Goal: Task Accomplishment & Management: Use online tool/utility

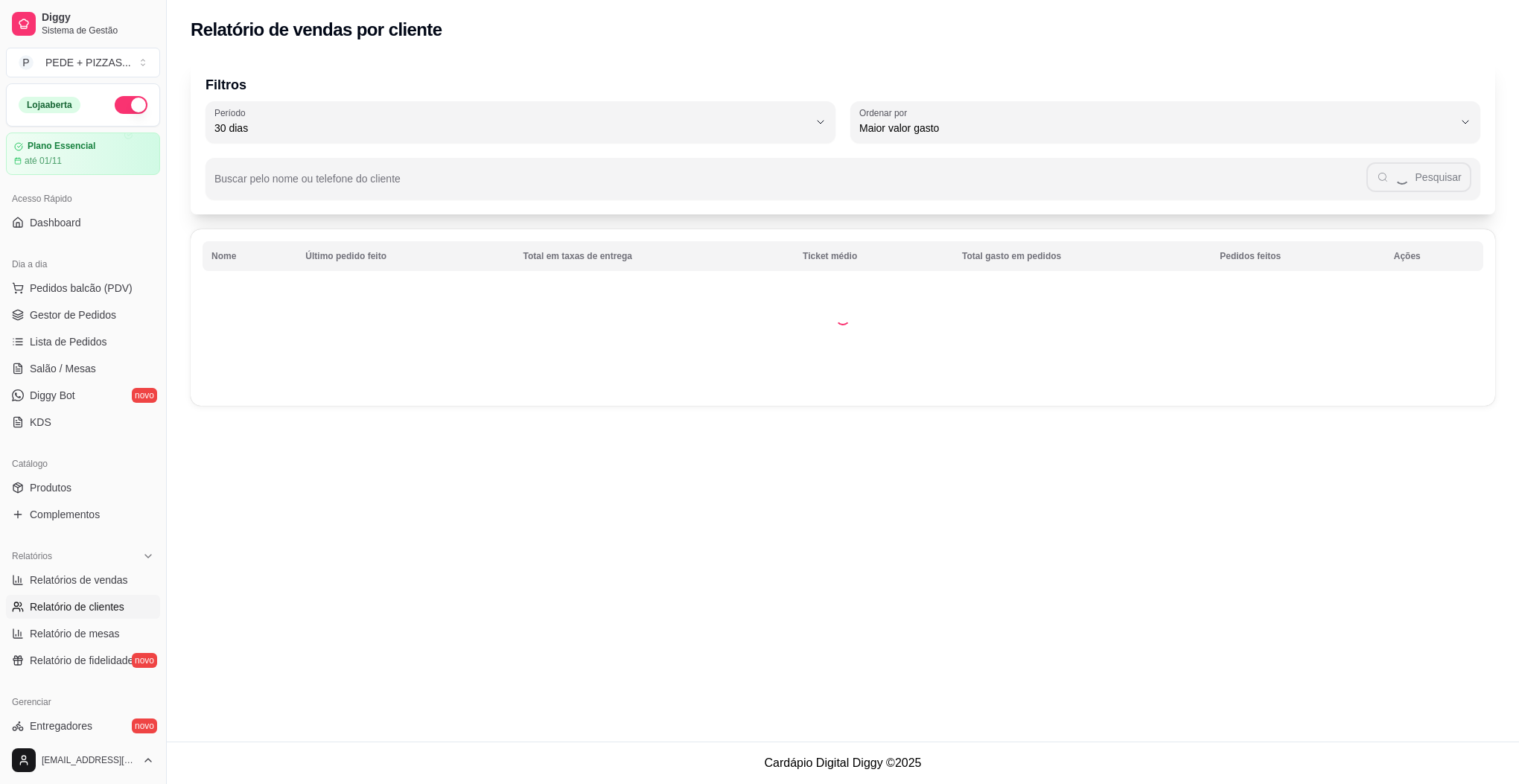
select select "30"
select select "HIGHEST_TOTAL_SPENT_WITH_ORDERS"
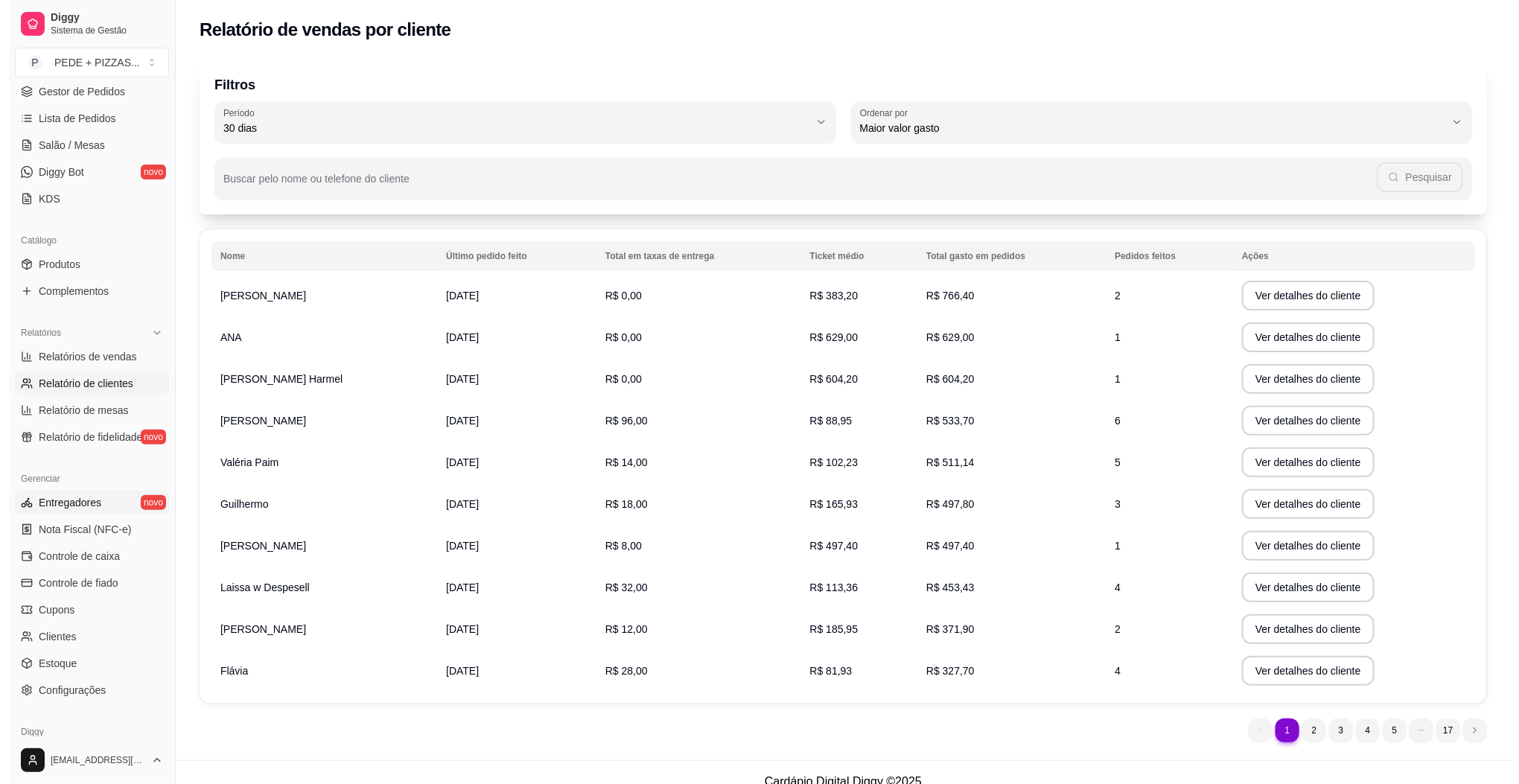
scroll to position [288, 0]
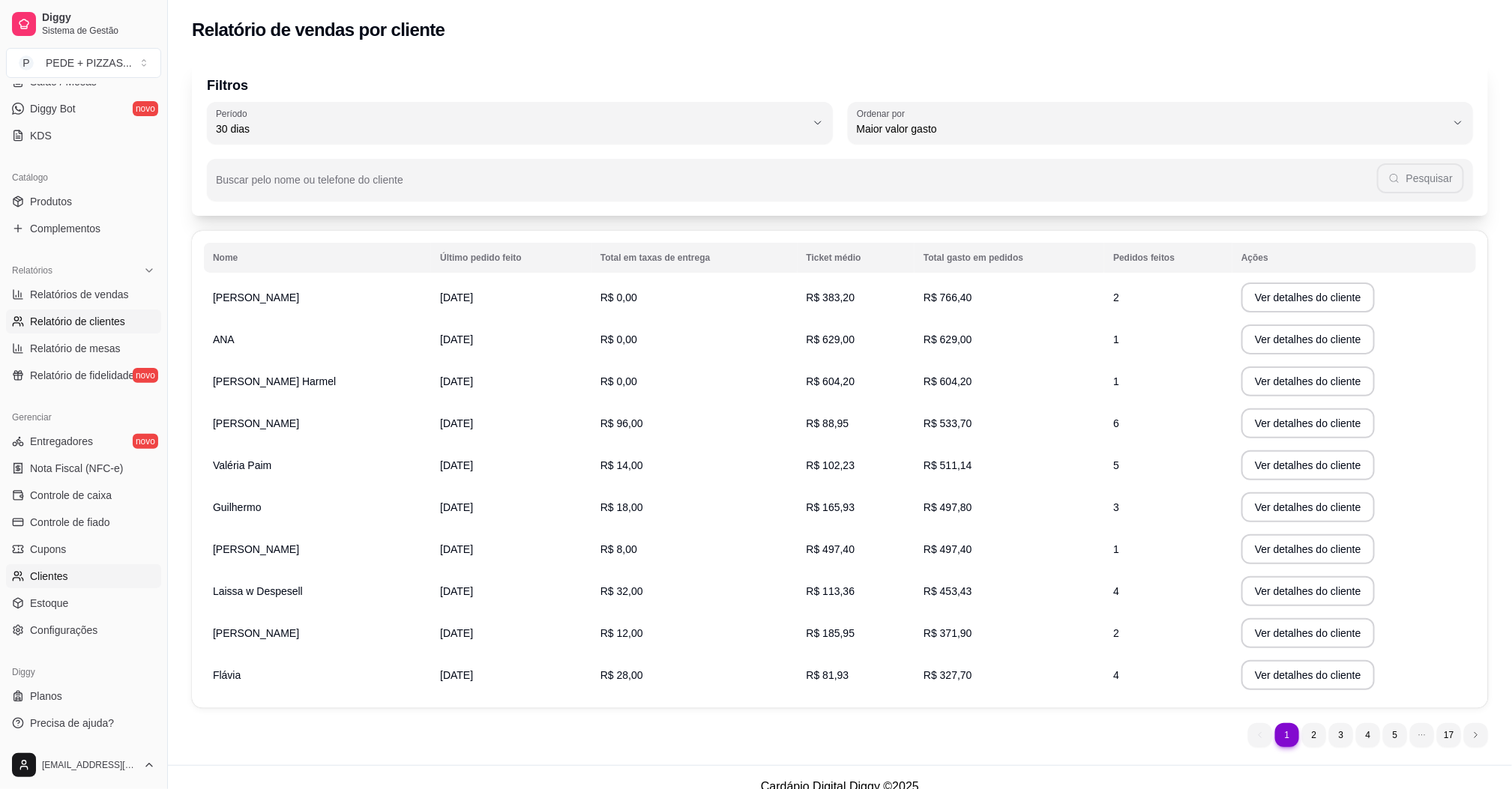
click at [61, 576] on span "Clientes" at bounding box center [48, 576] width 38 height 15
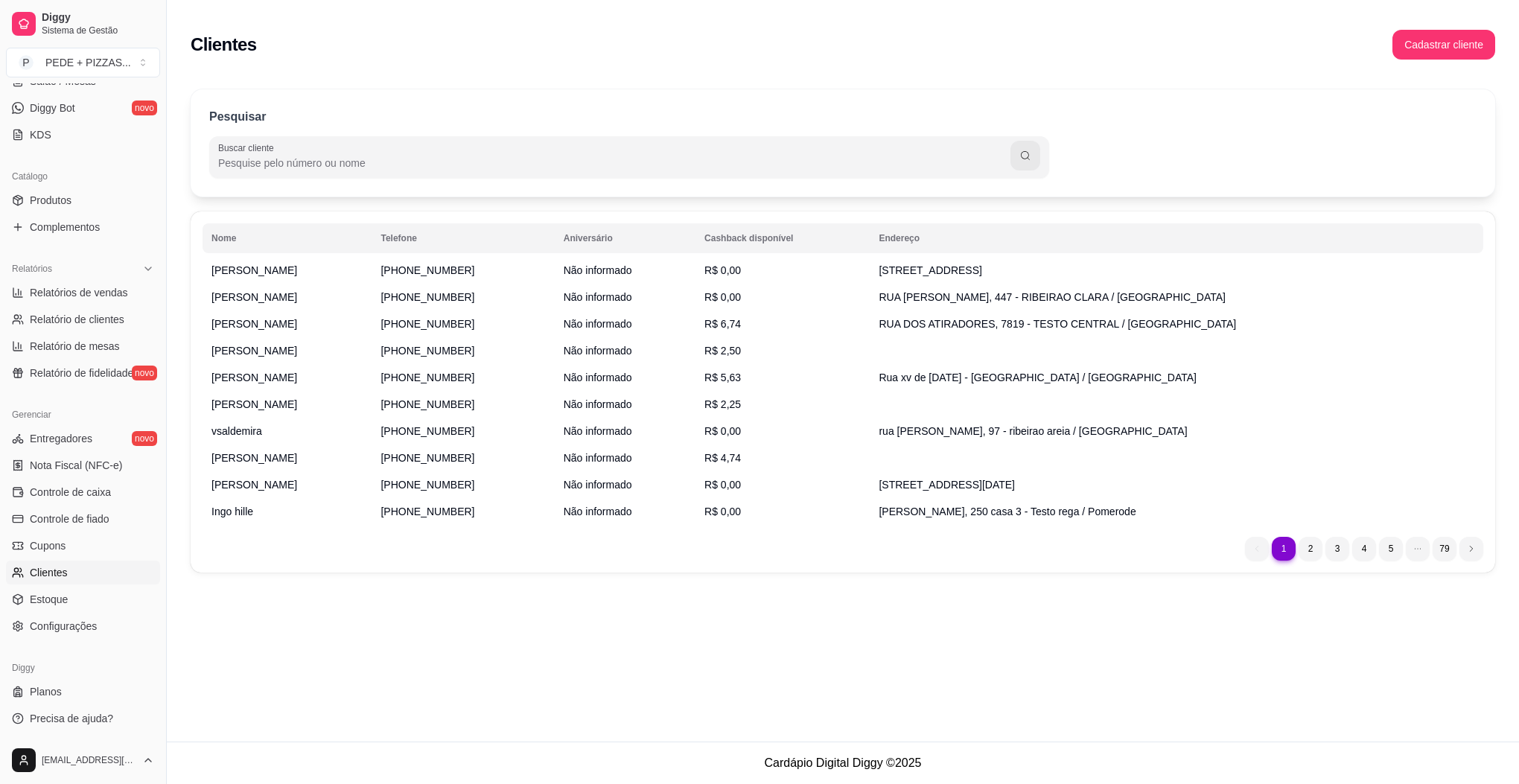
click at [791, 80] on div "Pesquisar Buscar cliente Nome Telefone Aniversário Cashback disponível Endereço…" at bounding box center [843, 335] width 1353 height 510
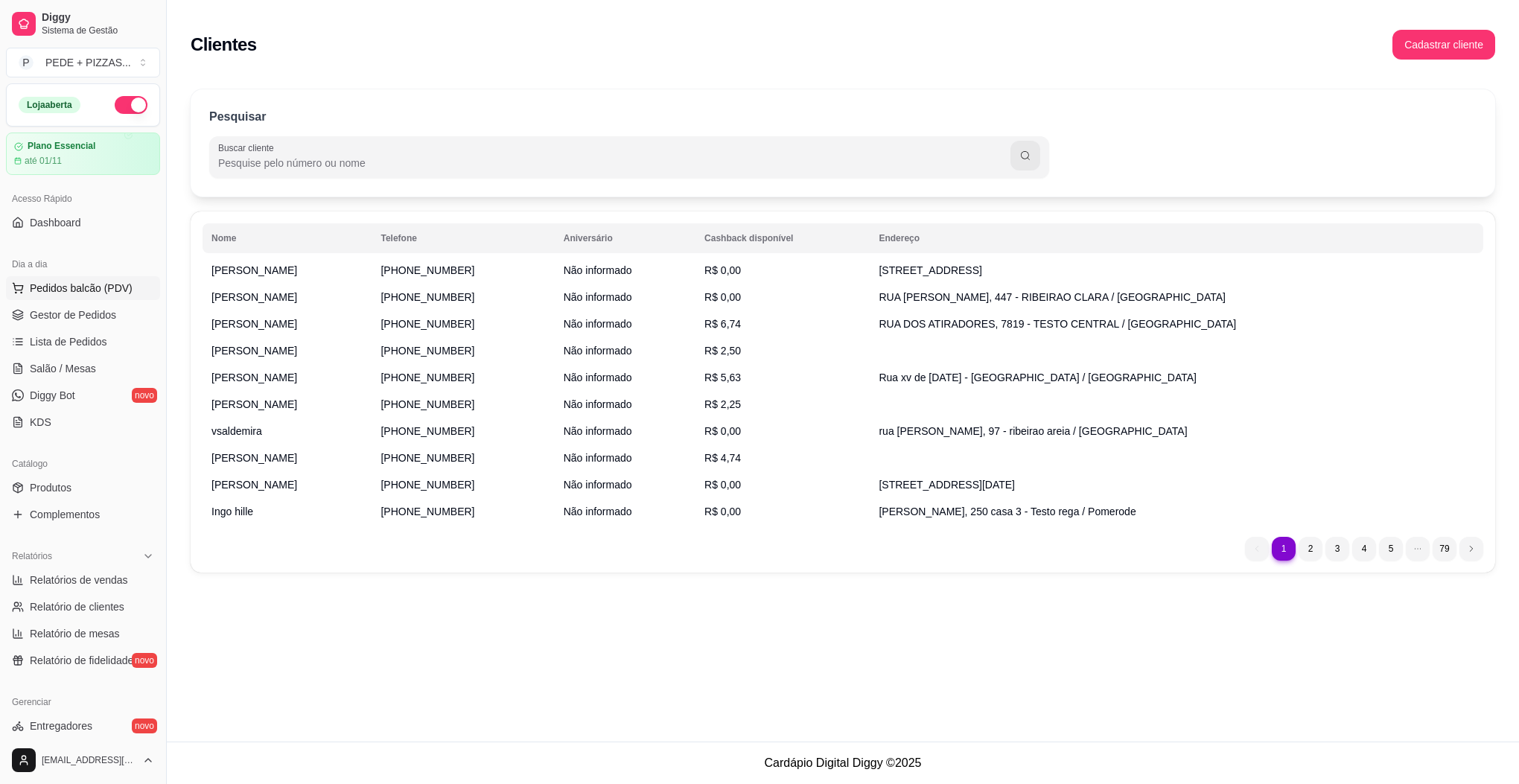
click at [88, 290] on span "Pedidos balcão (PDV)" at bounding box center [81, 288] width 102 height 15
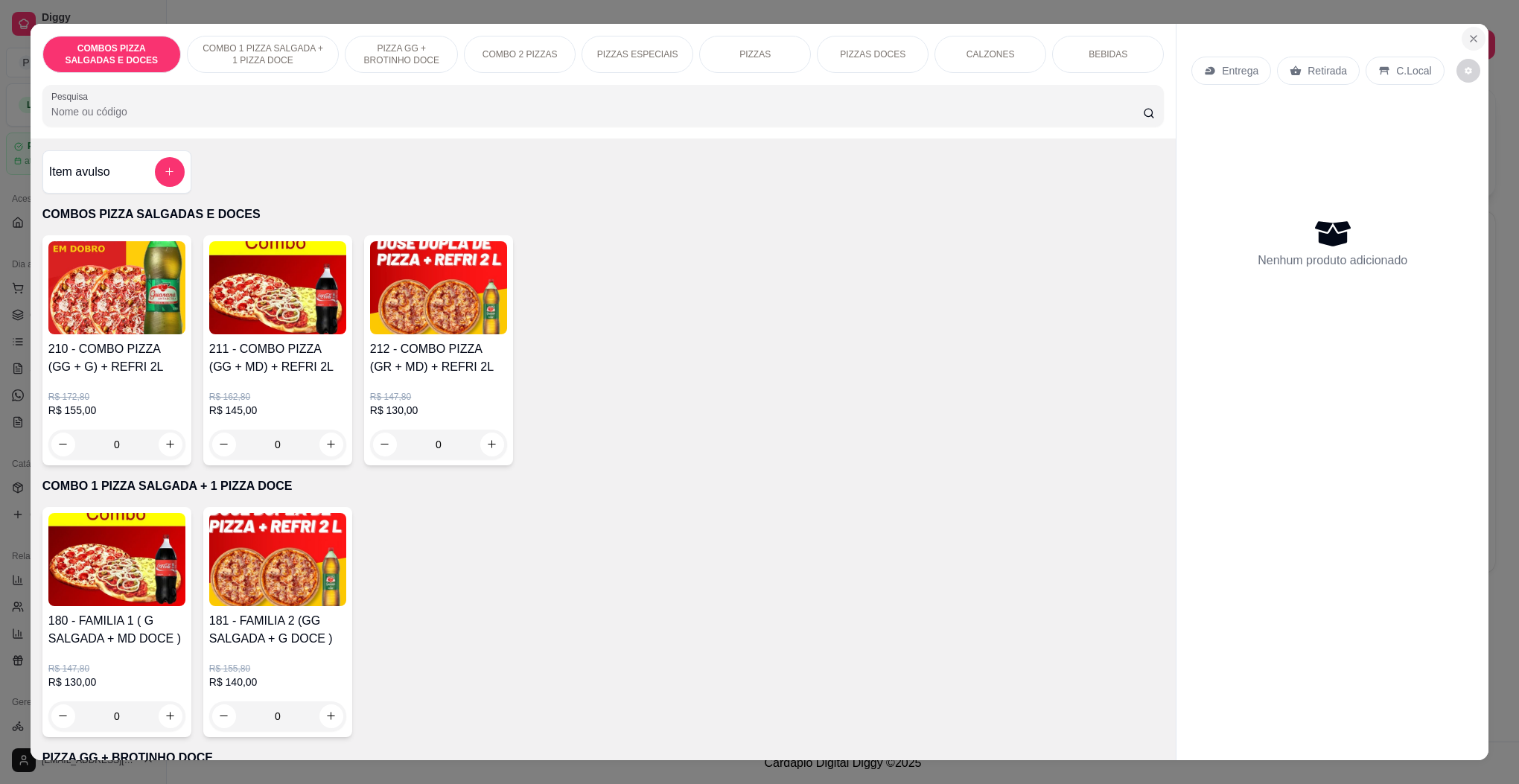
click at [1468, 37] on icon "Close" at bounding box center [1474, 38] width 12 height 12
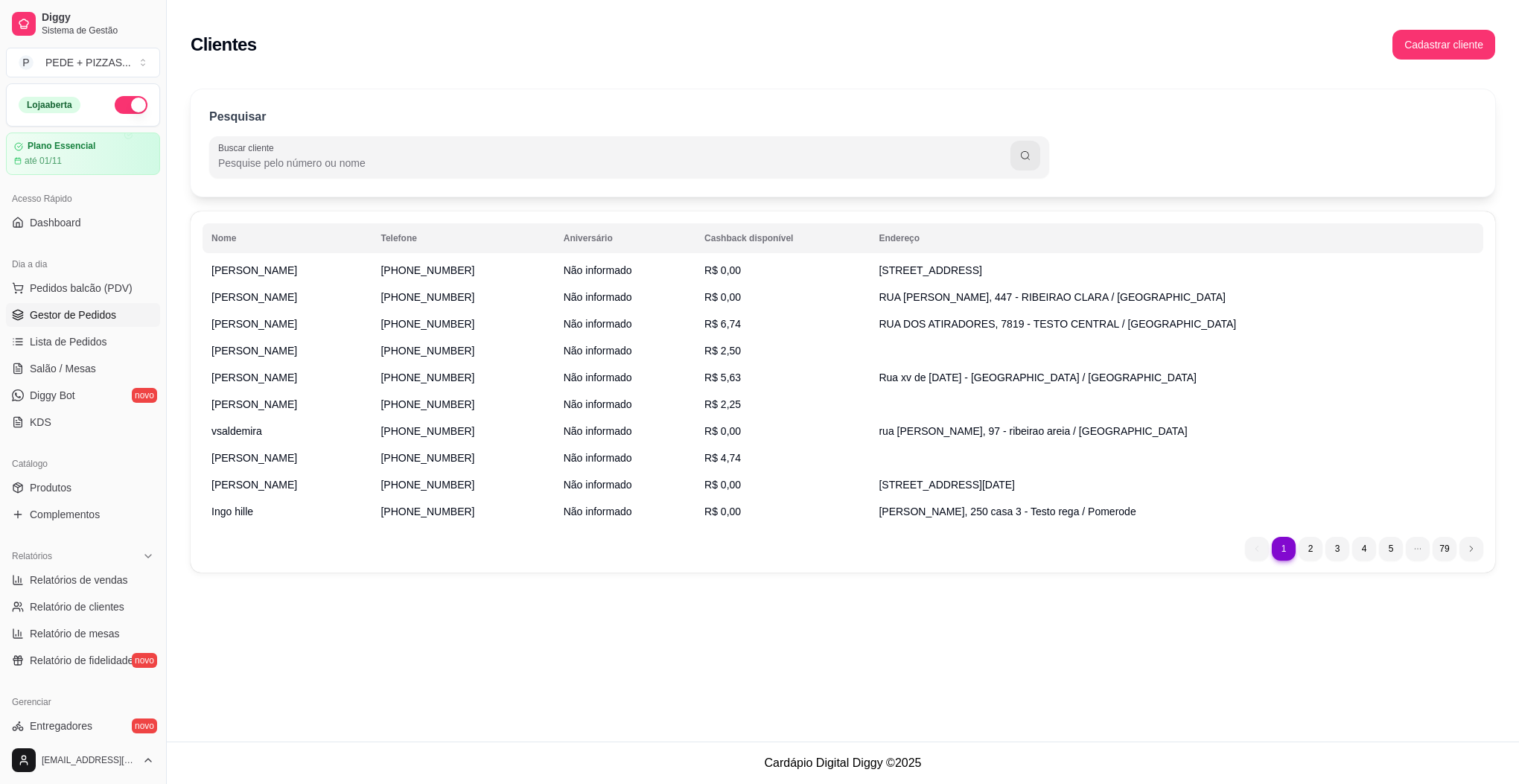
click at [83, 313] on span "Gestor de Pedidos" at bounding box center [73, 314] width 87 height 15
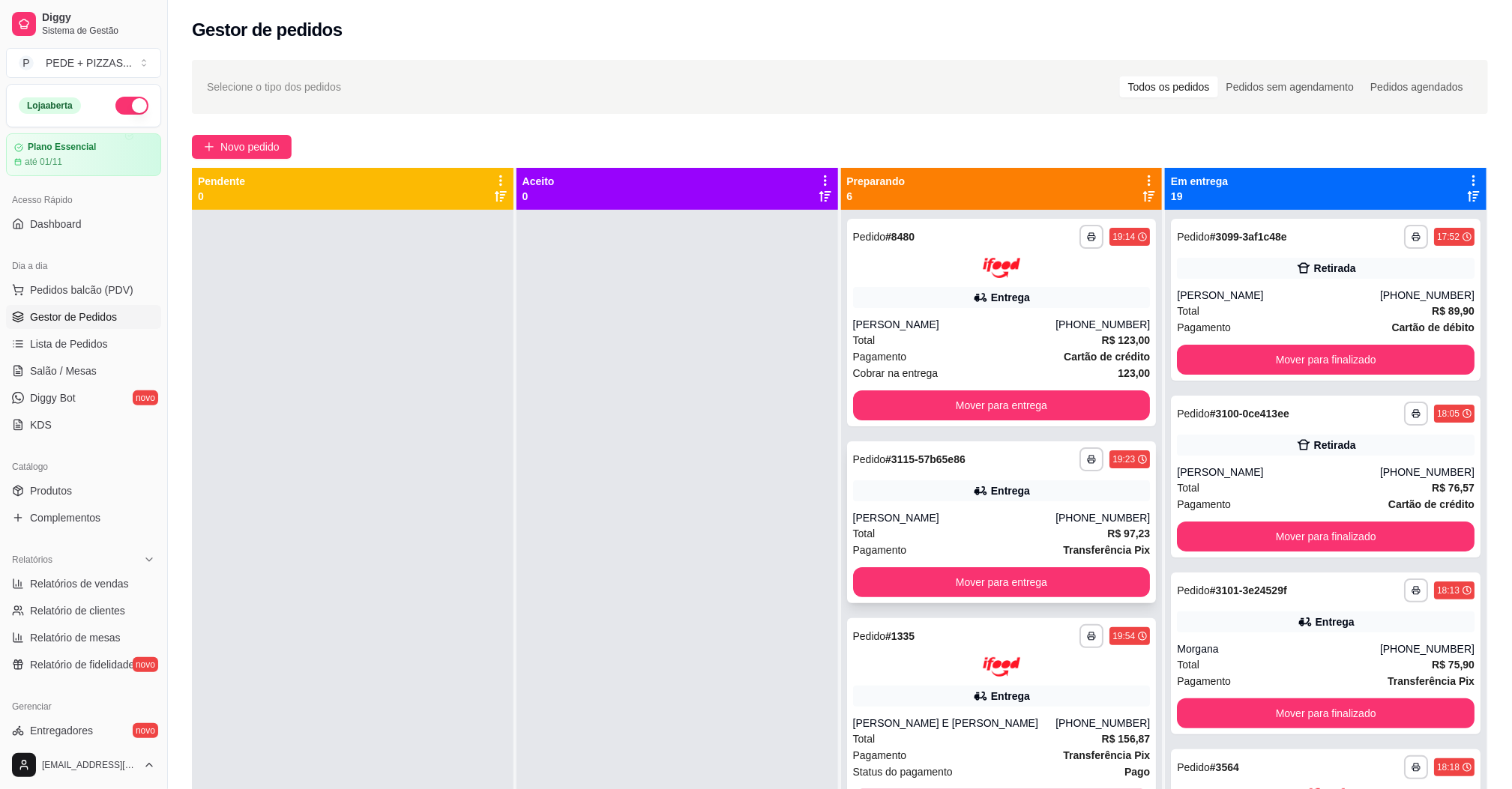
click at [1037, 534] on div "Total R$ 97,23" at bounding box center [1002, 533] width 298 height 17
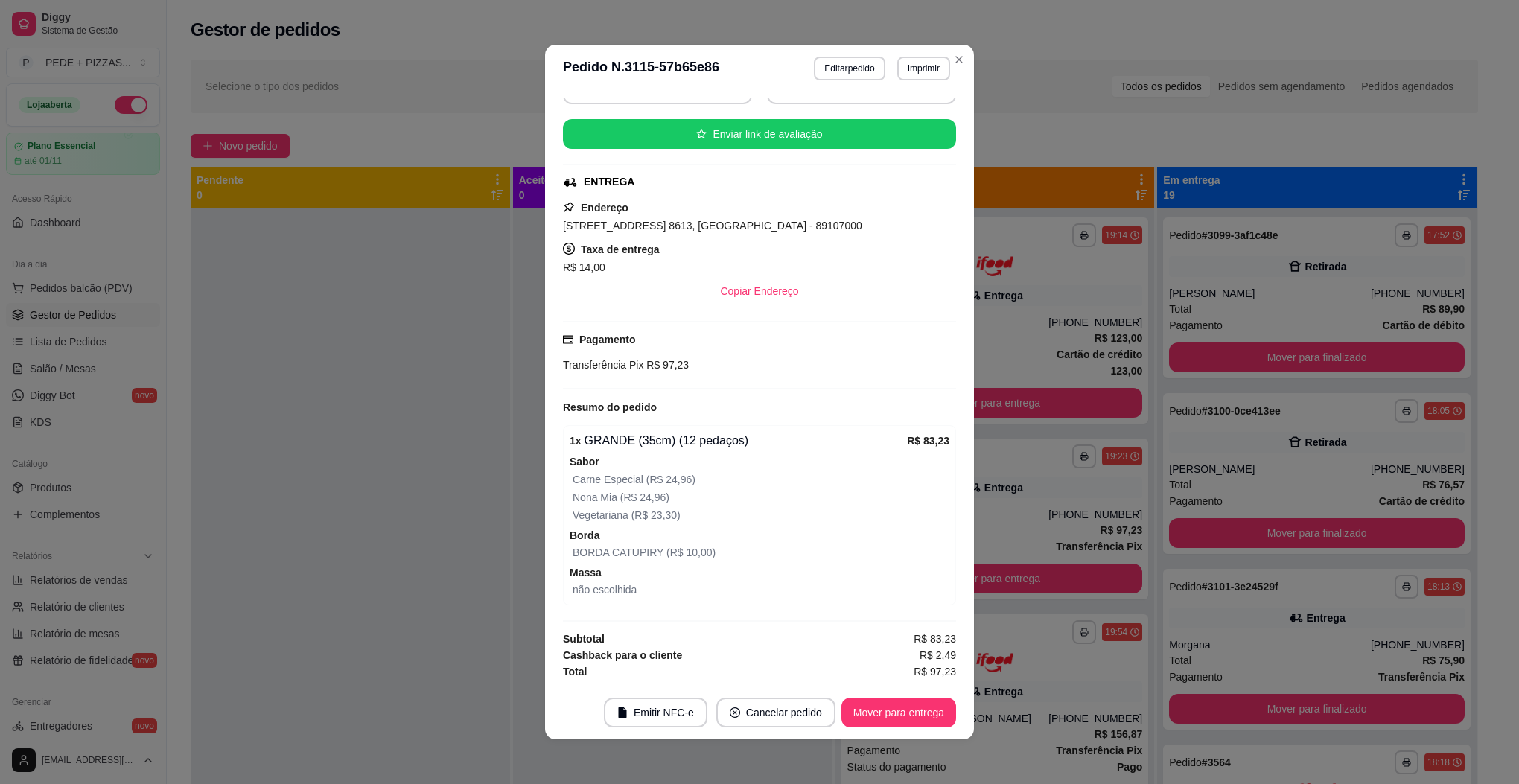
scroll to position [3, 0]
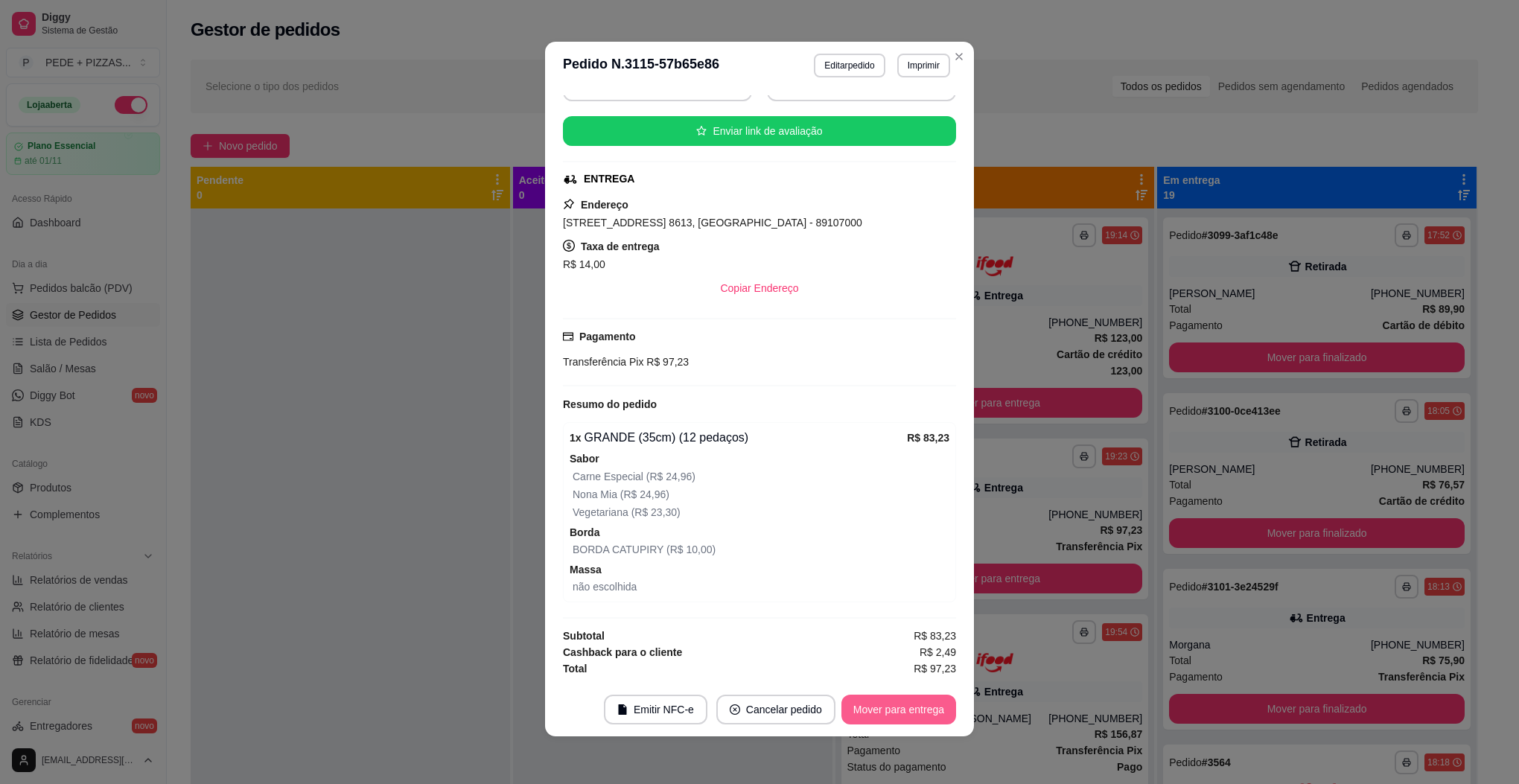
click at [891, 713] on button "Mover para entrega" at bounding box center [898, 710] width 115 height 30
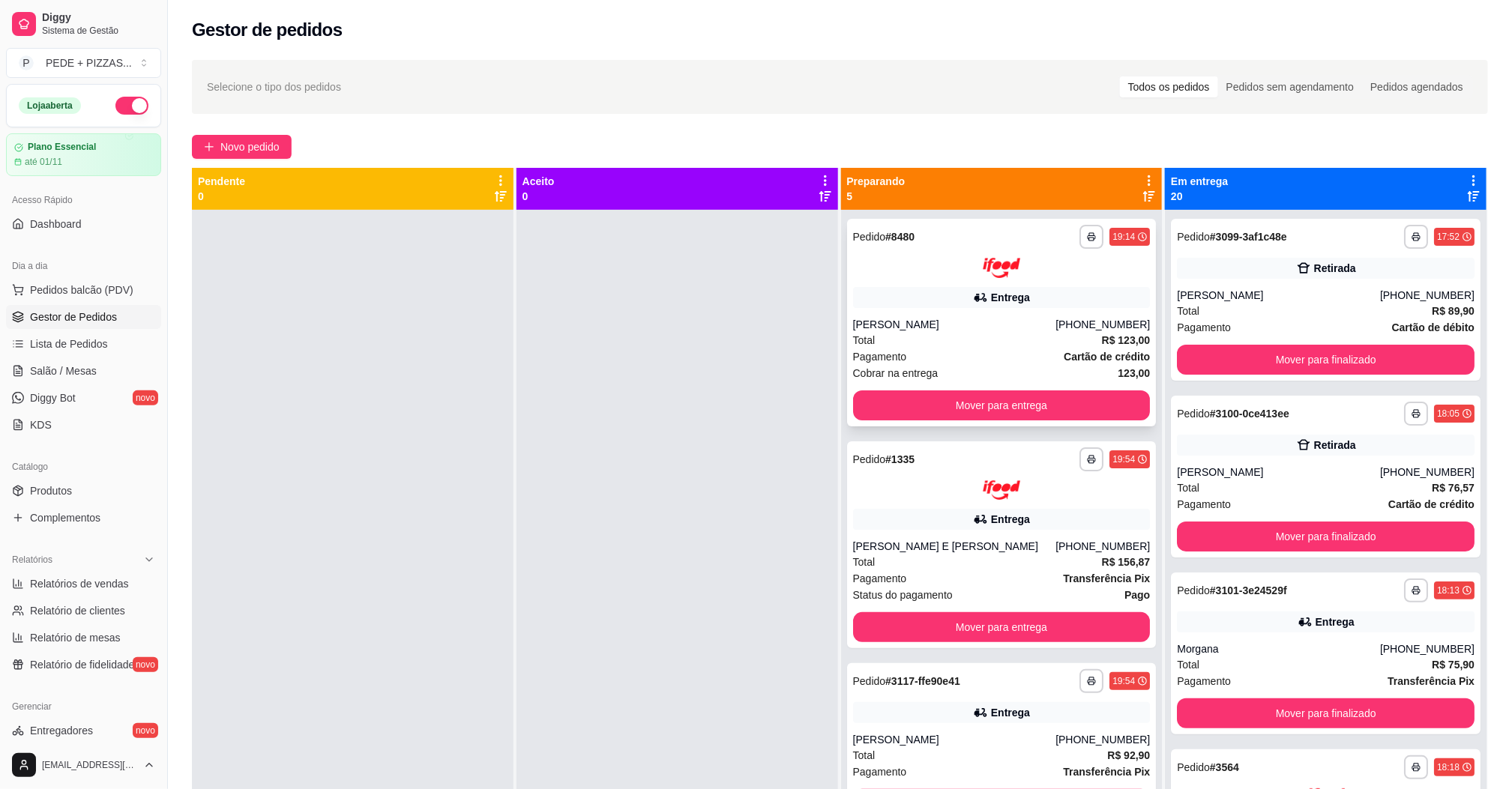
click at [949, 349] on div "Pagamento Cartão de crédito" at bounding box center [1002, 357] width 298 height 17
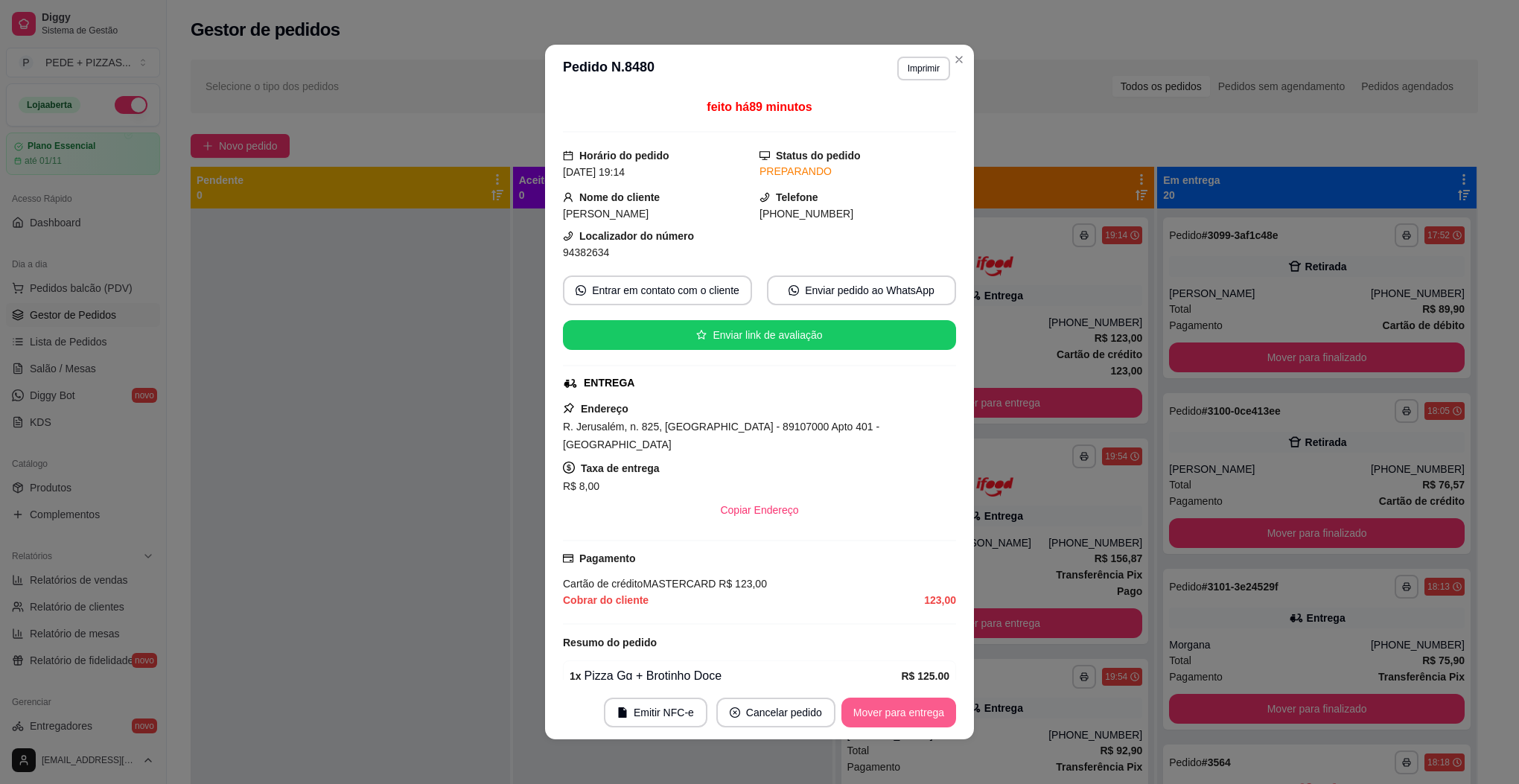
click at [910, 710] on button "Mover para entrega" at bounding box center [898, 712] width 115 height 30
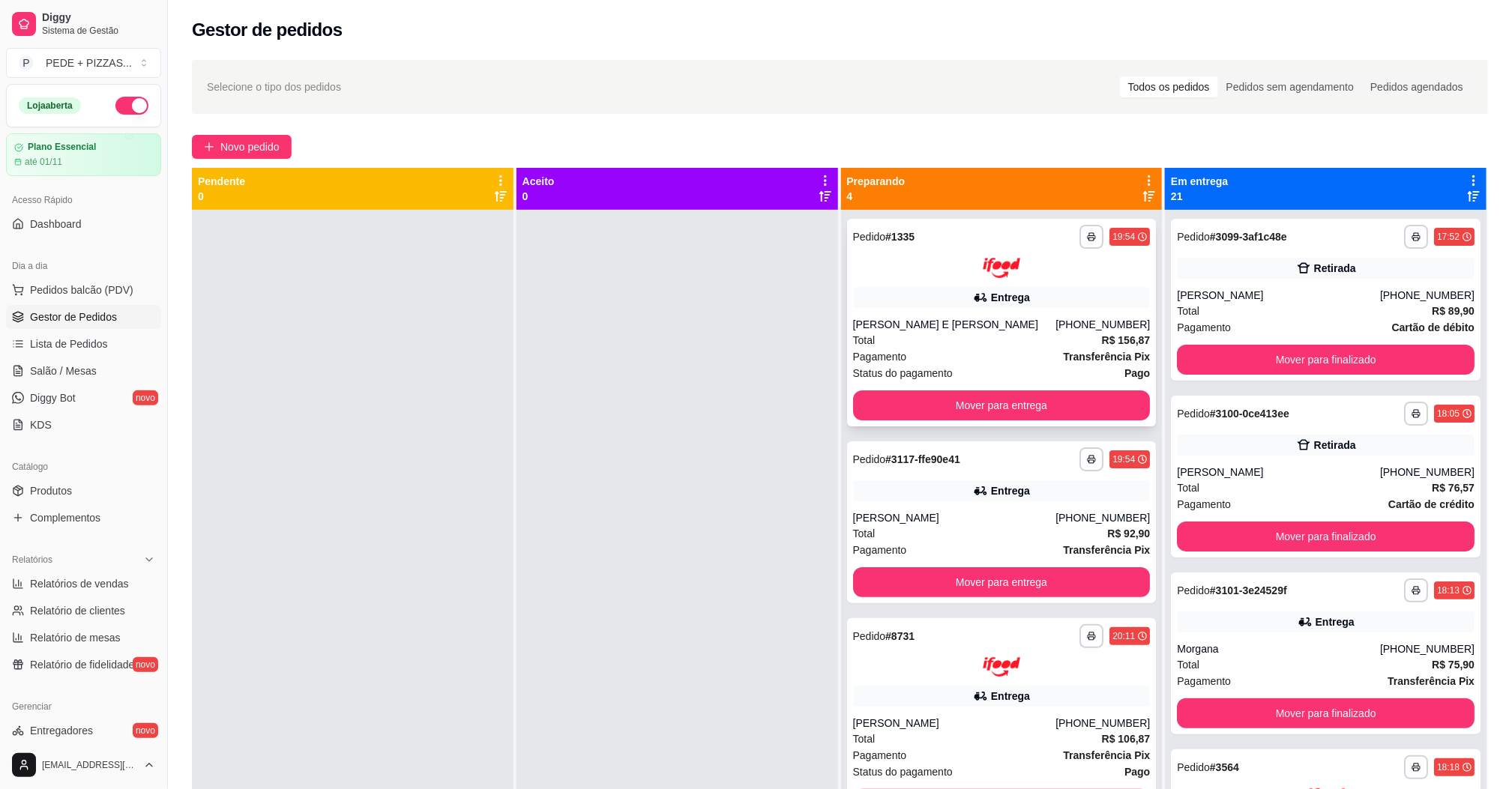
click at [997, 340] on div "Total R$ 156,87" at bounding box center [1002, 340] width 298 height 17
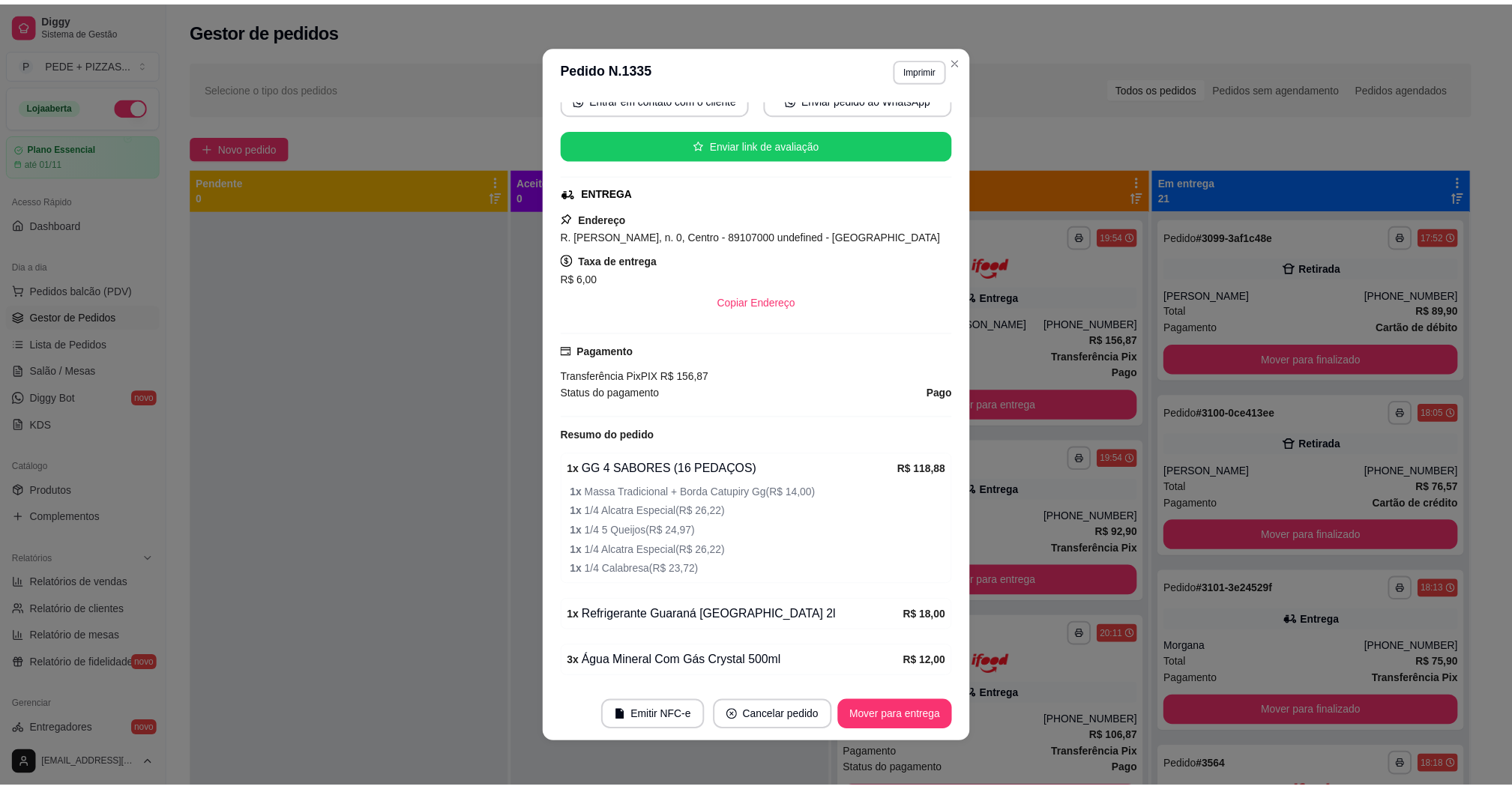
scroll to position [225, 0]
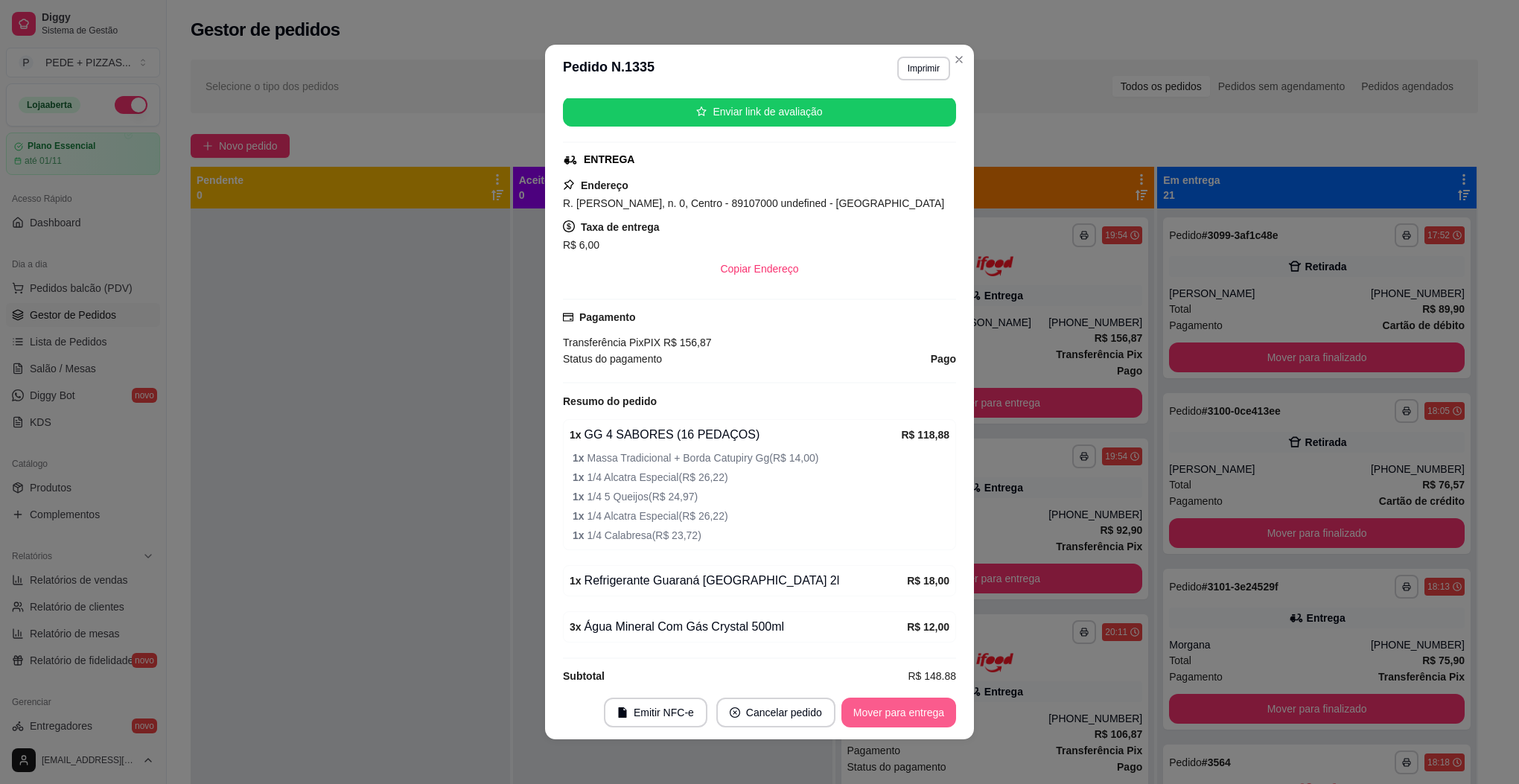
click at [898, 706] on button "Mover para entrega" at bounding box center [898, 712] width 115 height 30
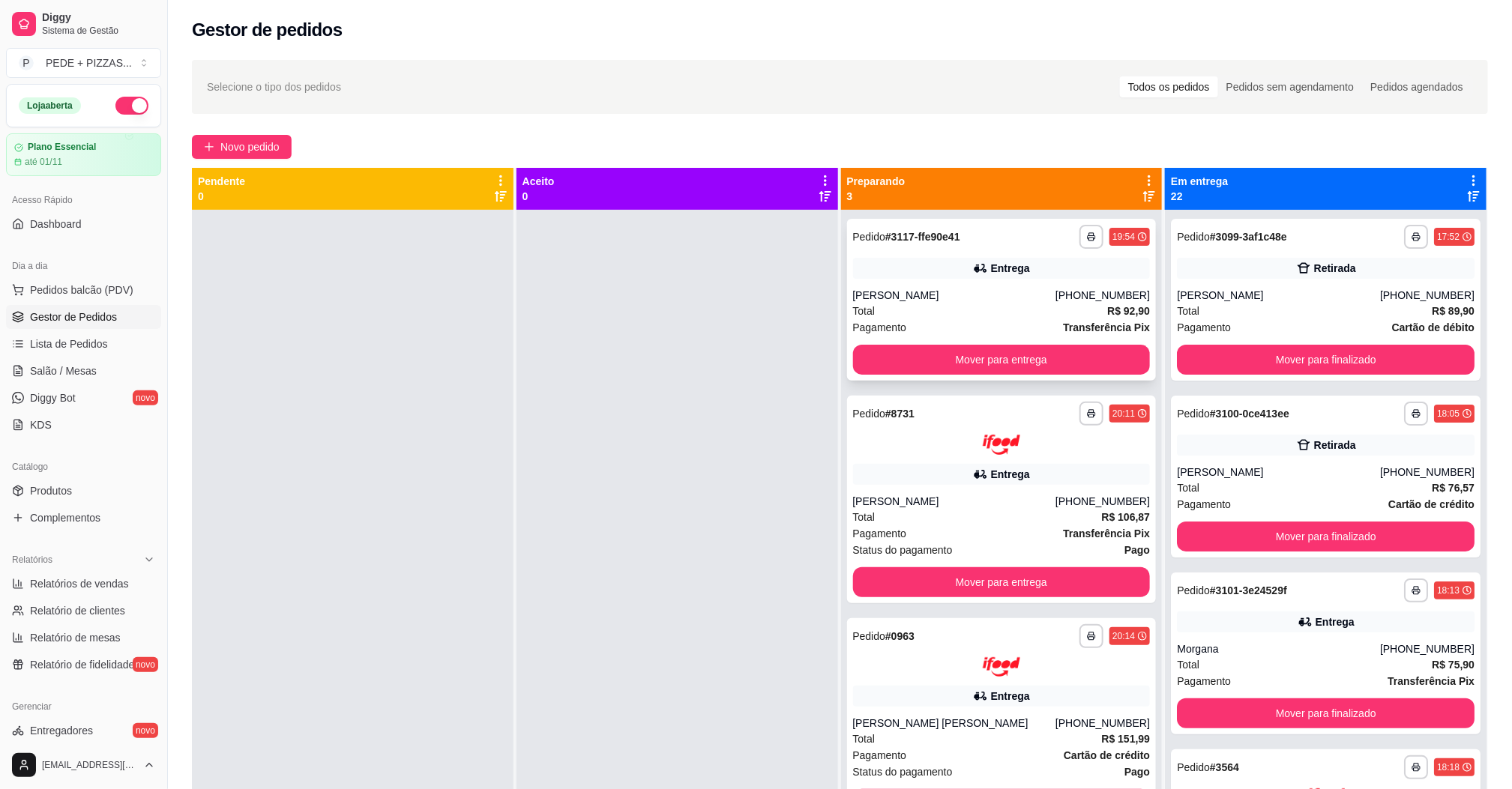
click at [1005, 289] on div "[PERSON_NAME]" at bounding box center [954, 295] width 204 height 15
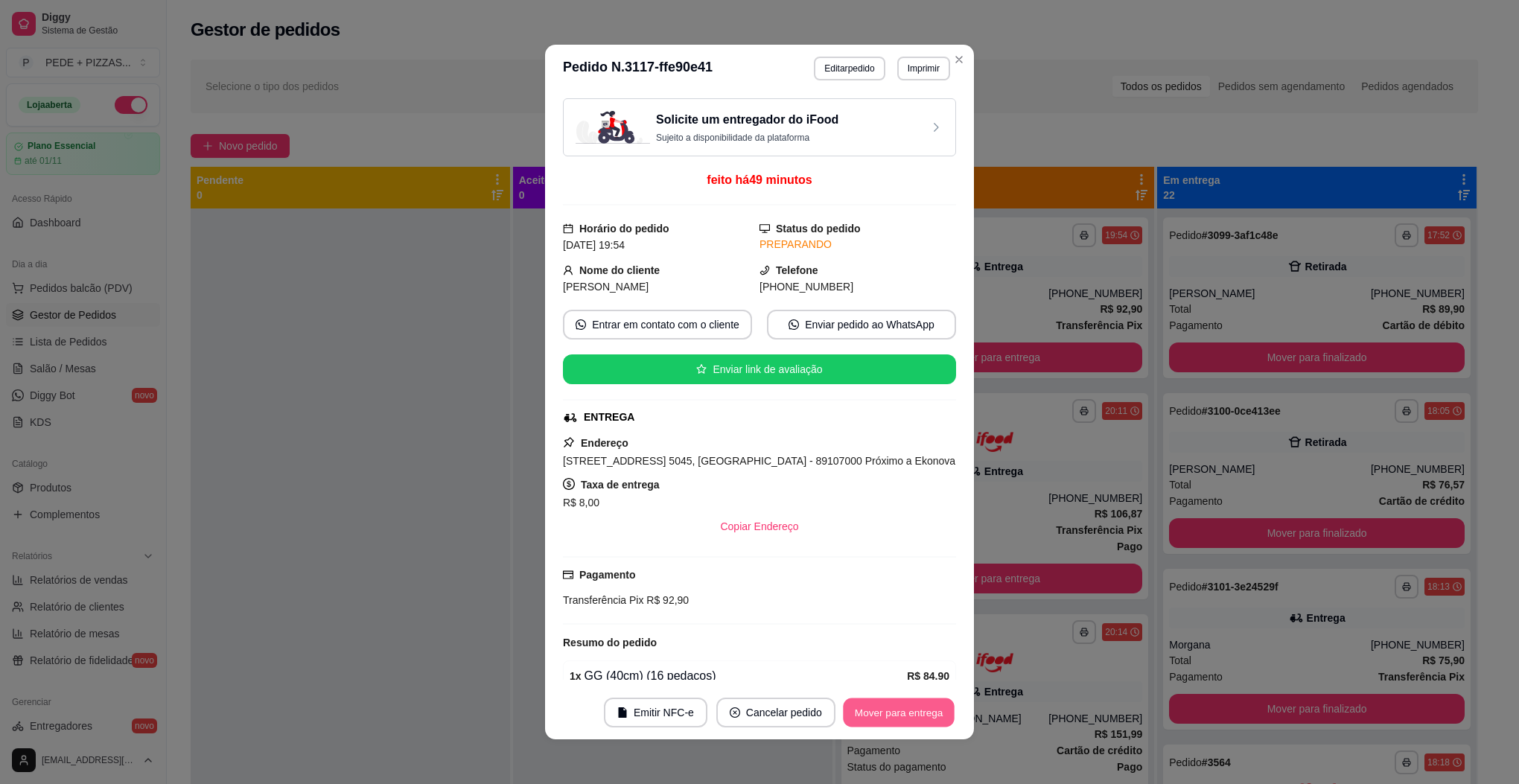
click at [912, 708] on button "Mover para entrega" at bounding box center [899, 712] width 112 height 29
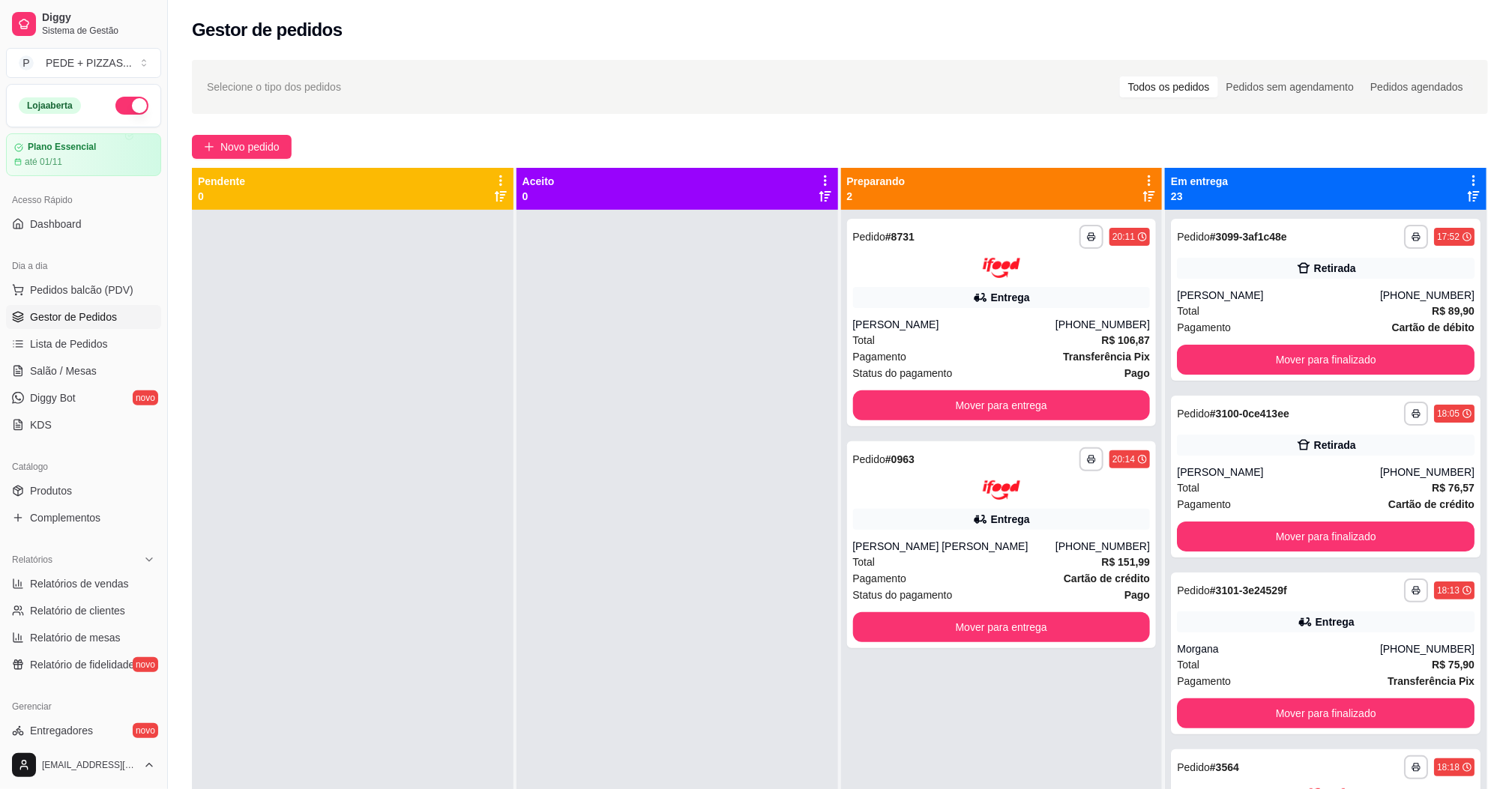
click at [997, 98] on div "Selecione o tipo dos pedidos Todos os pedidos Pedidos sem agendamento Pedidos a…" at bounding box center [840, 86] width 1266 height 24
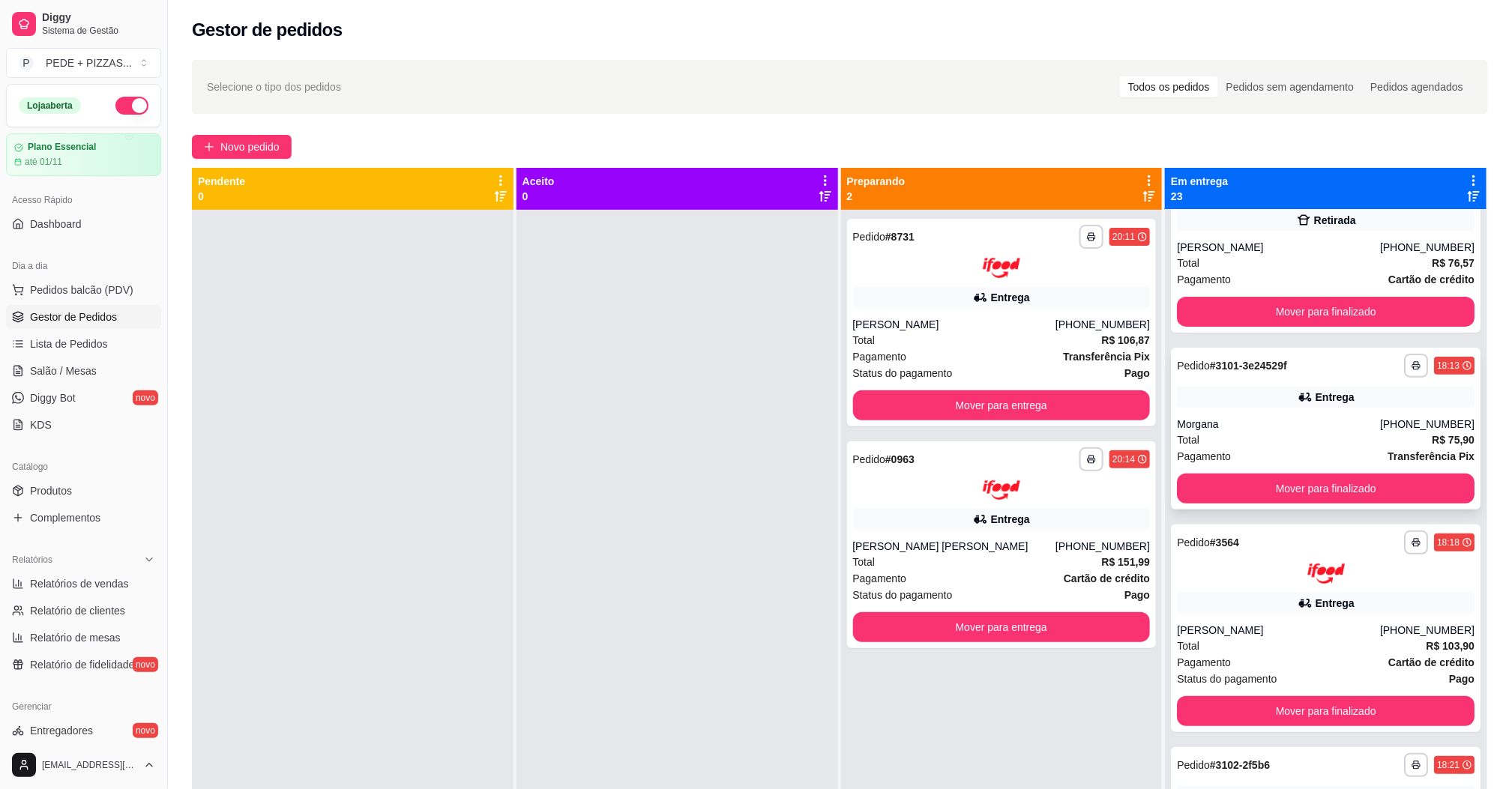
click at [1278, 439] on div "Total R$ 75,90" at bounding box center [1326, 439] width 298 height 17
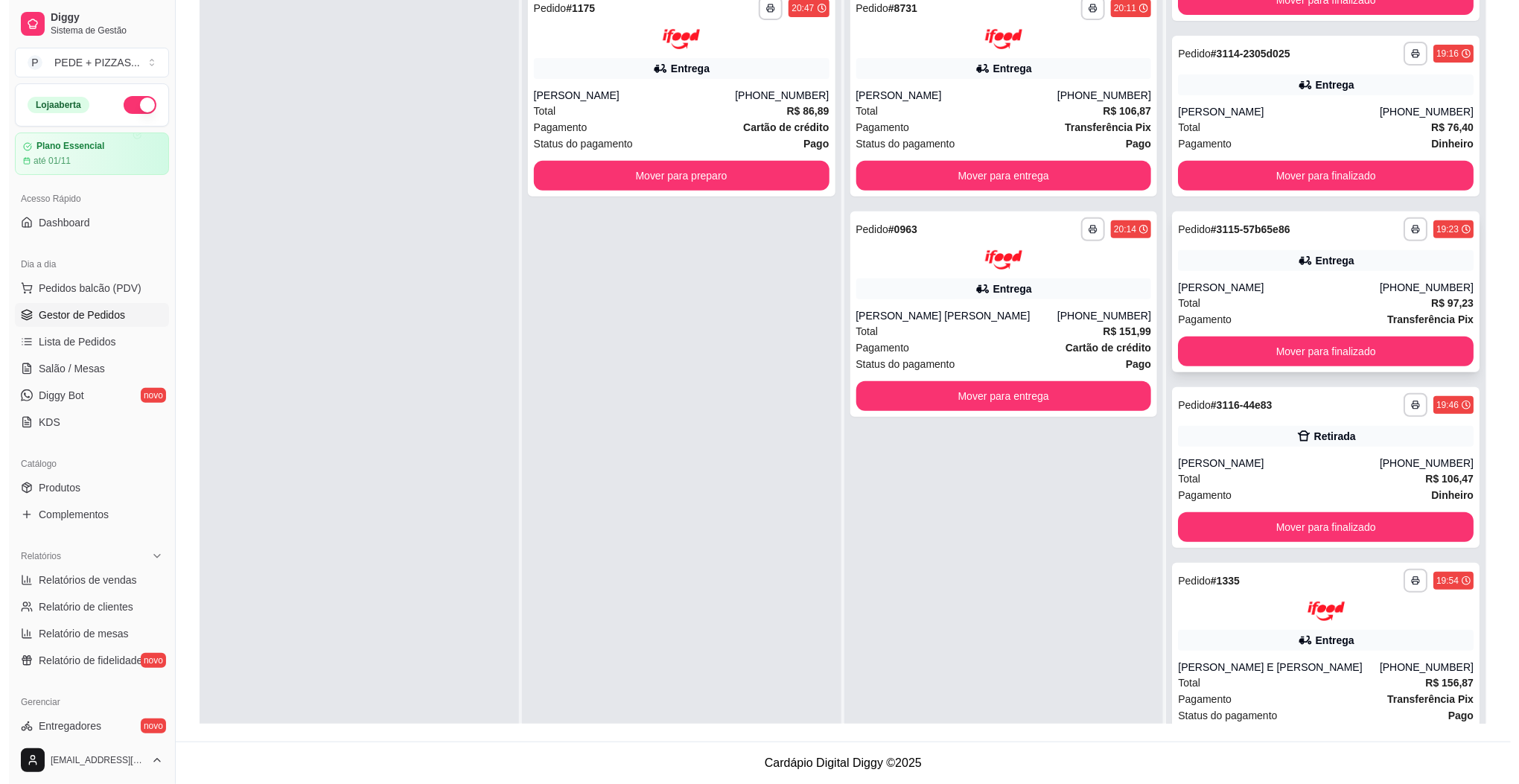
scroll to position [3225, 0]
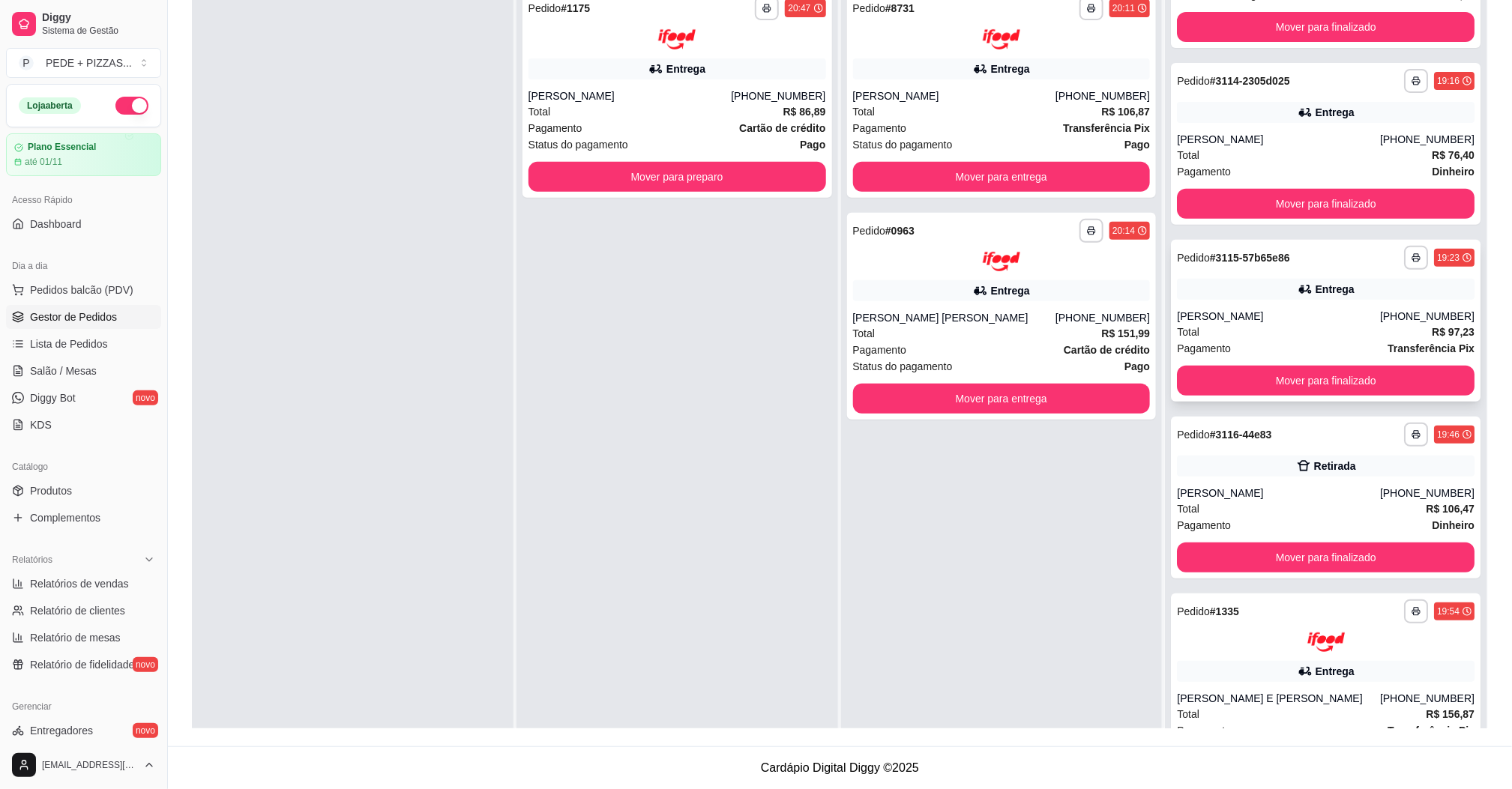
click at [1248, 299] on div "**********" at bounding box center [1325, 321] width 309 height 162
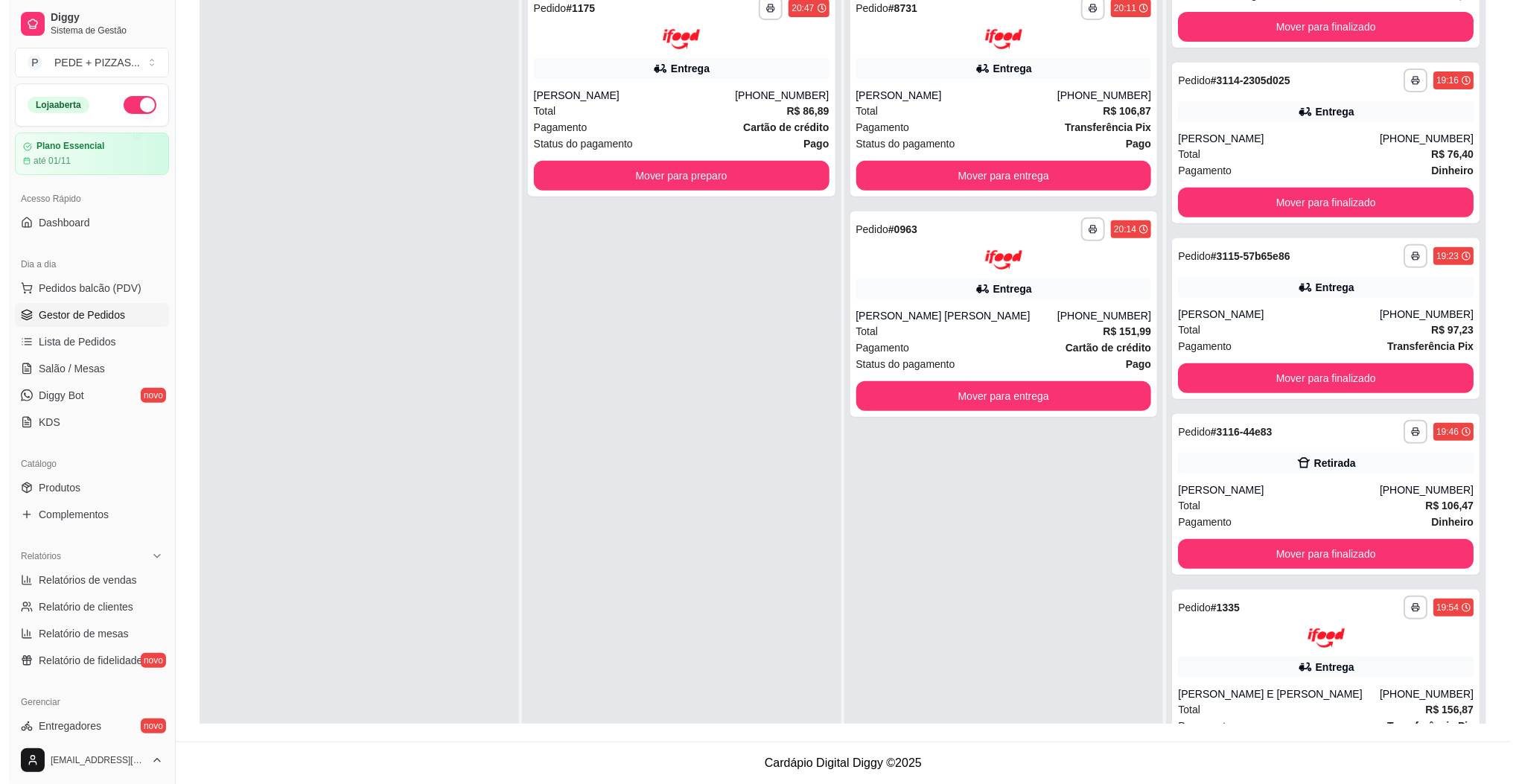
scroll to position [0, 0]
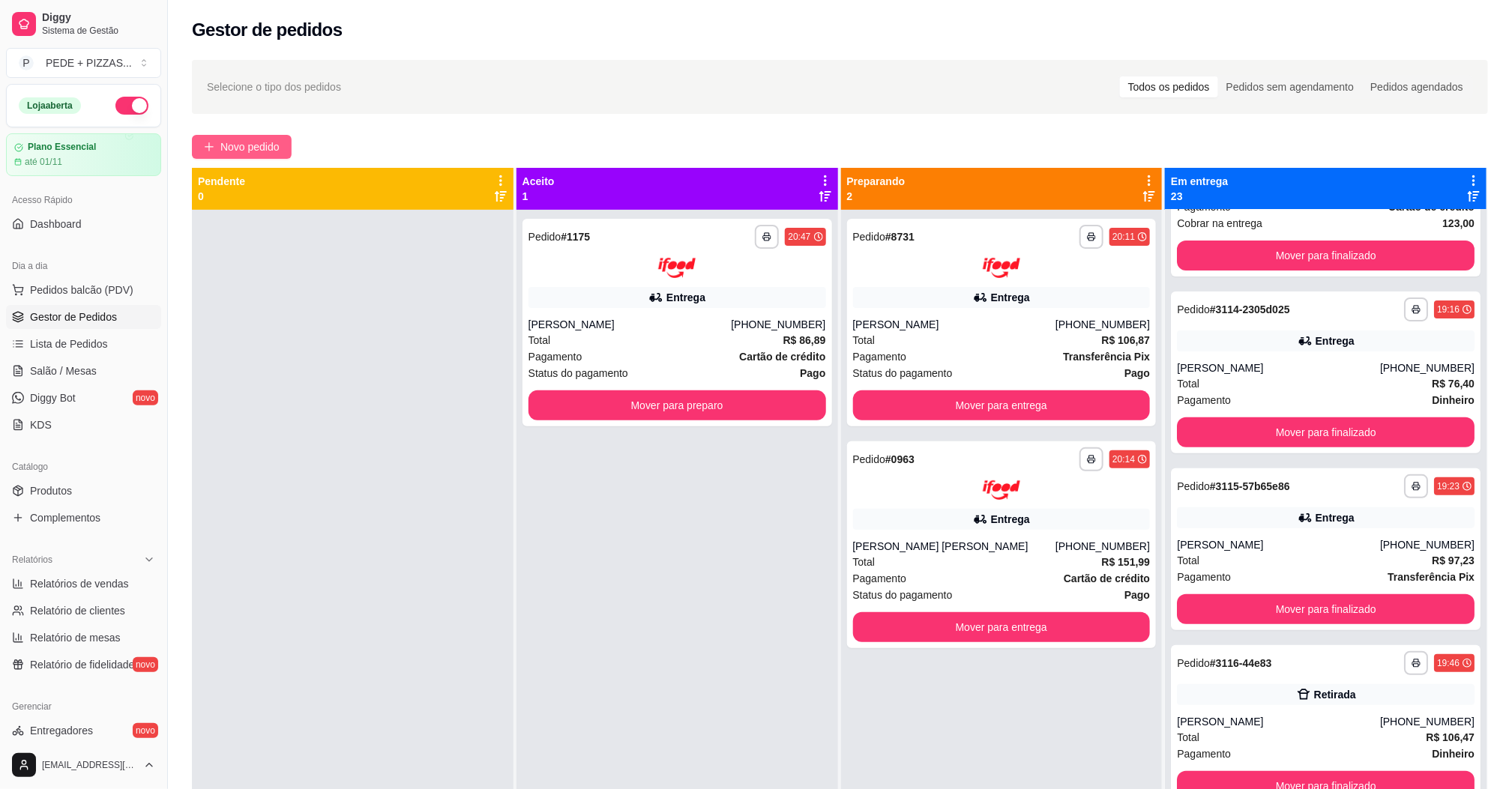
click at [257, 143] on span "Novo pedido" at bounding box center [249, 146] width 59 height 17
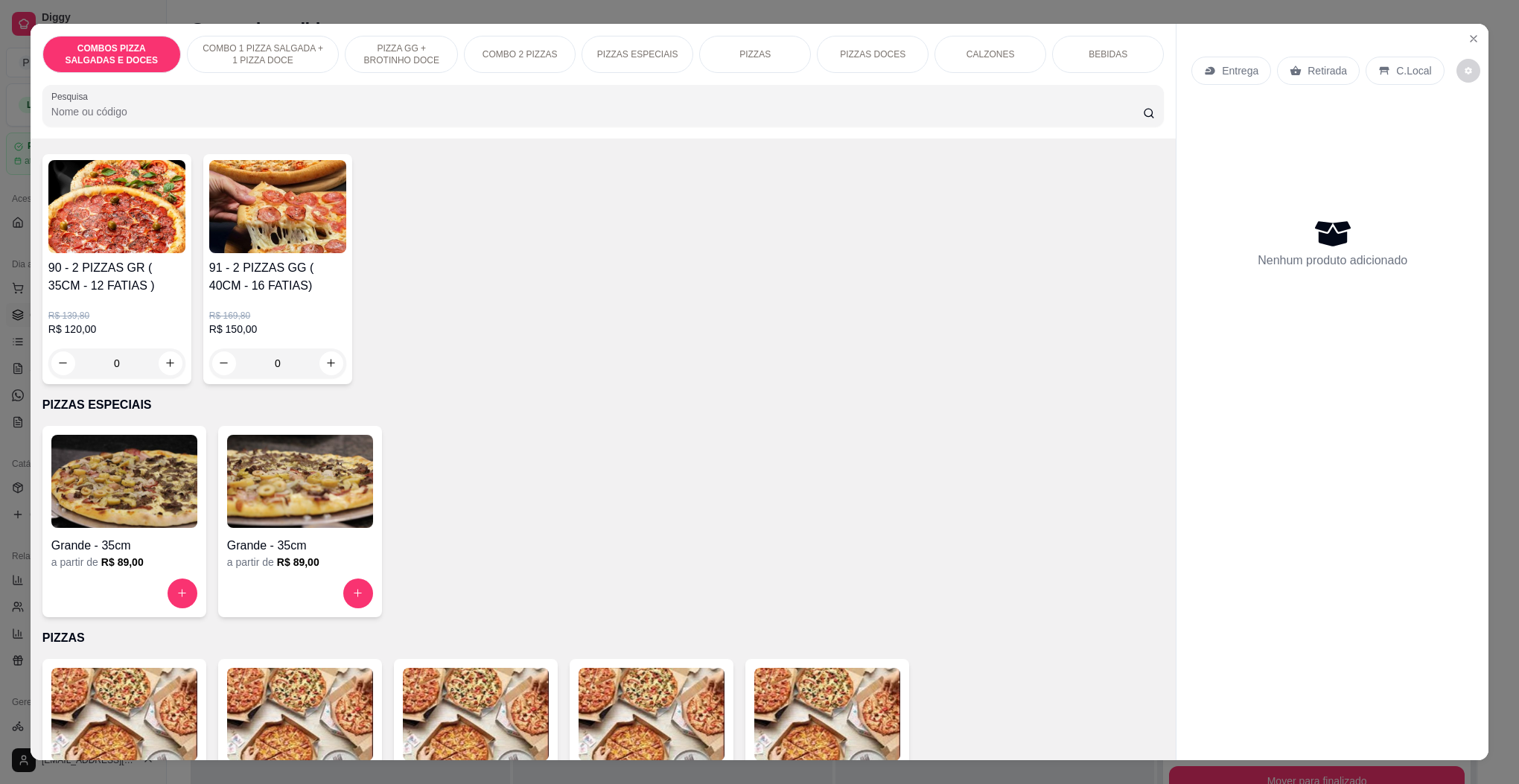
scroll to position [1004, 0]
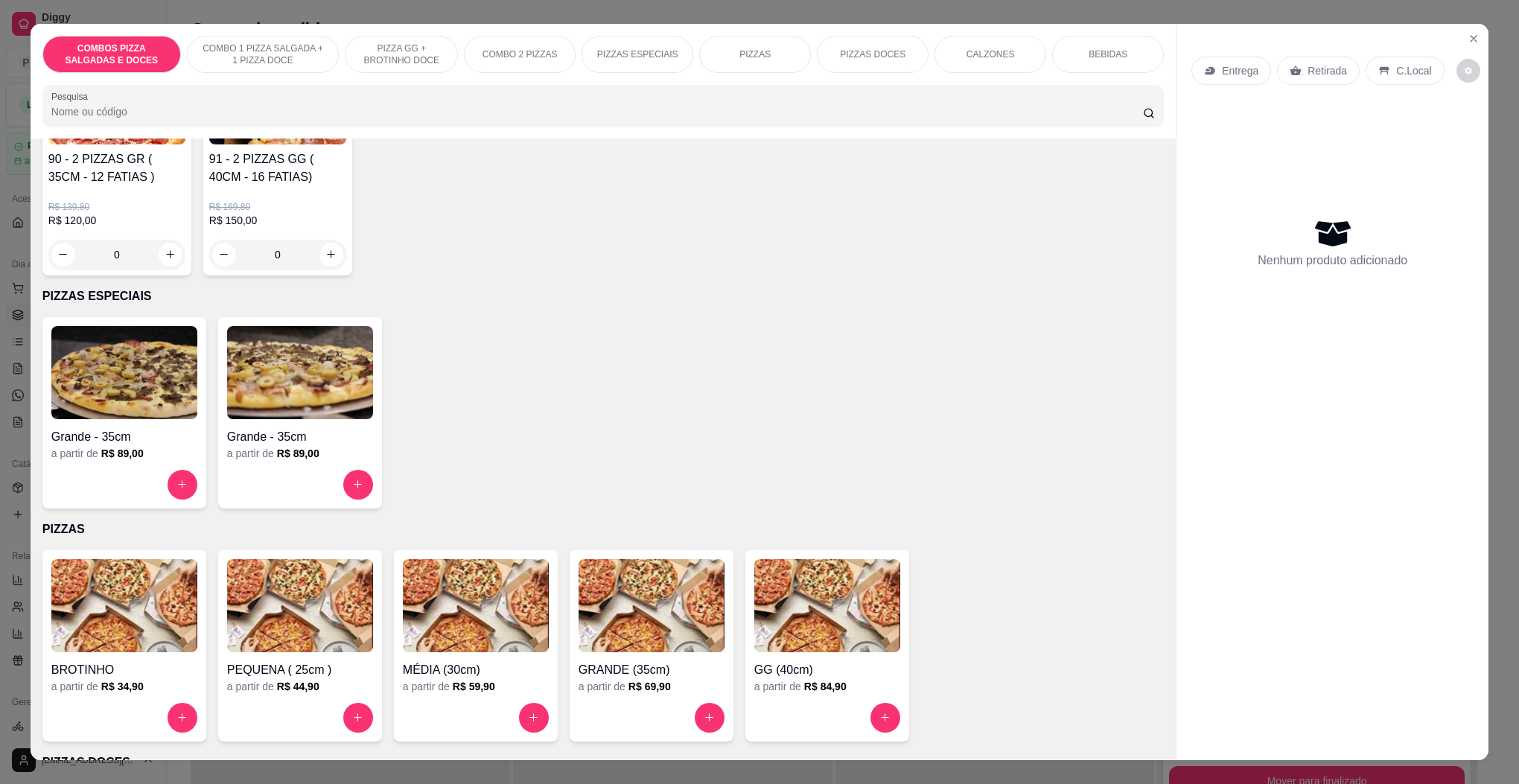
click at [430, 601] on img at bounding box center [475, 606] width 146 height 93
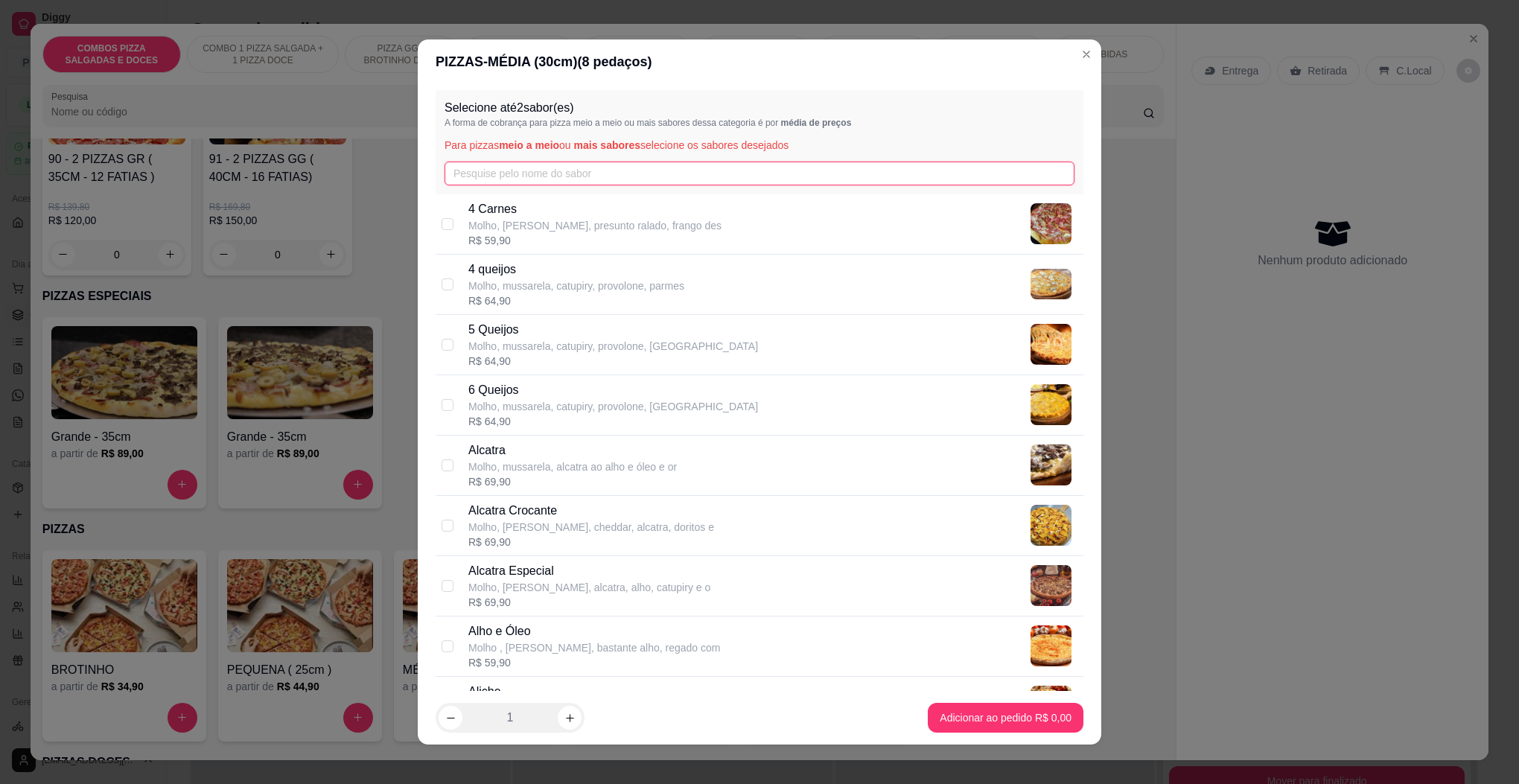
click at [524, 179] on input "text" at bounding box center [760, 173] width 630 height 24
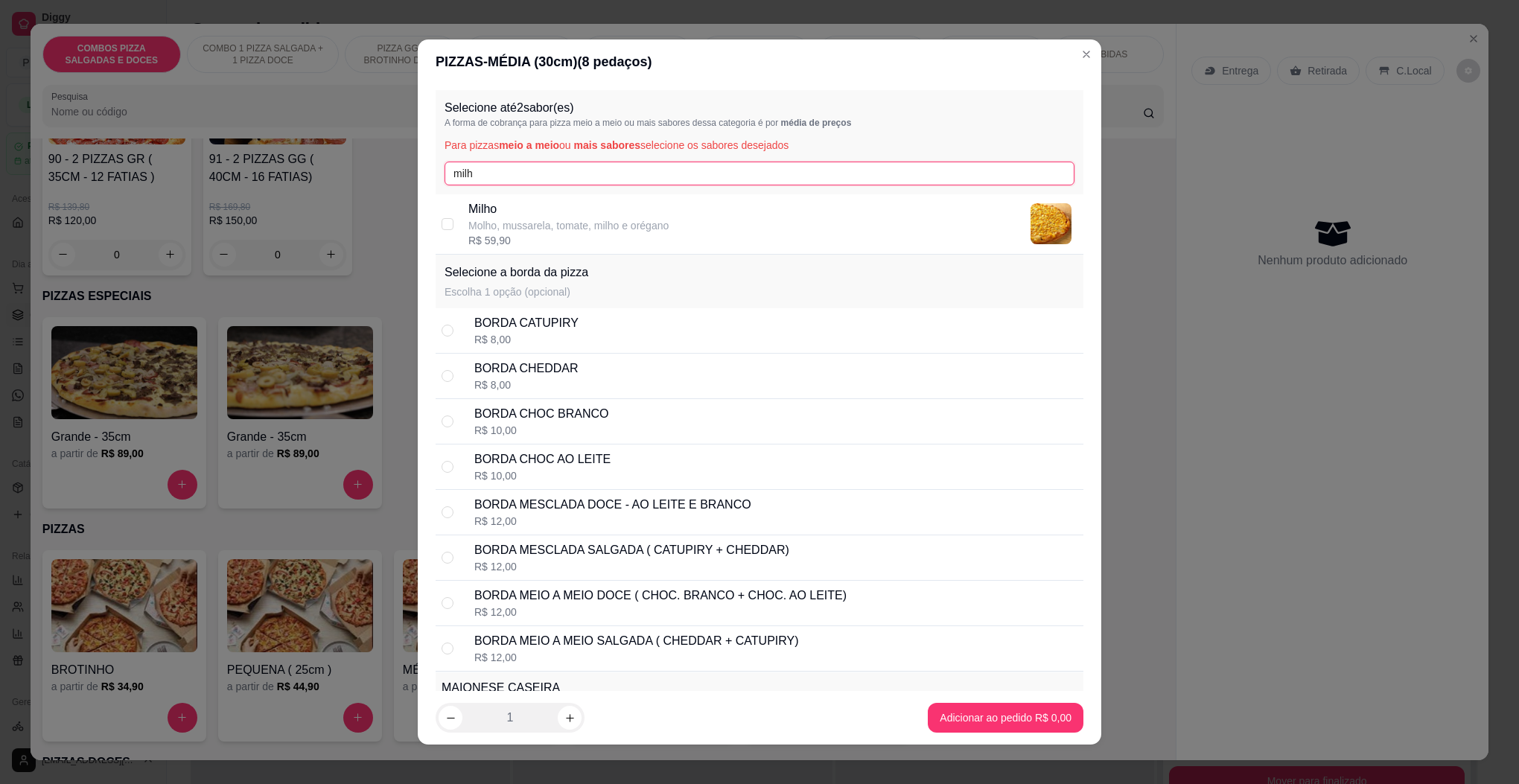
click at [510, 183] on input "milh" at bounding box center [760, 173] width 630 height 24
type input "milh"
click at [503, 227] on p "Molho, mussarela, tomate, milho e orégano" at bounding box center [568, 225] width 200 height 15
checkbox input "true"
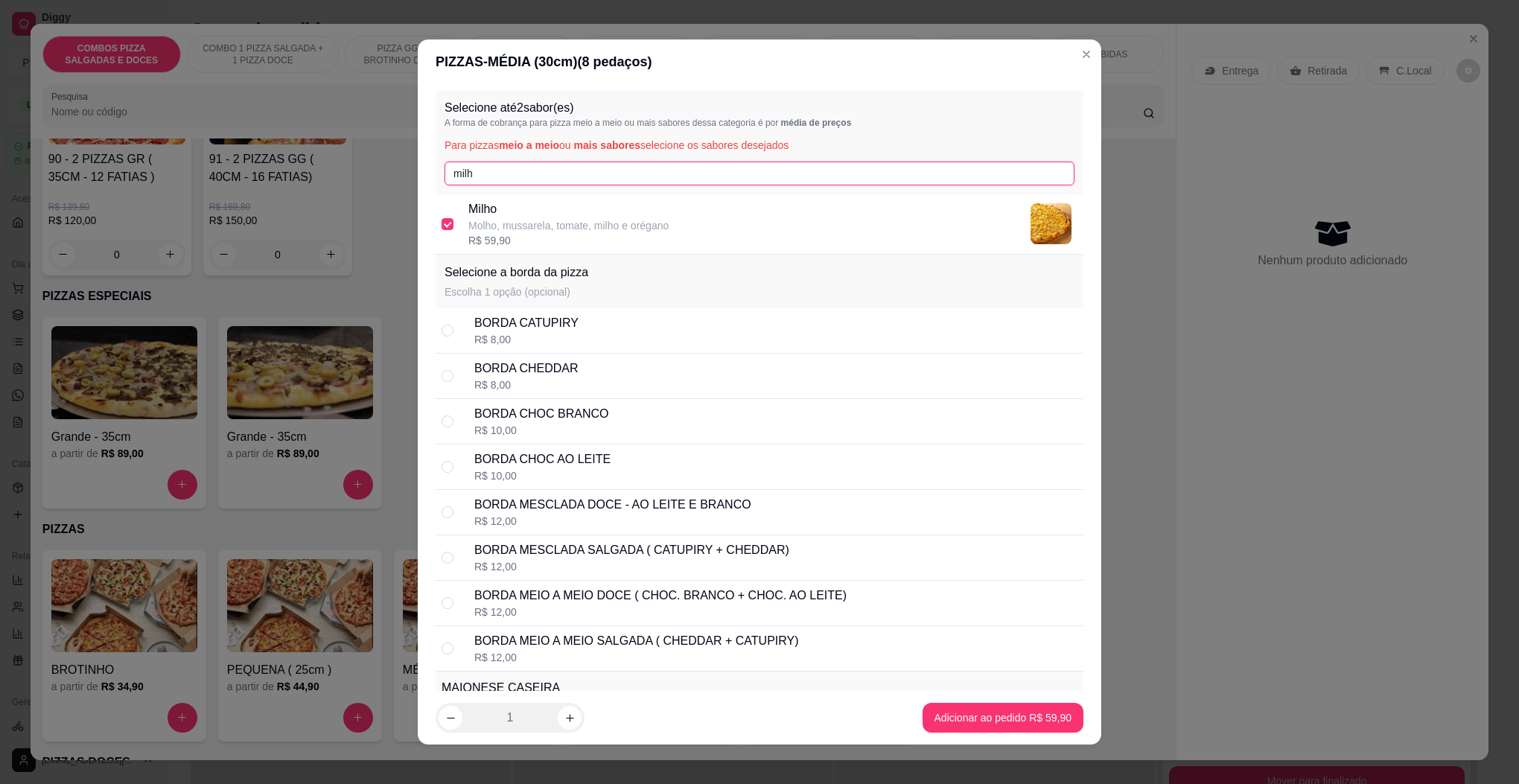
click at [531, 177] on input "milh" at bounding box center [760, 173] width 630 height 24
type input "6"
click at [505, 230] on p "Molho, mussarela, catupiry, provolone, [GEOGRAPHIC_DATA]" at bounding box center [613, 225] width 290 height 15
checkbox input "true"
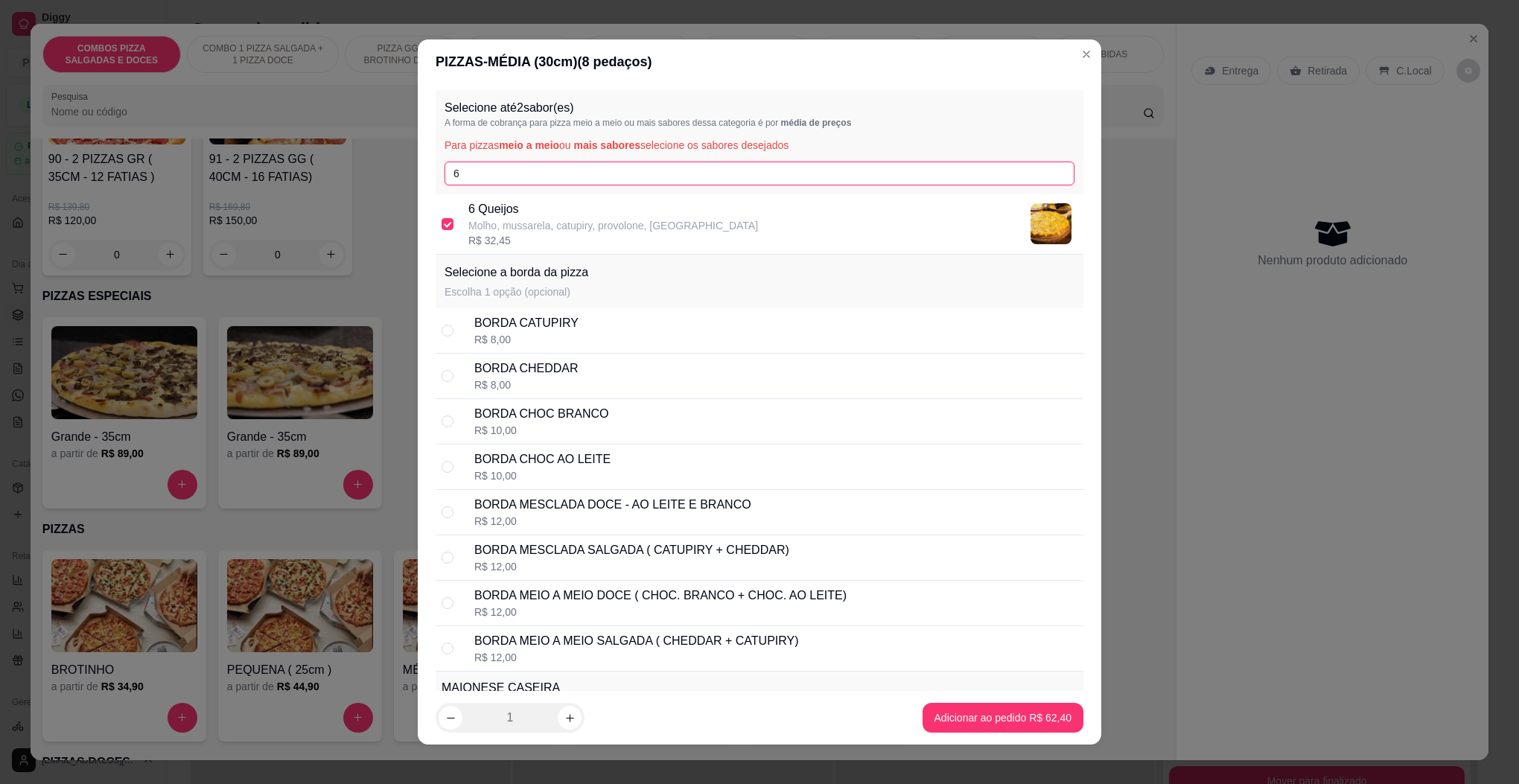
click at [514, 162] on input "6" at bounding box center [760, 173] width 630 height 24
click at [563, 312] on div "BORDA CATUPIRY R$ 8,00" at bounding box center [760, 331] width 648 height 46
radio input "true"
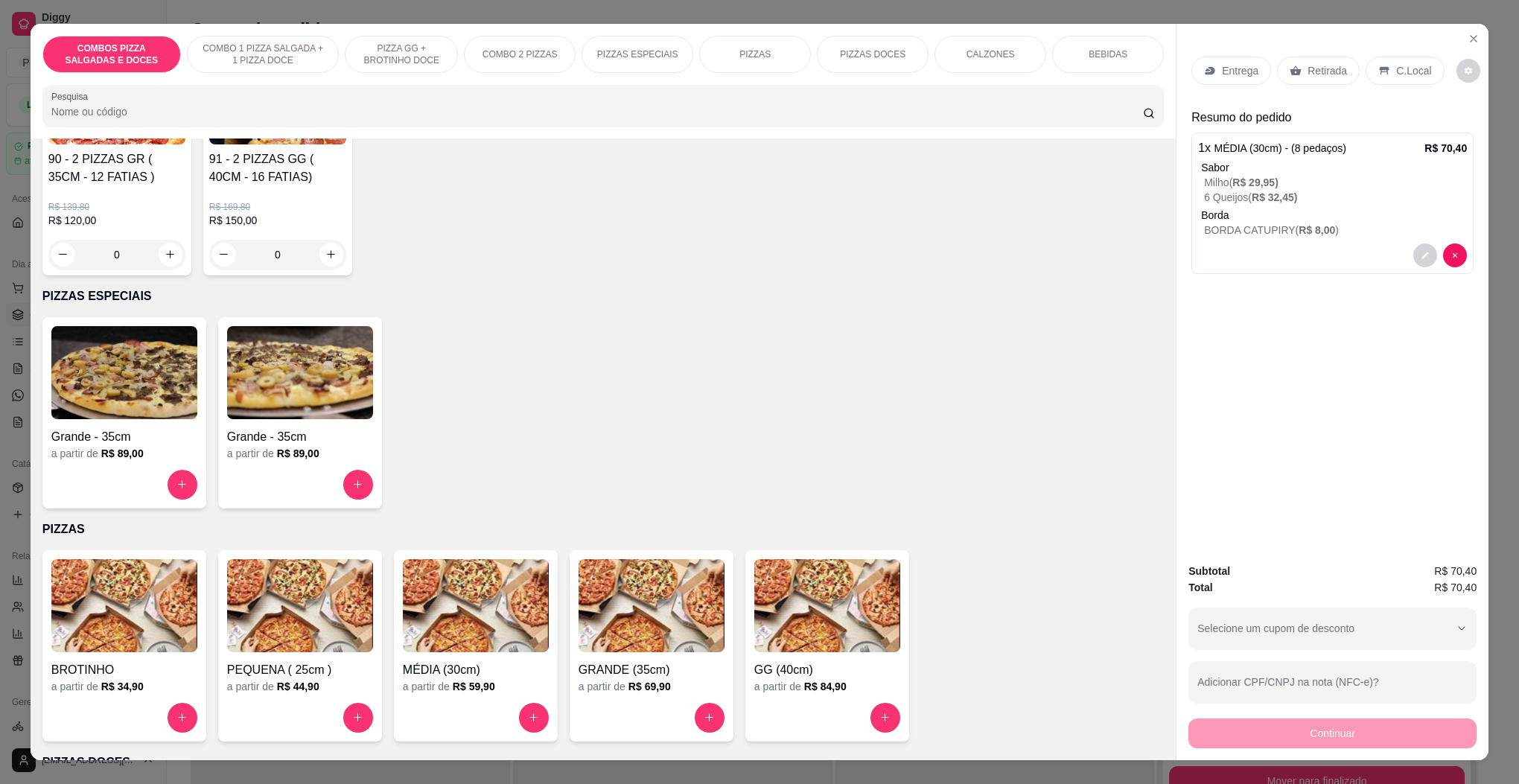
click at [1258, 62] on div "Entrega" at bounding box center [1231, 71] width 80 height 28
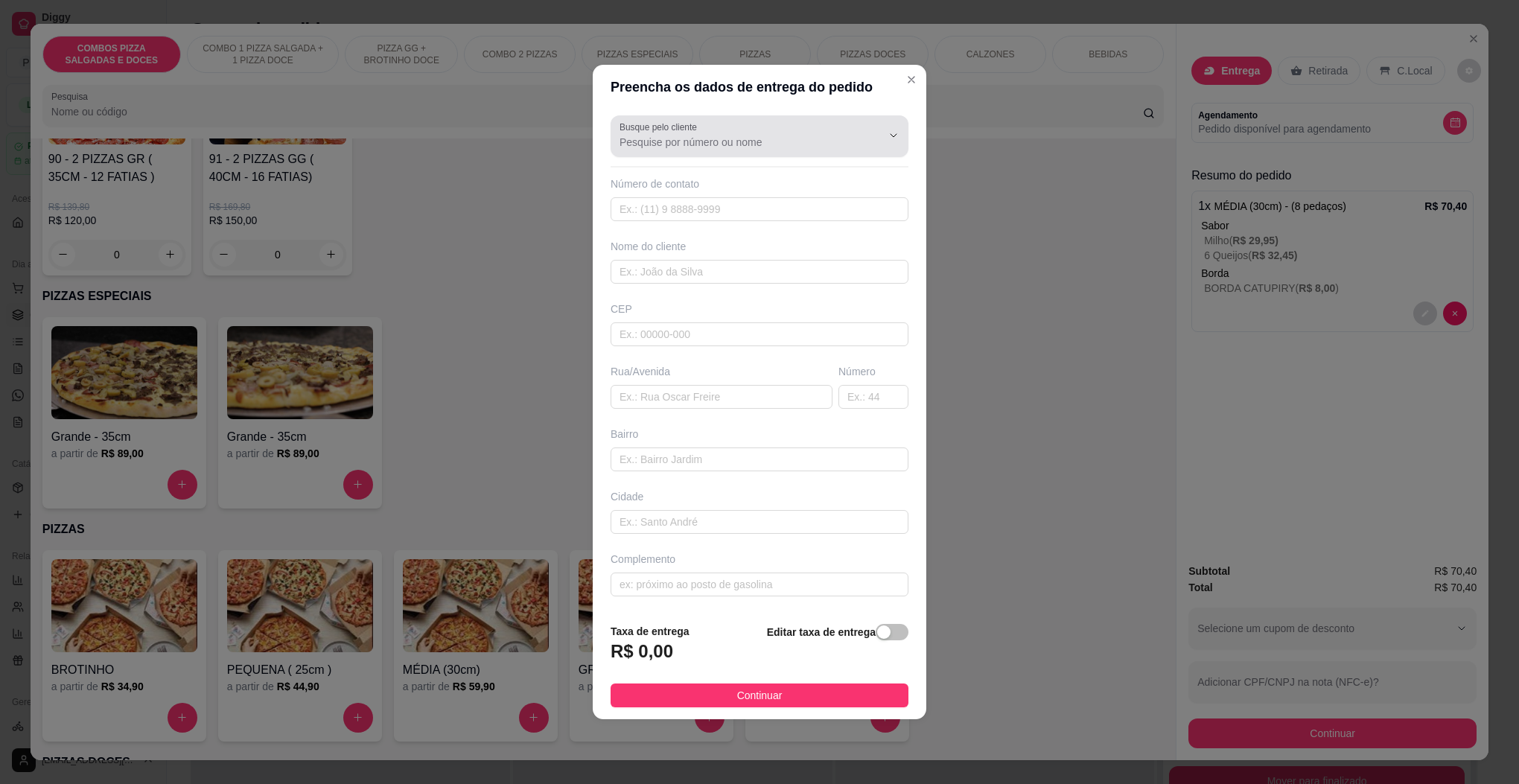
click at [767, 147] on div at bounding box center [760, 136] width 280 height 30
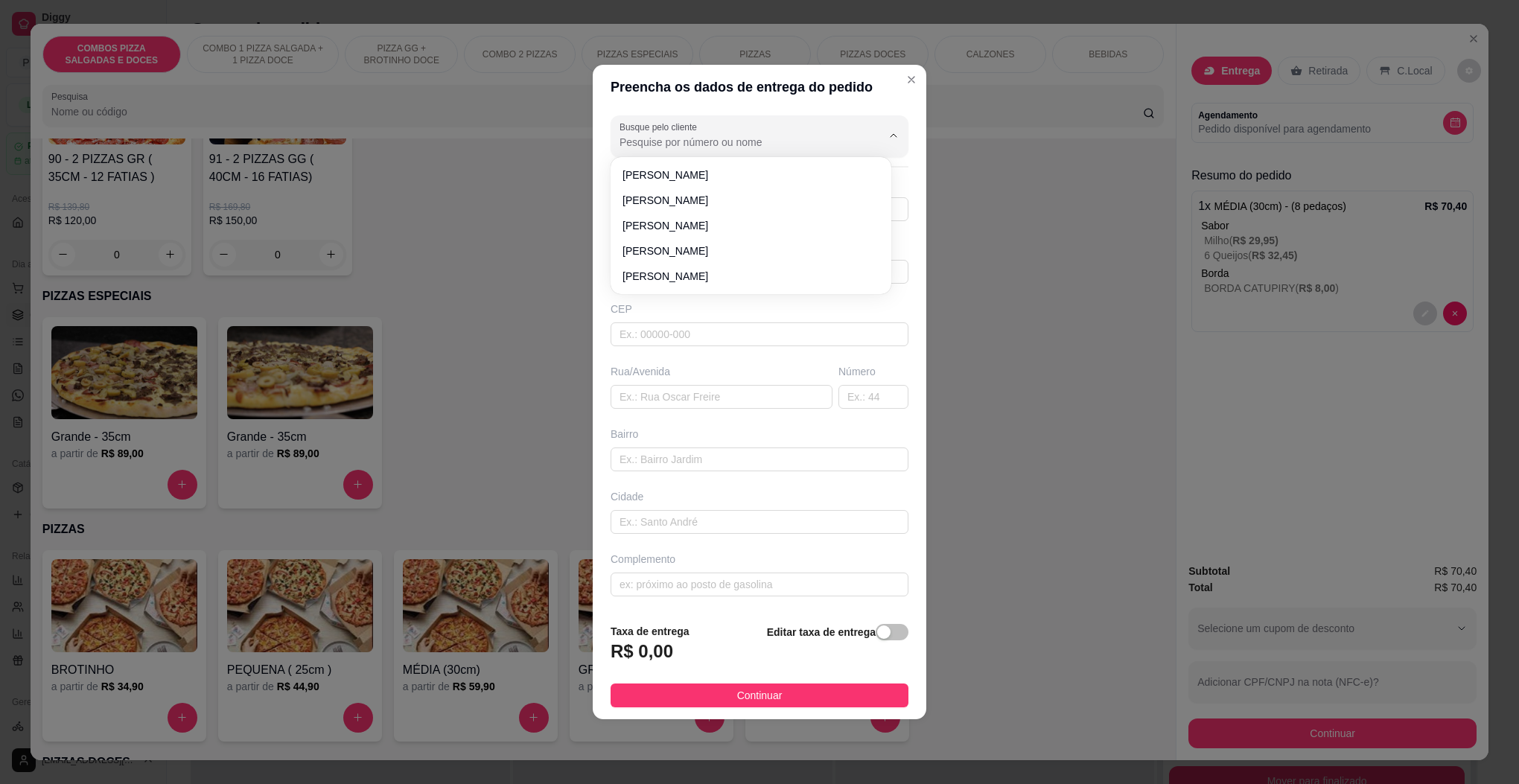
type input "4"
click at [731, 177] on span "[PERSON_NAME]" at bounding box center [743, 174] width 242 height 15
type input "[PERSON_NAME]"
type input "47991265449"
type input "[PERSON_NAME]"
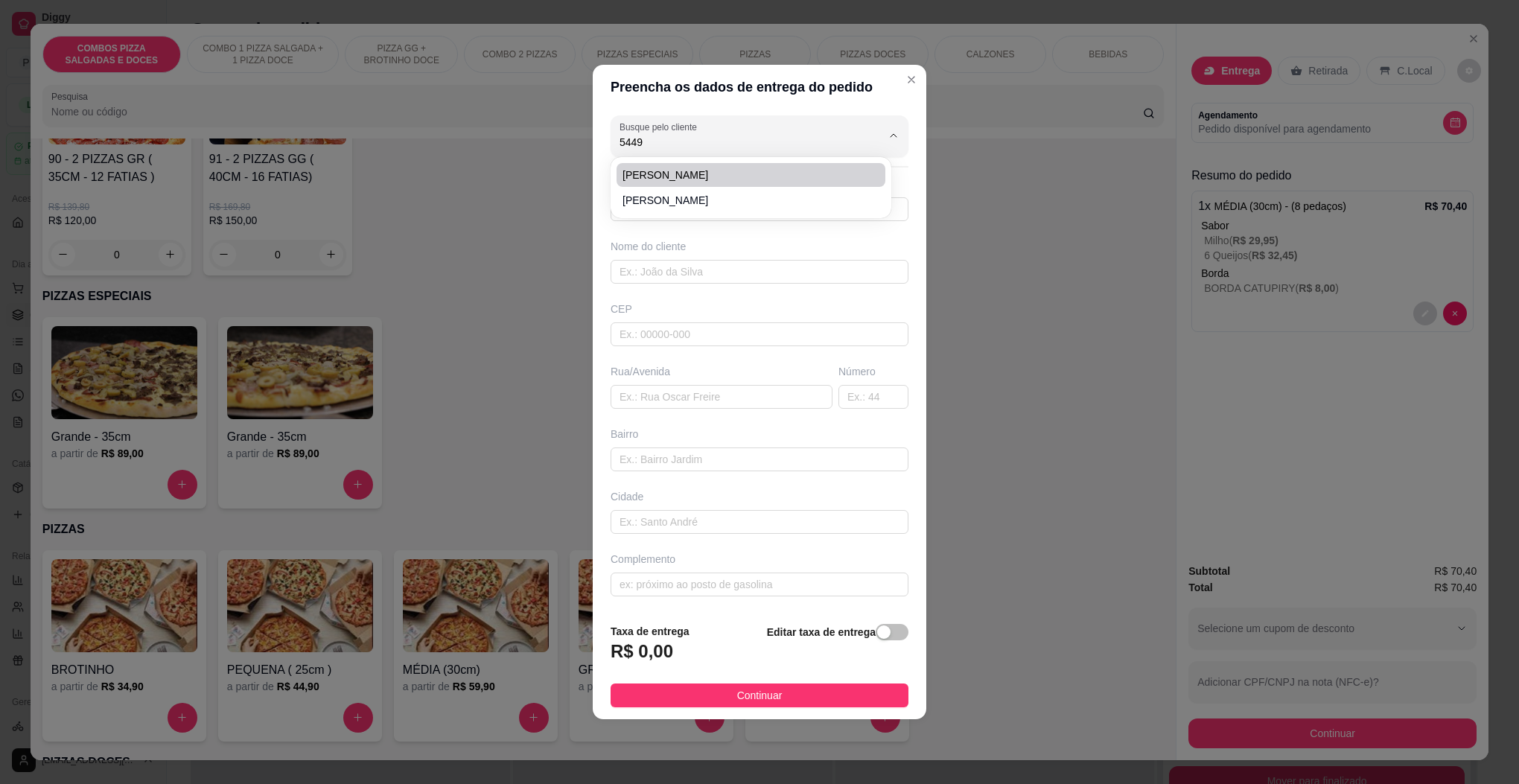
type input "89107-000"
type input "RUA DOS ATIRADORES"
type input "9710"
type input "TESTO CENTRAL"
type input "Pomerode"
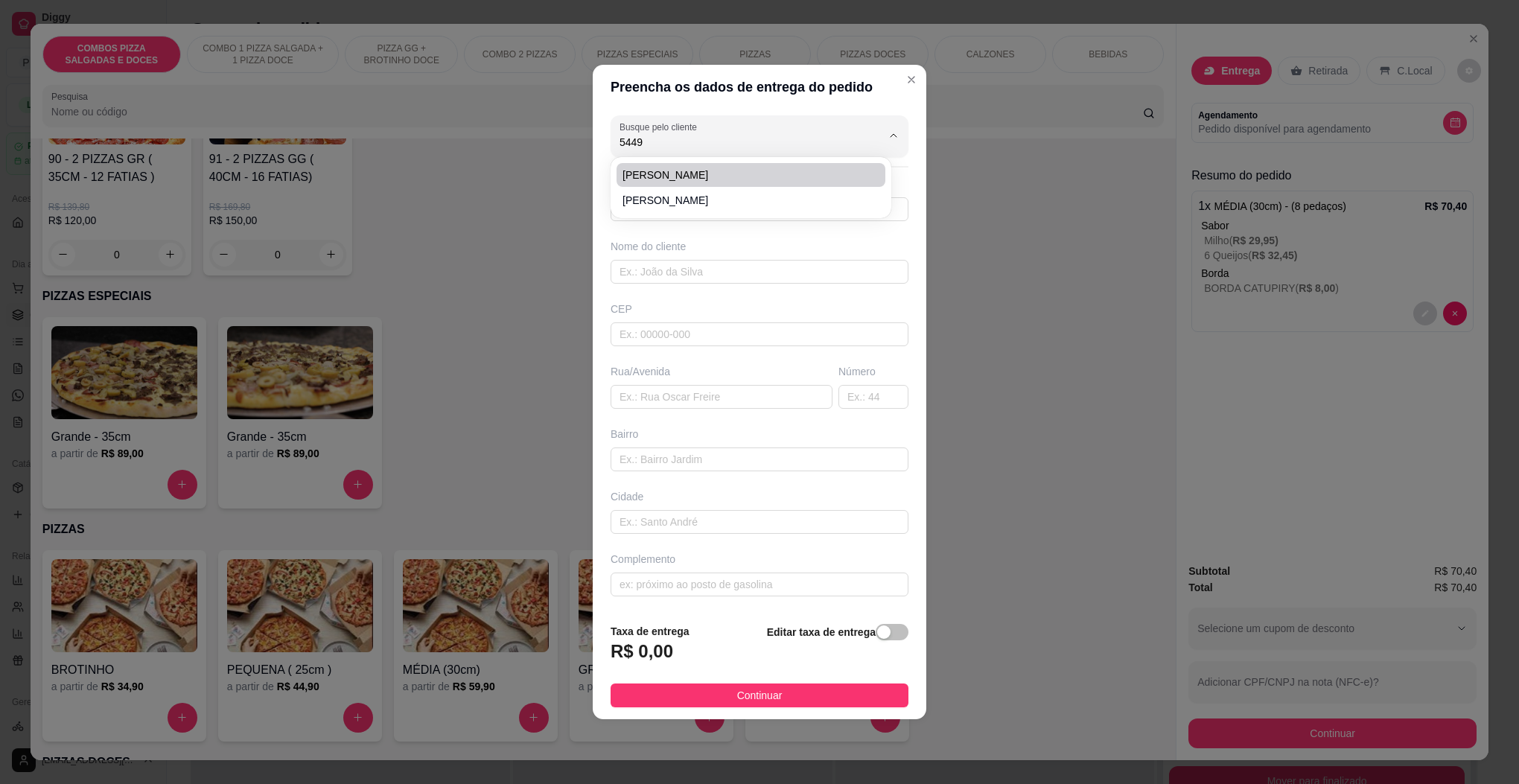
type input "APARTYAMENTO 102 RESIDENCIAL ALICE"
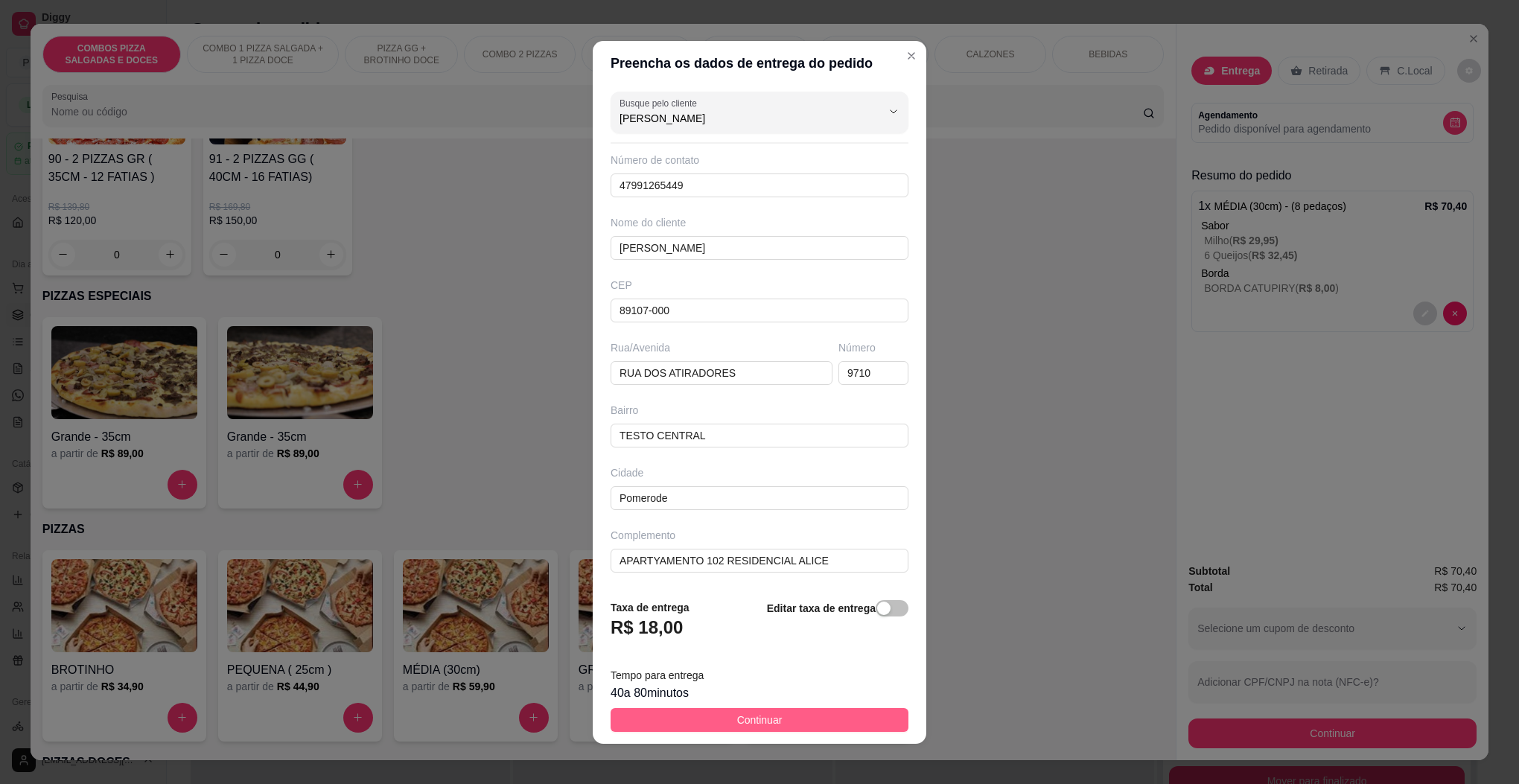
type input "[PERSON_NAME]"
click at [798, 709] on button "Continuar" at bounding box center [760, 719] width 298 height 24
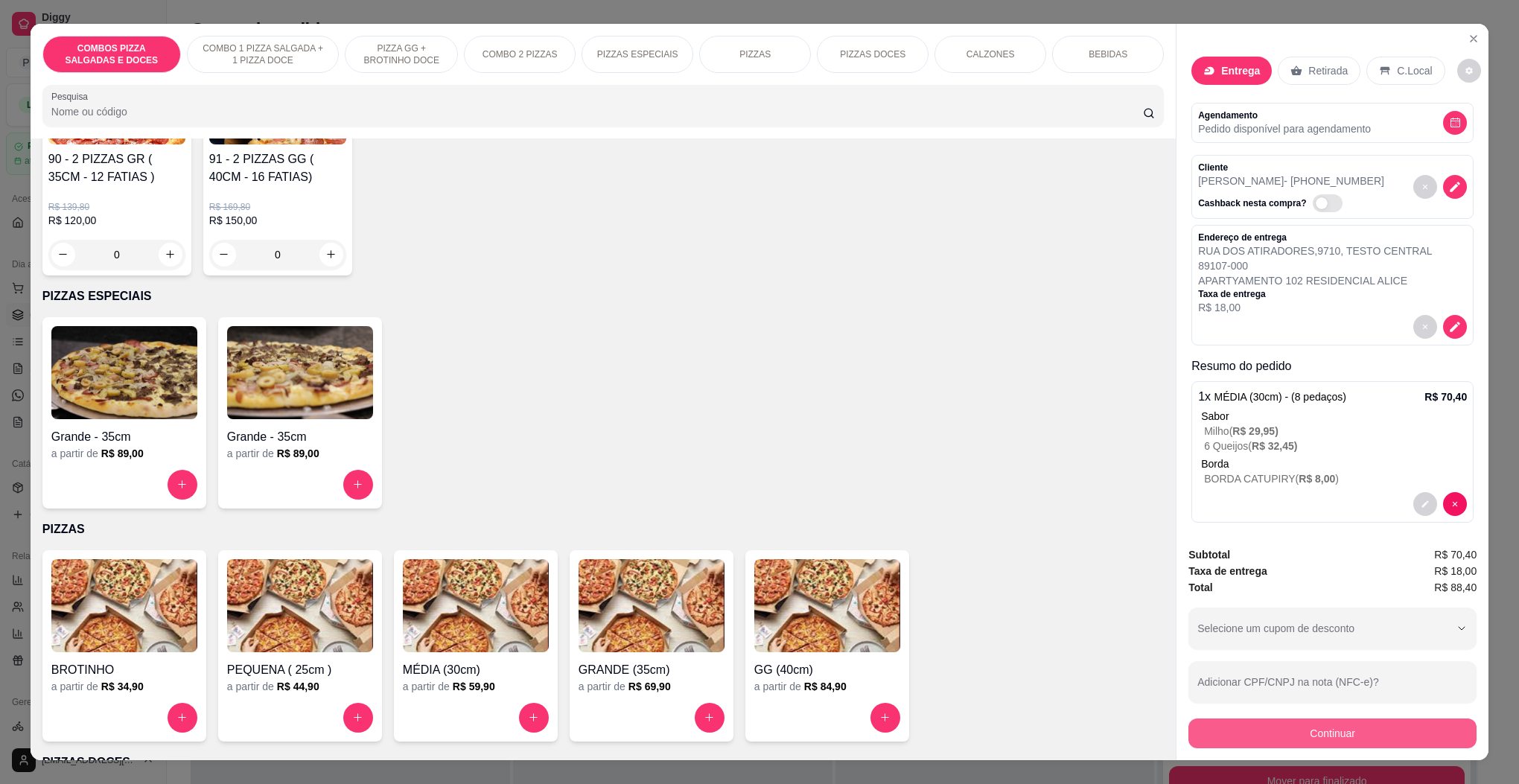
click at [1308, 744] on button "Continuar" at bounding box center [1333, 733] width 288 height 30
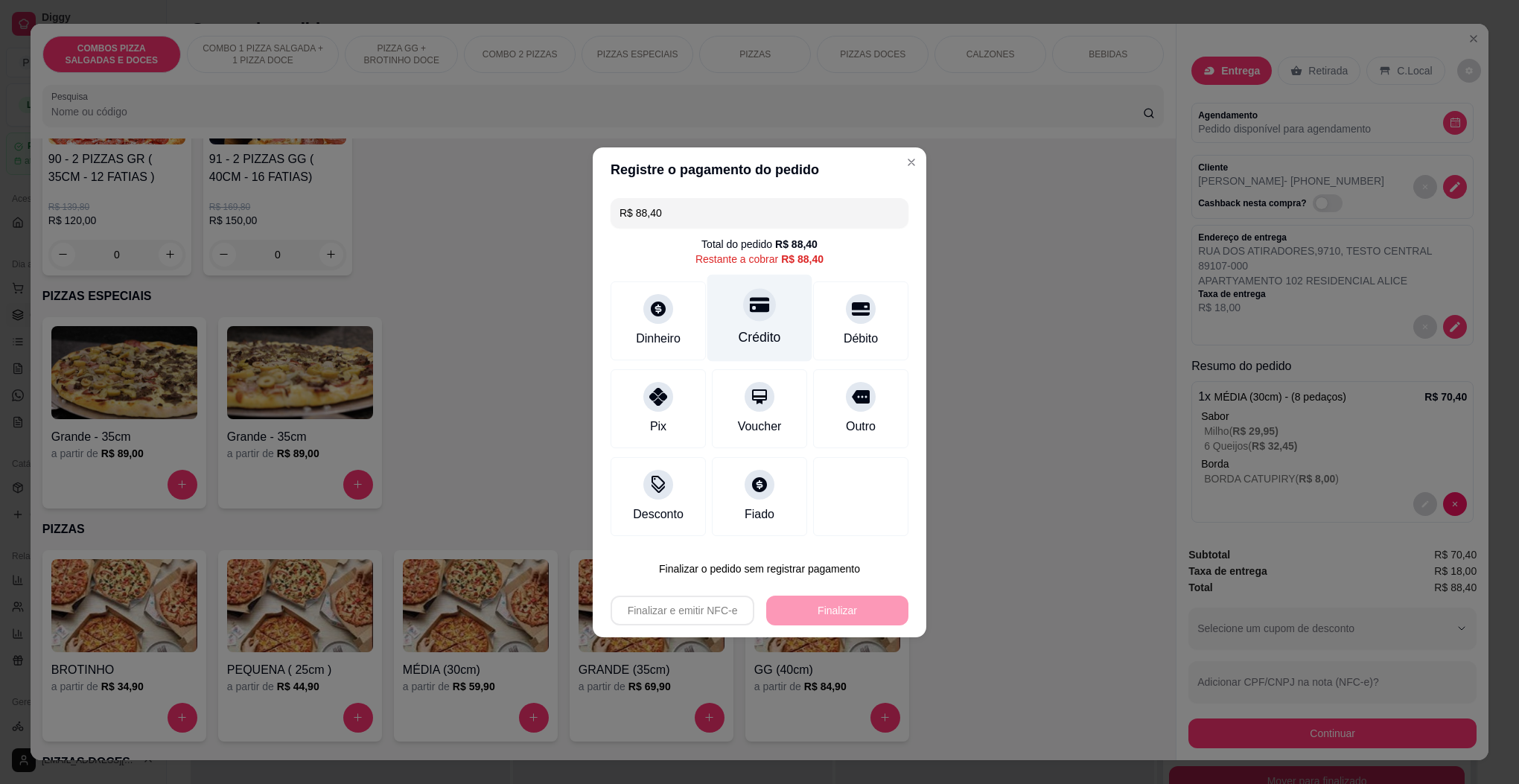
click at [744, 288] on div "Crédito" at bounding box center [760, 318] width 105 height 88
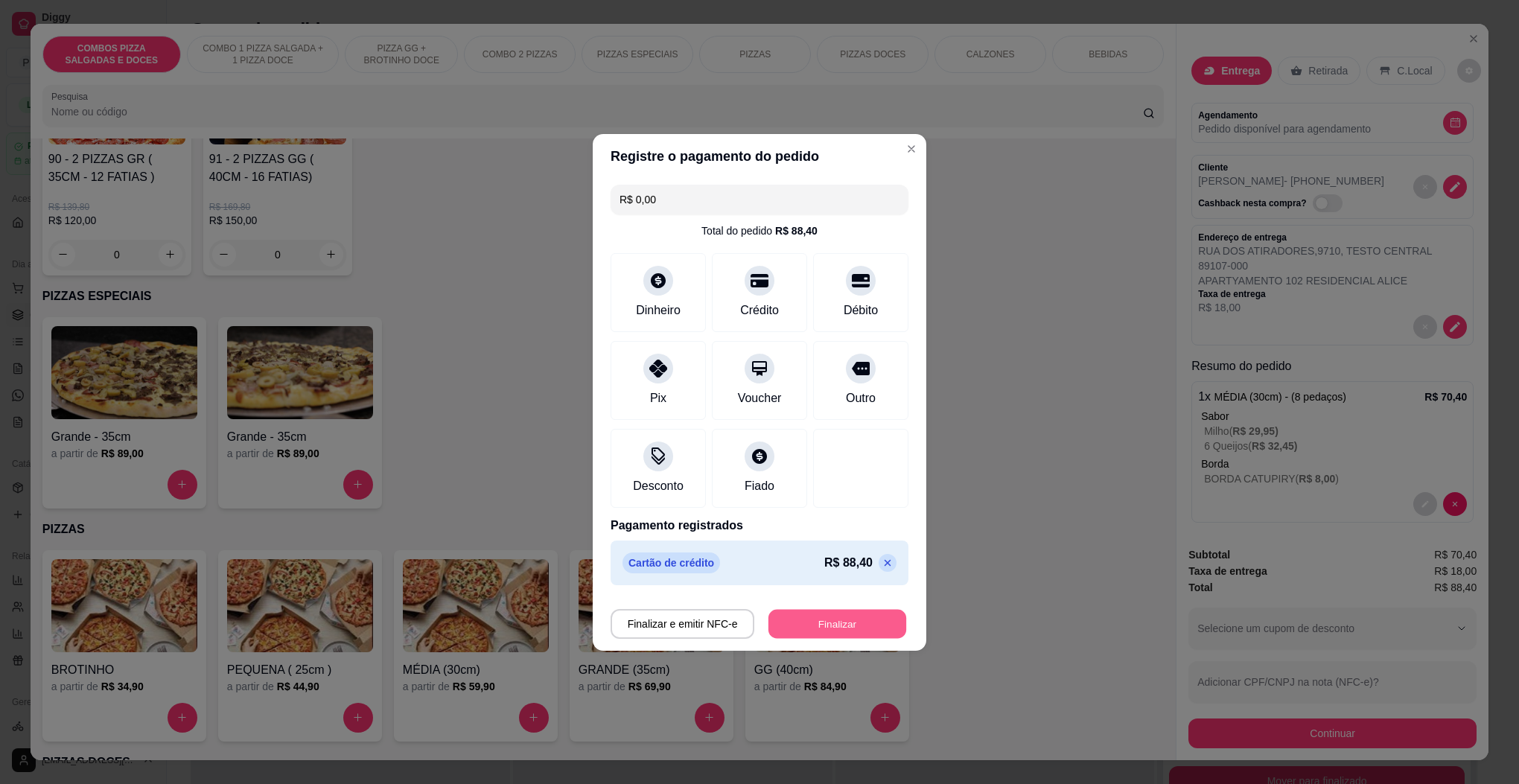
click at [835, 626] on button "Finalizar" at bounding box center [837, 623] width 137 height 29
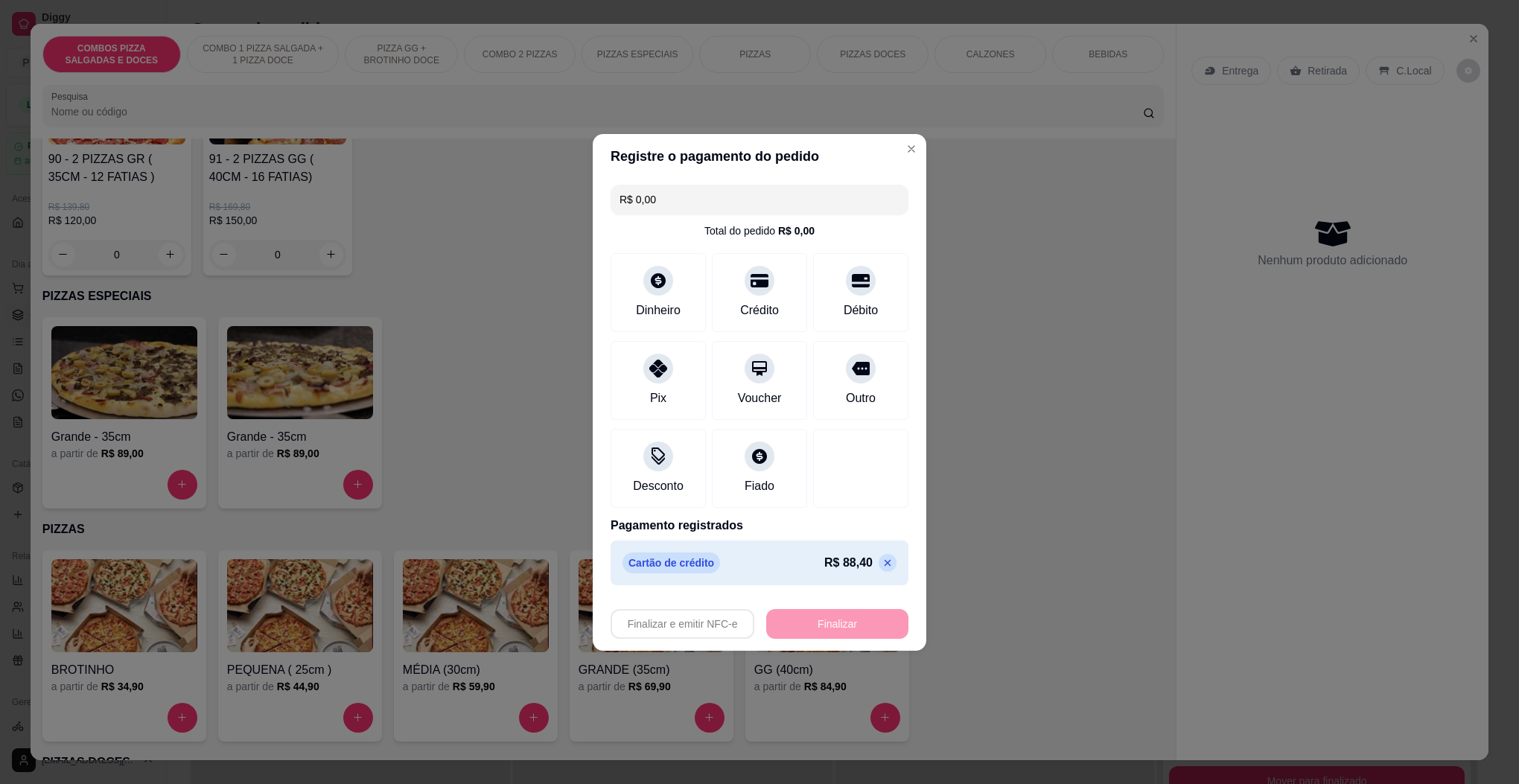
type input "-R$ 88,40"
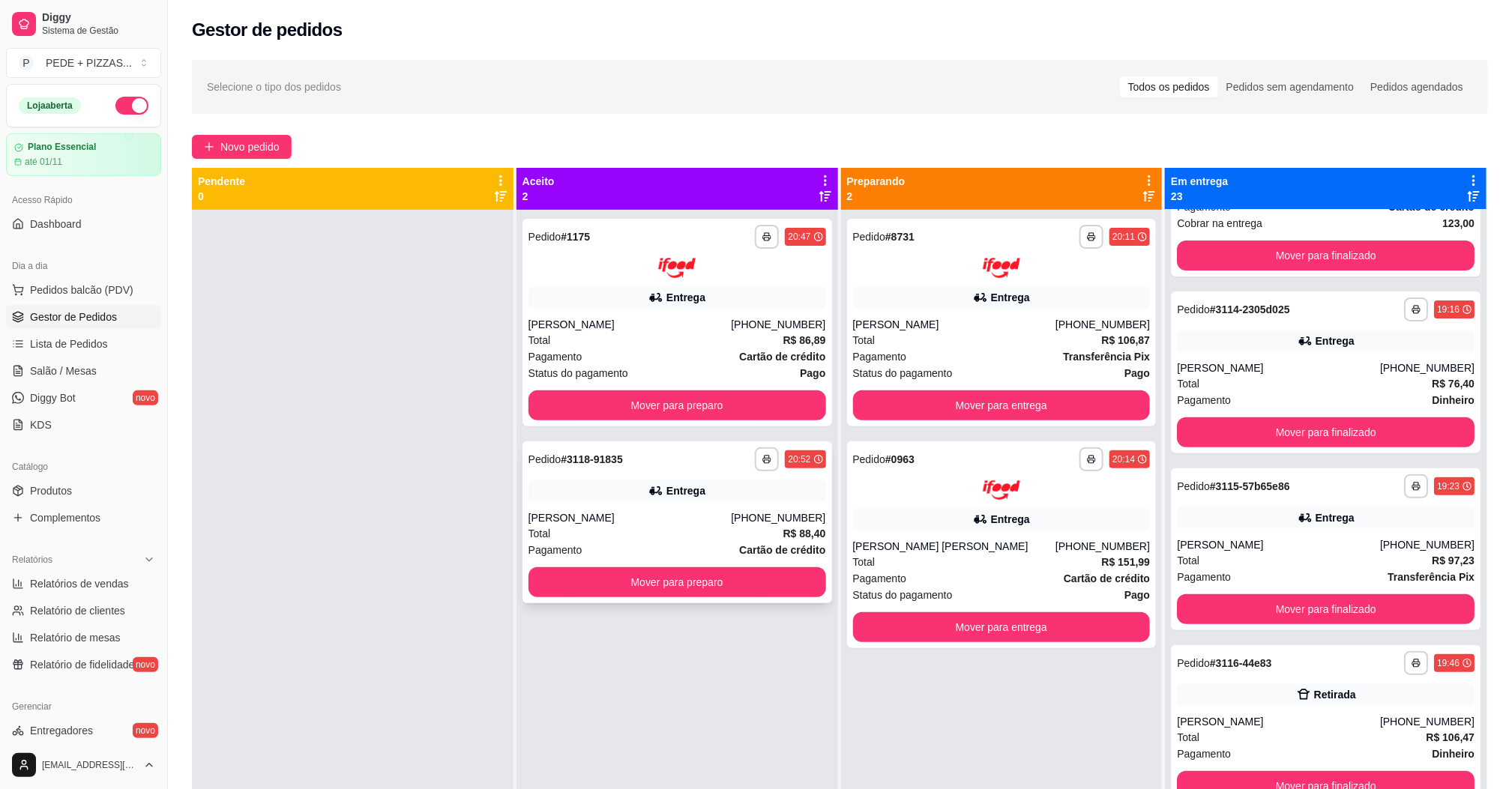
click at [578, 515] on div "[PERSON_NAME]" at bounding box center [630, 517] width 204 height 15
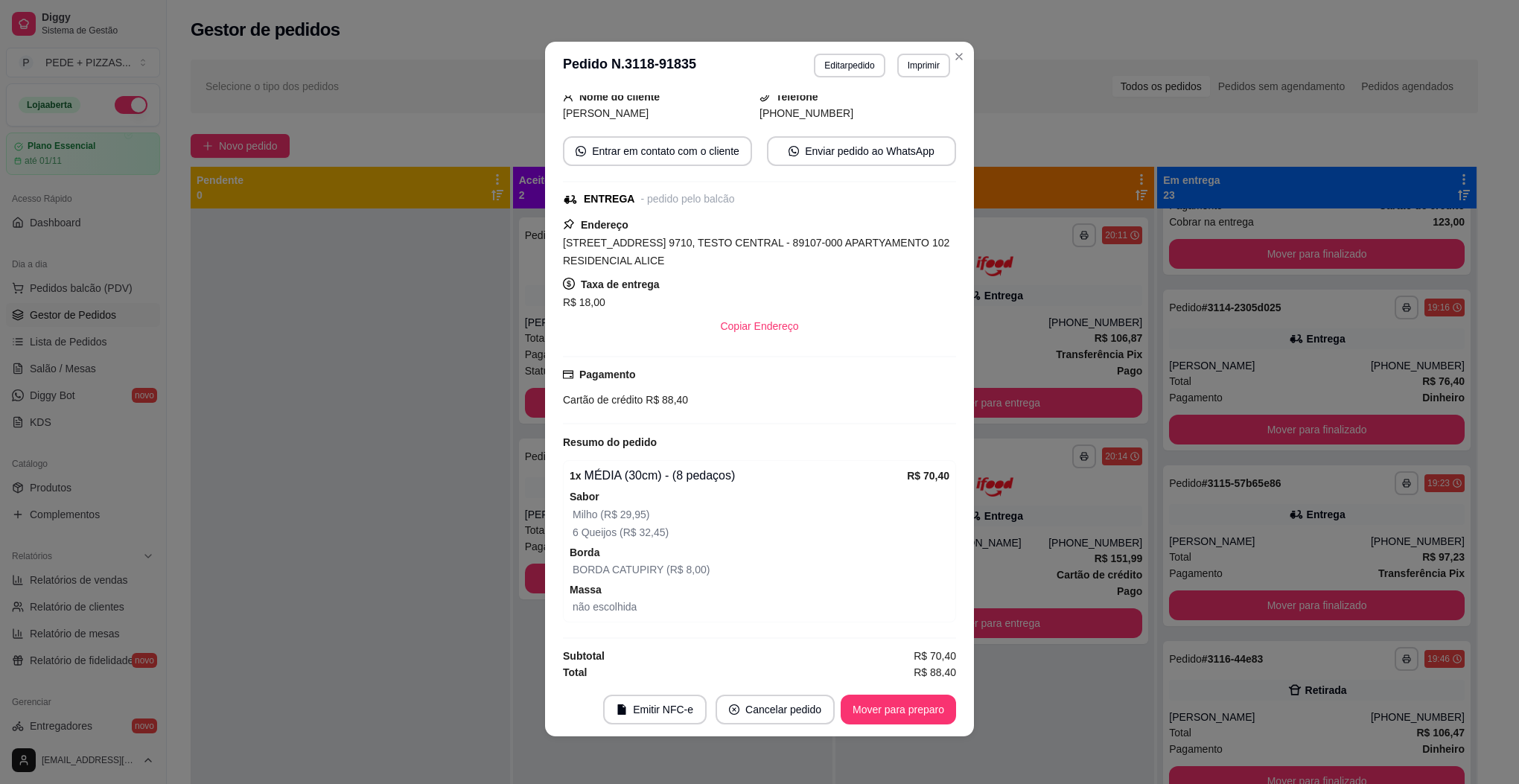
scroll to position [182, 0]
click at [838, 67] on button "Editar pedido" at bounding box center [849, 65] width 71 height 24
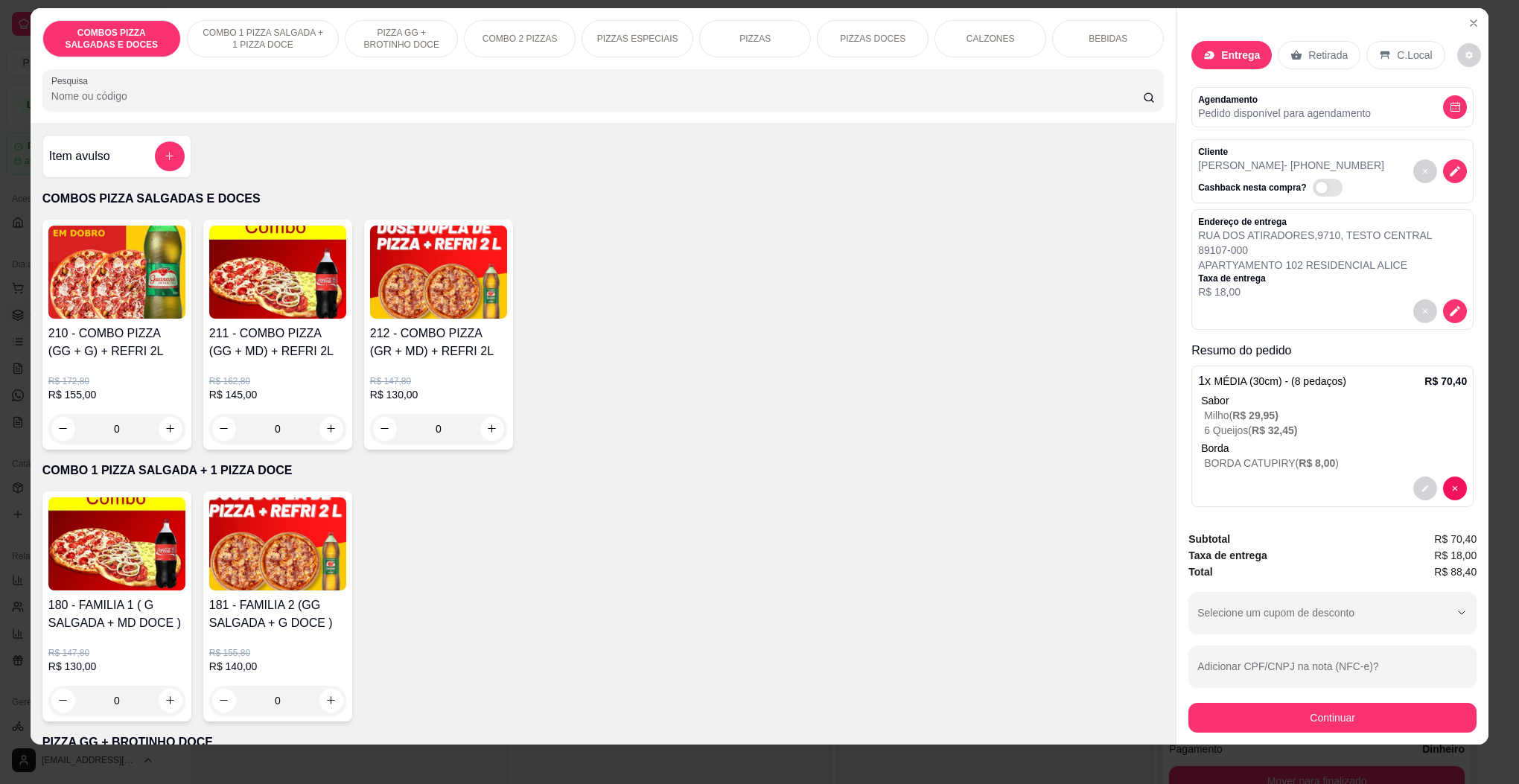
scroll to position [24, 0]
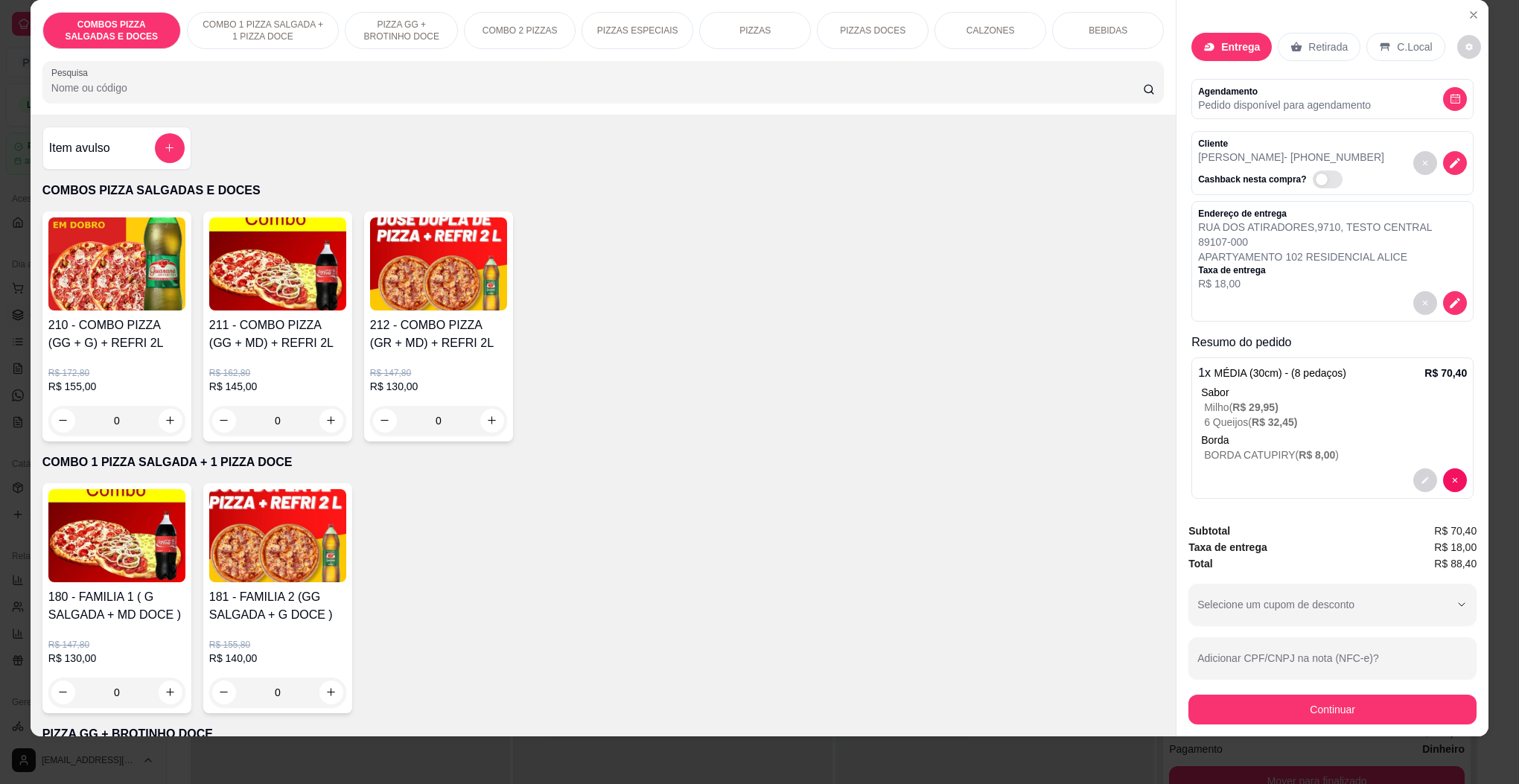
click at [1444, 486] on div "1 x MÉDIA (30cm) - (8 pedaços) R$ 70,40 Sabor Milho ( R$ 29,95 ) 6 Queijos ( R$…" at bounding box center [1333, 428] width 282 height 142
click at [1414, 471] on button "decrease-product-quantity" at bounding box center [1425, 480] width 24 height 24
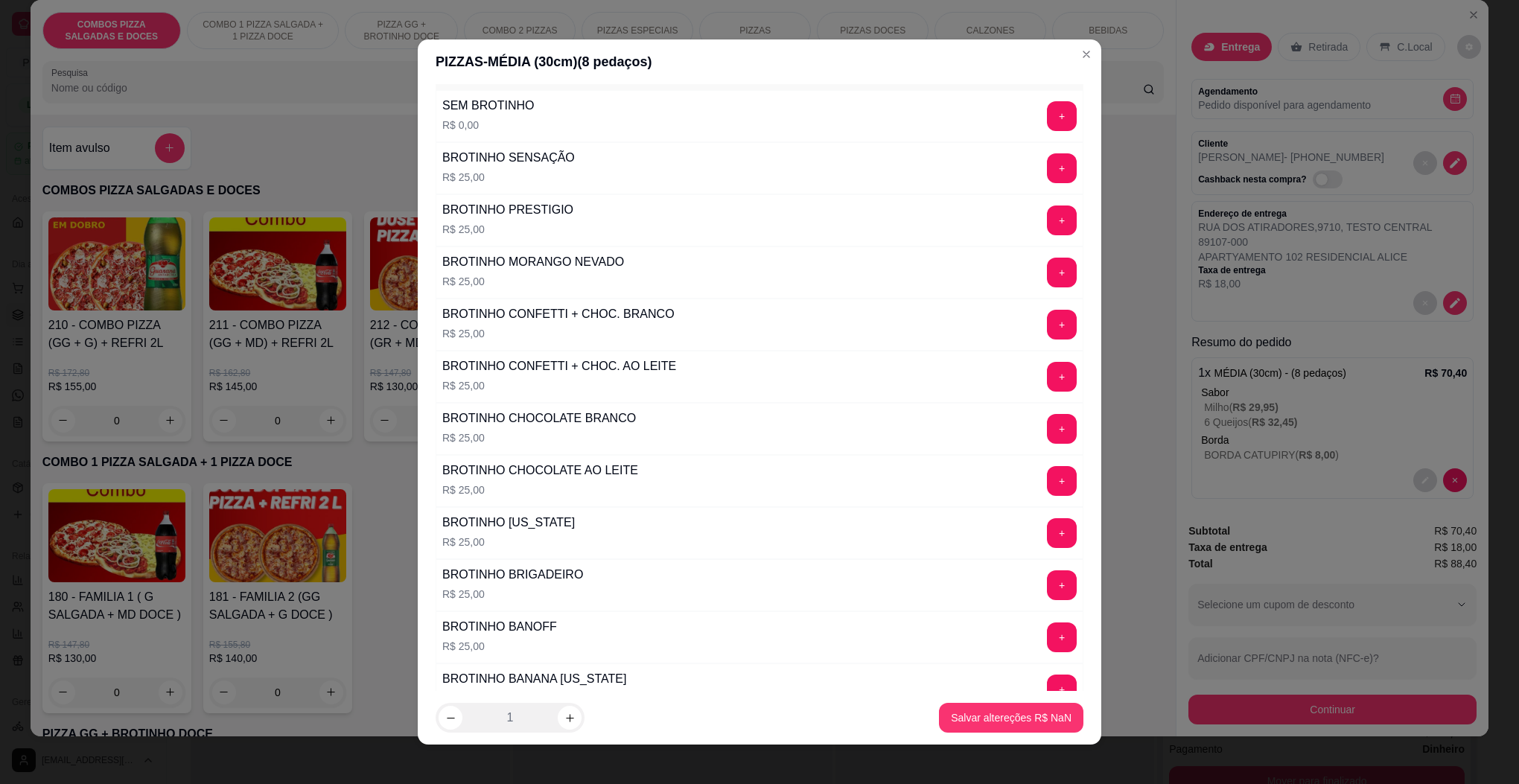
scroll to position [5313, 0]
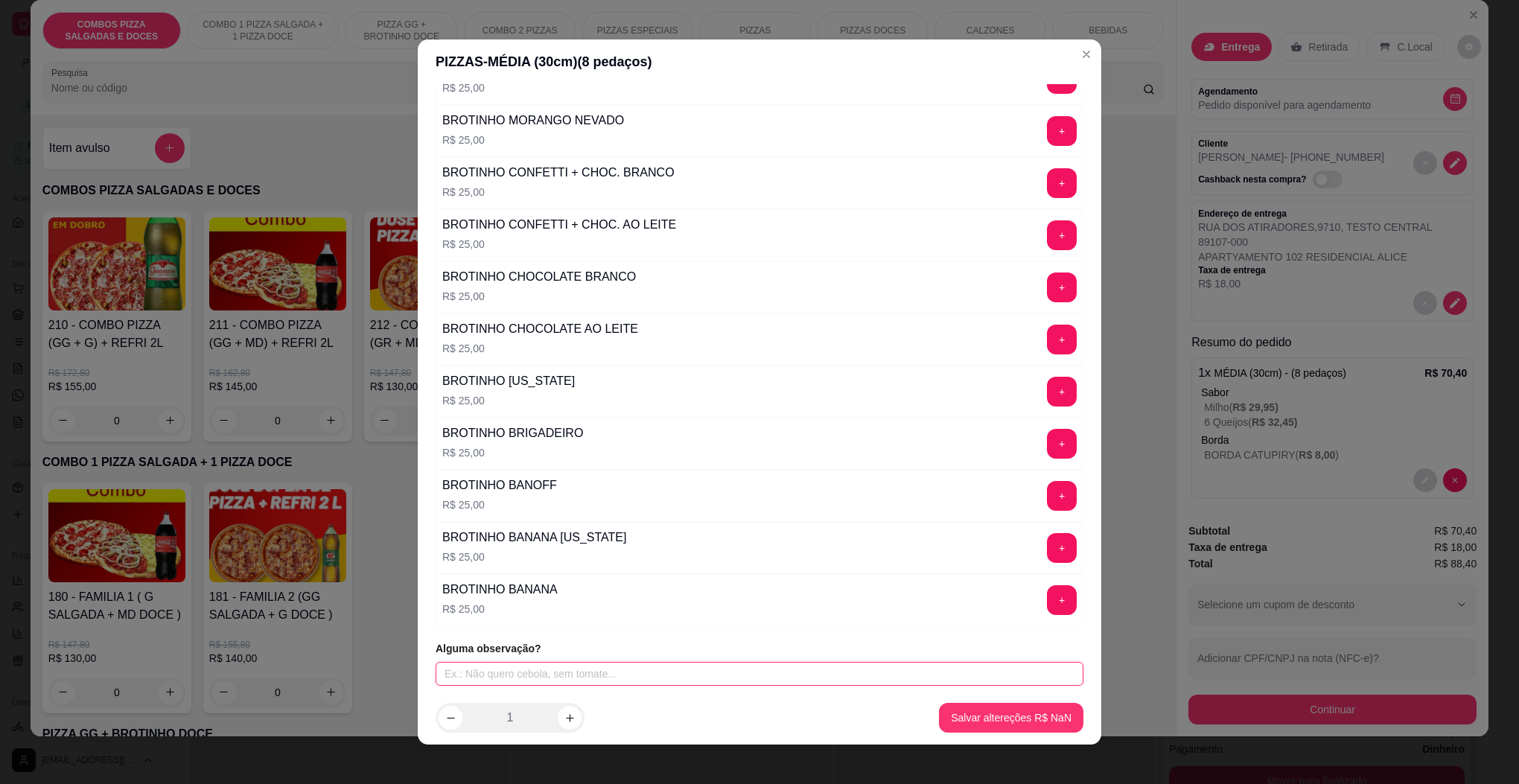
click at [503, 668] on input "text" at bounding box center [760, 673] width 648 height 24
type input "MILHO COM BACON"
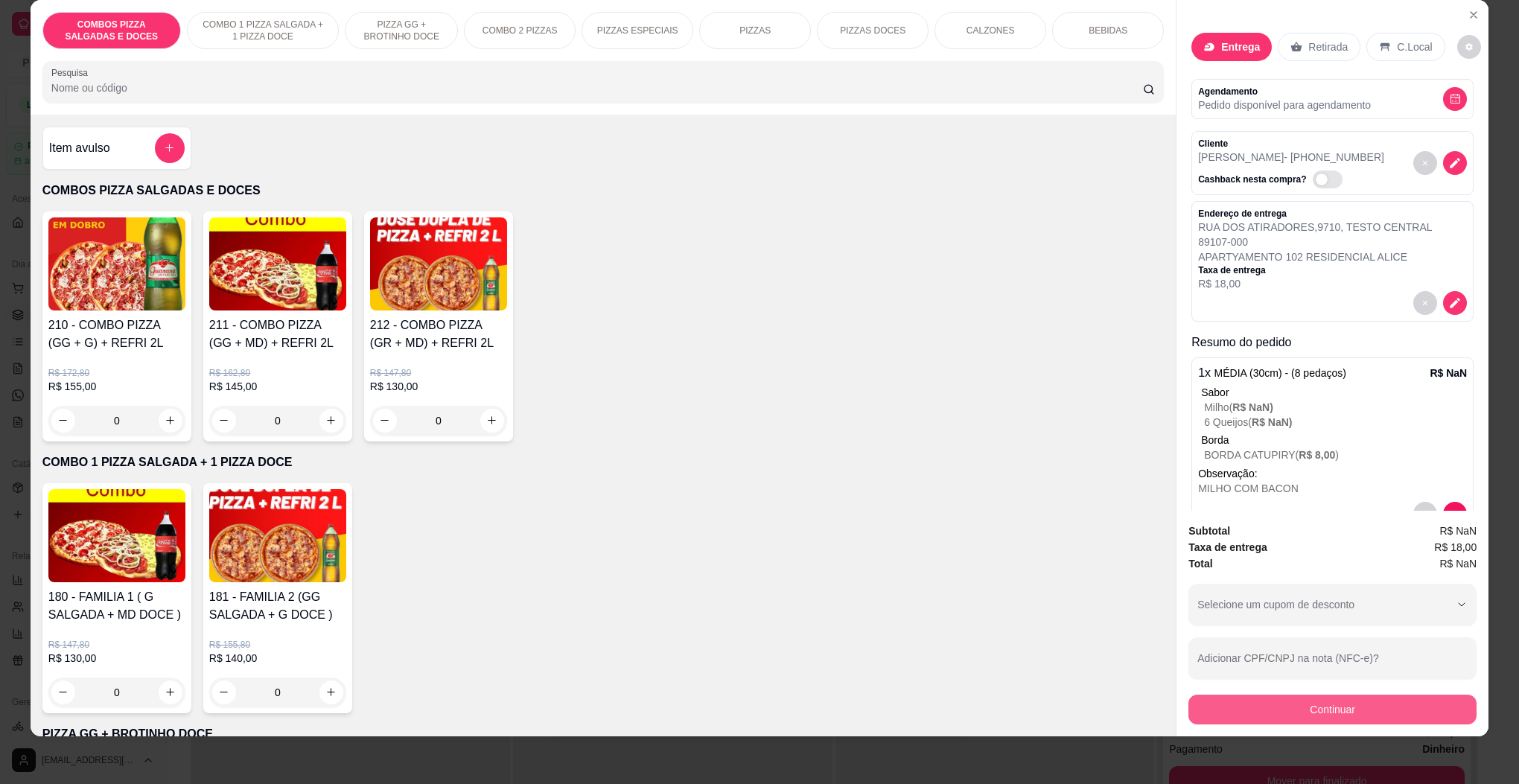
click at [1258, 702] on button "Continuar" at bounding box center [1333, 710] width 288 height 30
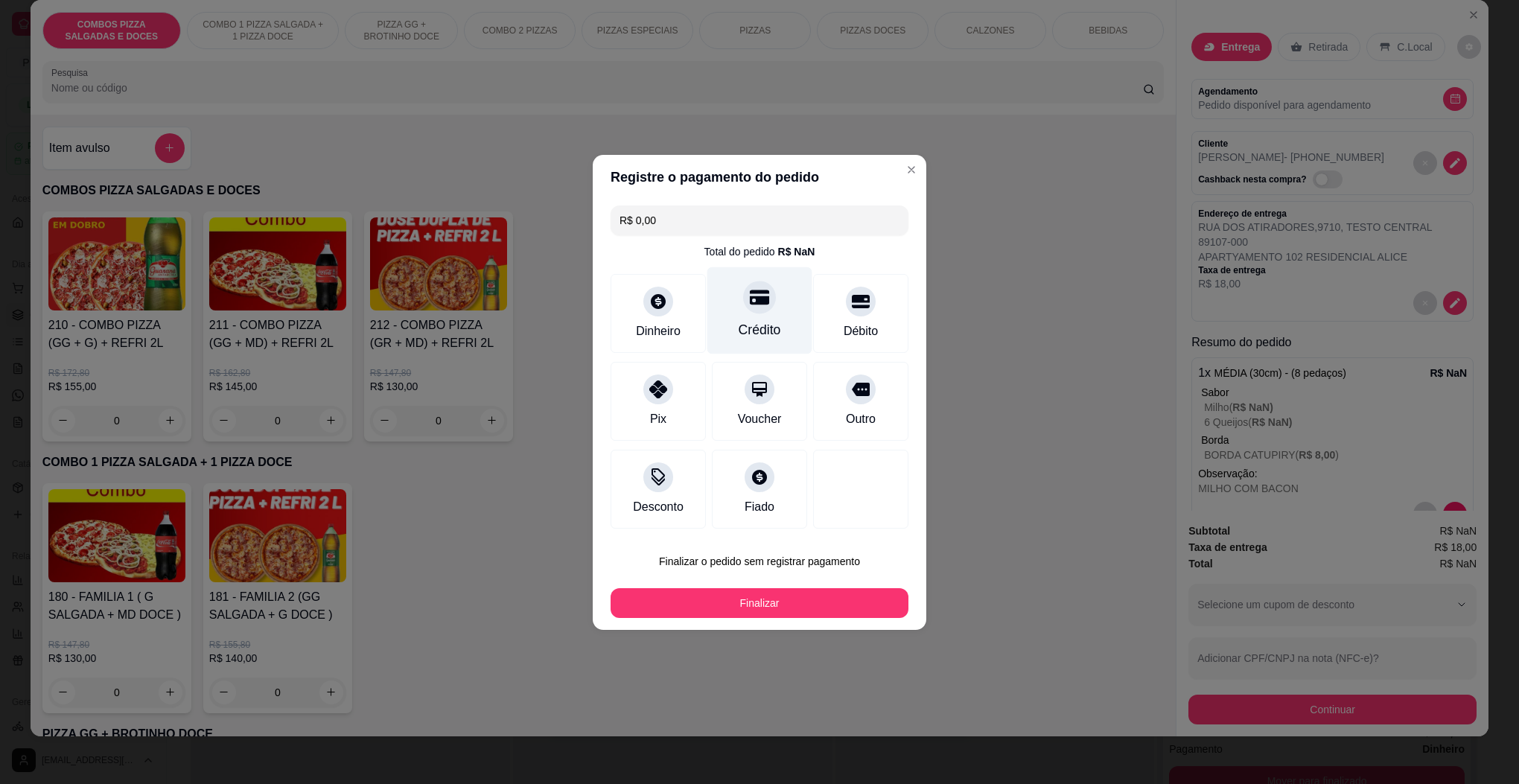
click at [793, 326] on div "Crédito" at bounding box center [760, 311] width 105 height 88
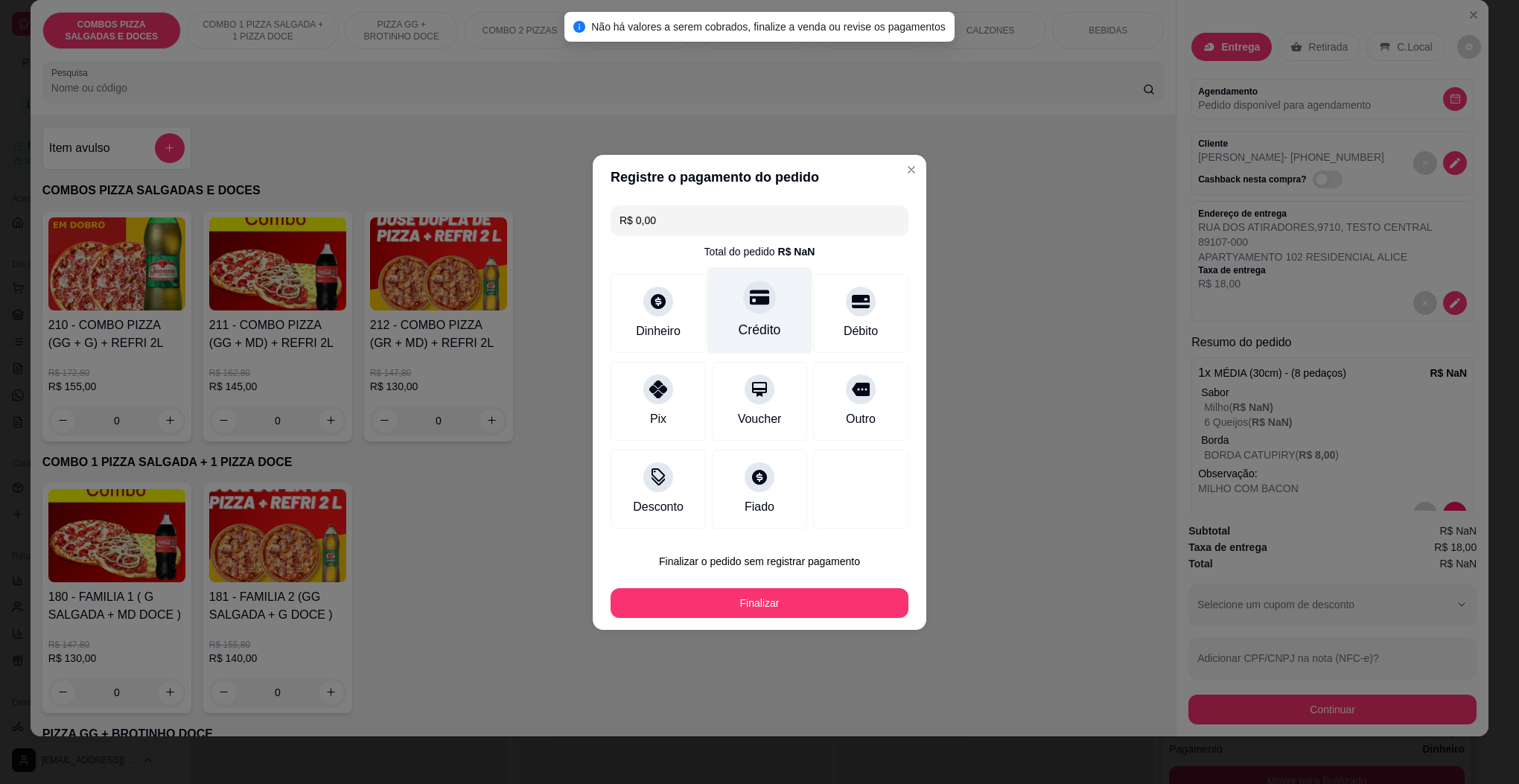
click at [754, 335] on div "Crédito" at bounding box center [760, 330] width 42 height 19
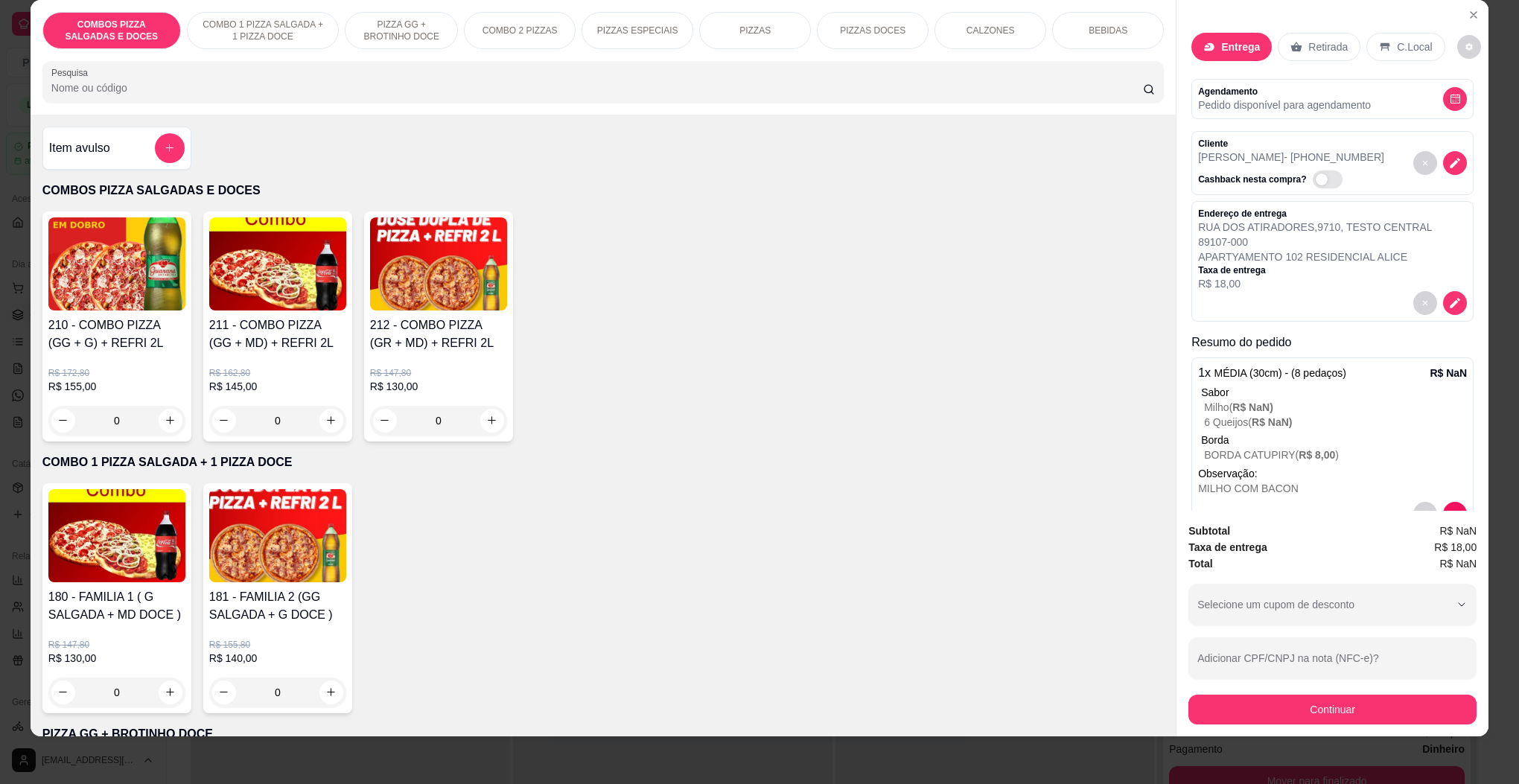
scroll to position [61, 0]
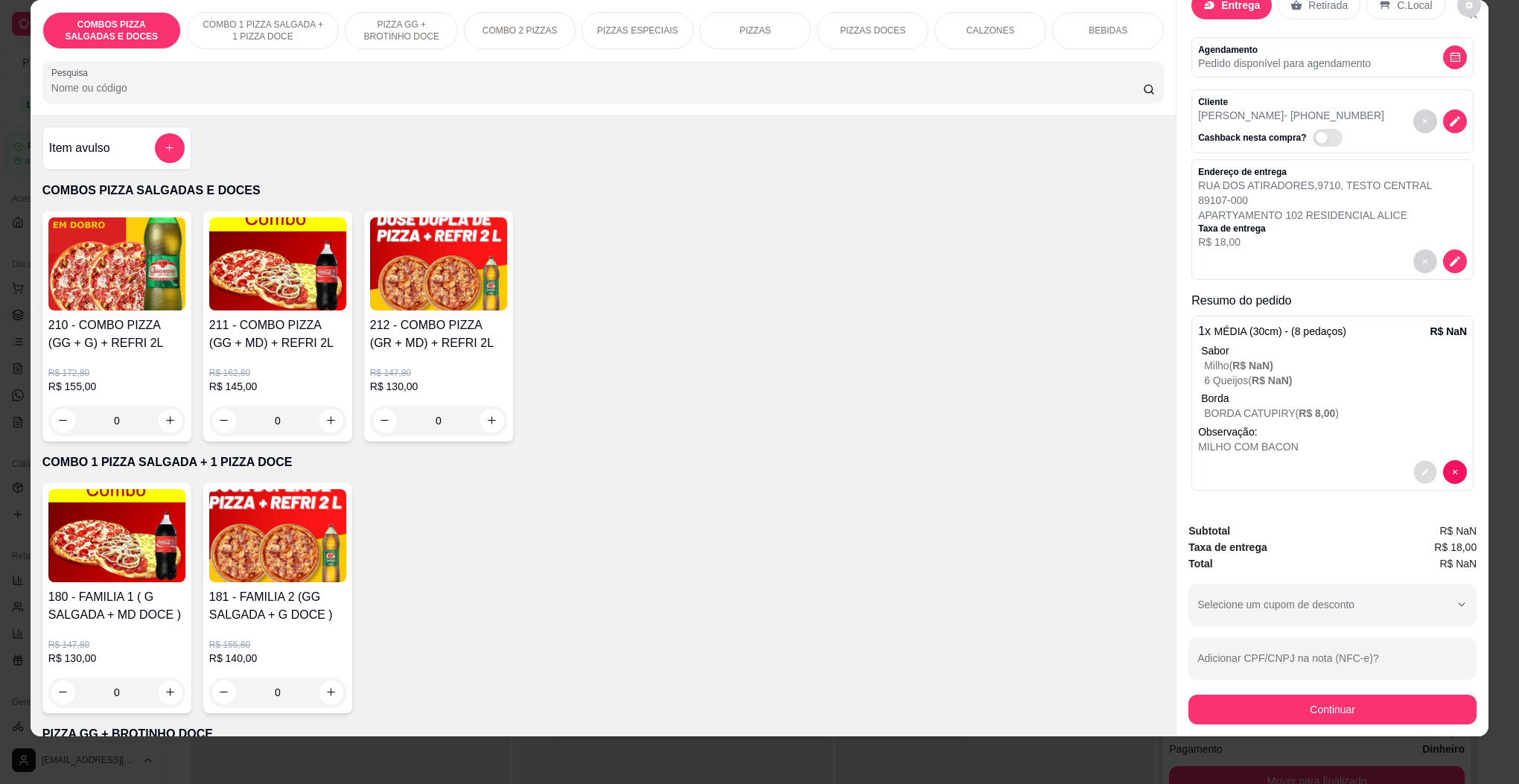
click at [1414, 460] on button "decrease-product-quantity" at bounding box center [1425, 472] width 23 height 23
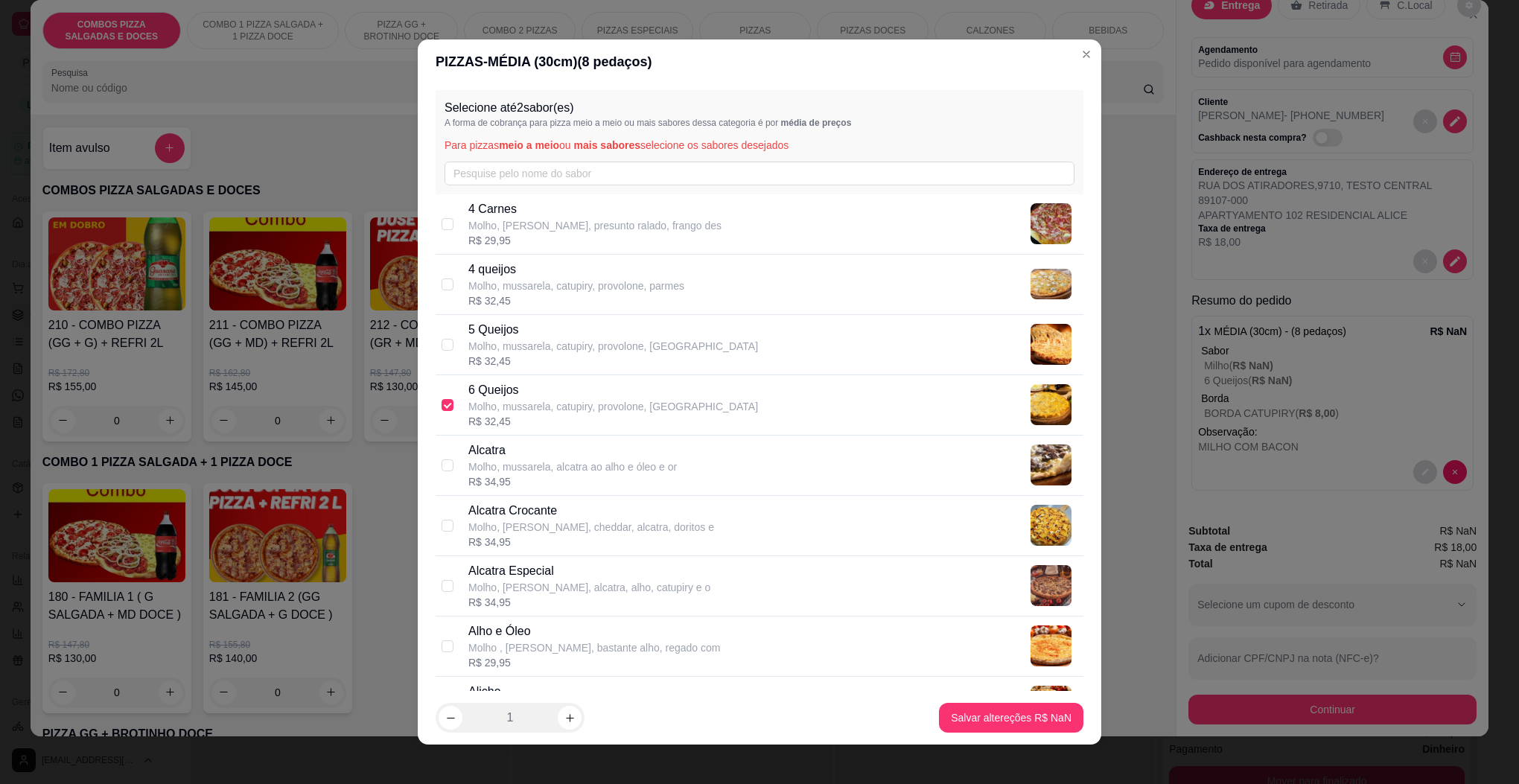
click at [447, 400] on div "6 Queijos Molho, mussarela, catupiry, provolone, chedda R$ 32,45" at bounding box center [760, 405] width 648 height 60
click at [449, 402] on div "6 Queijos Molho, mussarela, catupiry, provolone, chedda R$ 64,90" at bounding box center [760, 405] width 648 height 60
checkbox input "true"
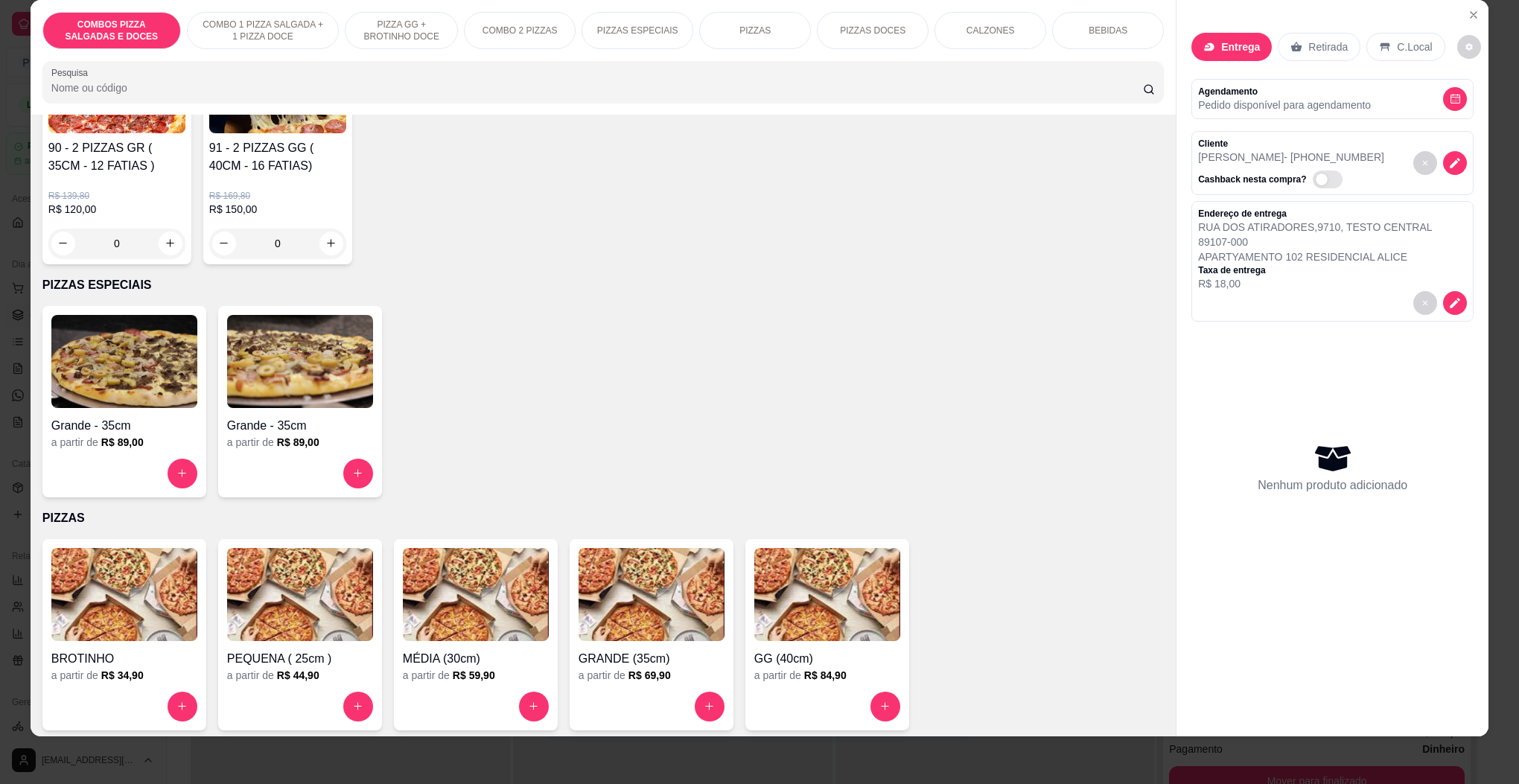
scroll to position [1228, 0]
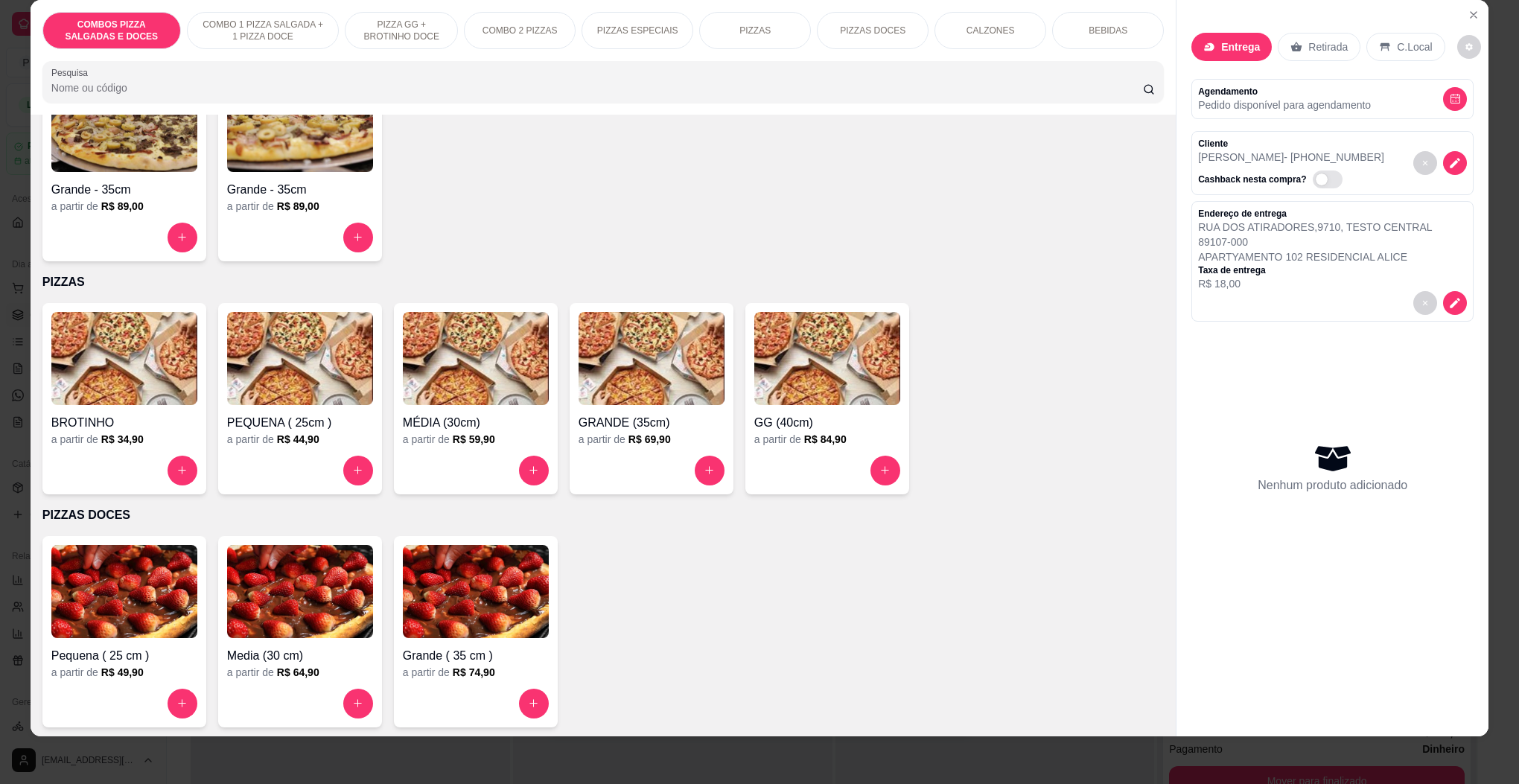
click at [438, 373] on img at bounding box center [475, 358] width 146 height 93
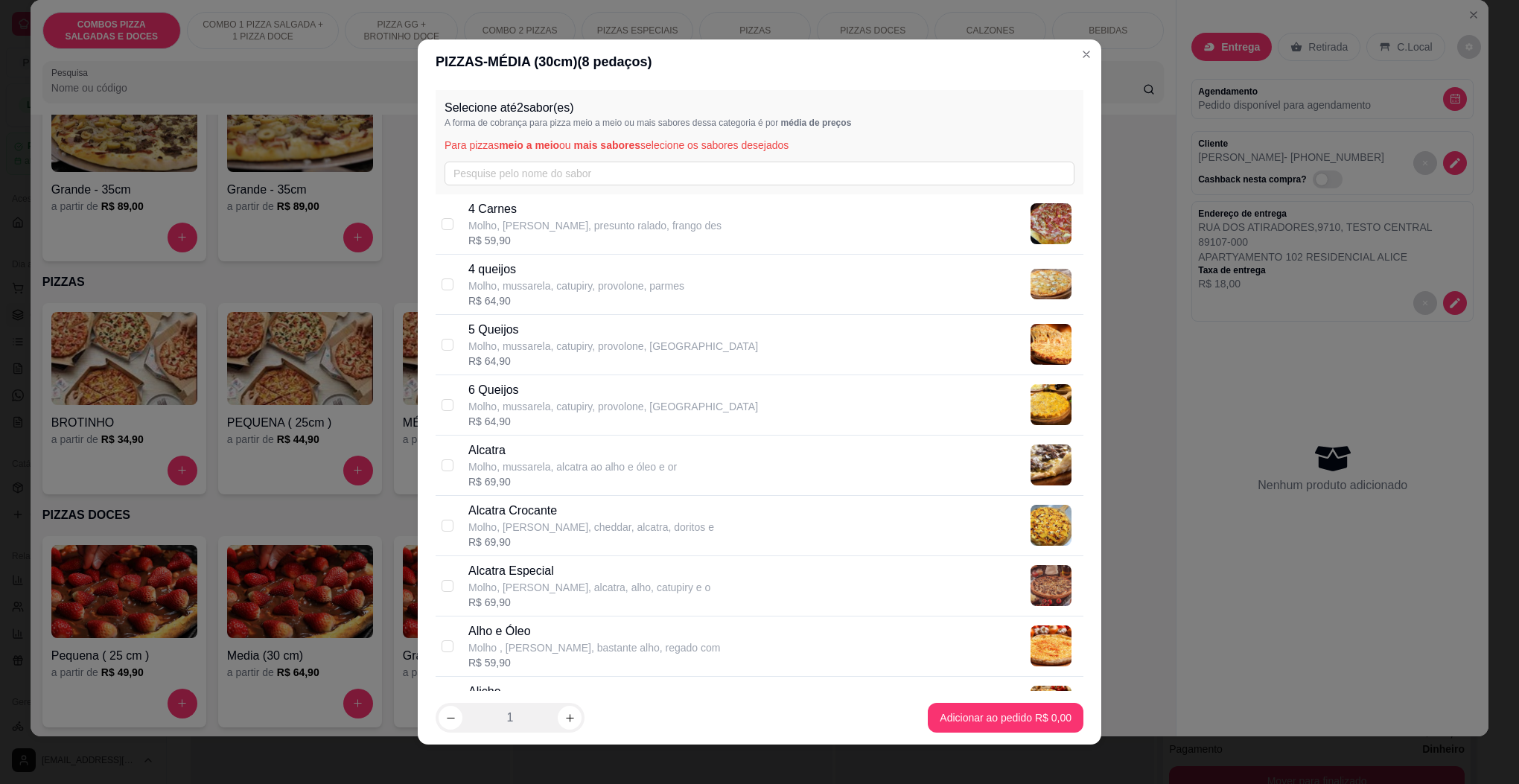
click at [499, 155] on div "Selecione até 2 sabor(es) A forma de cobrança para pizza meio a meio ou mais sa…" at bounding box center [760, 142] width 648 height 104
click at [501, 162] on input "text" at bounding box center [760, 173] width 630 height 24
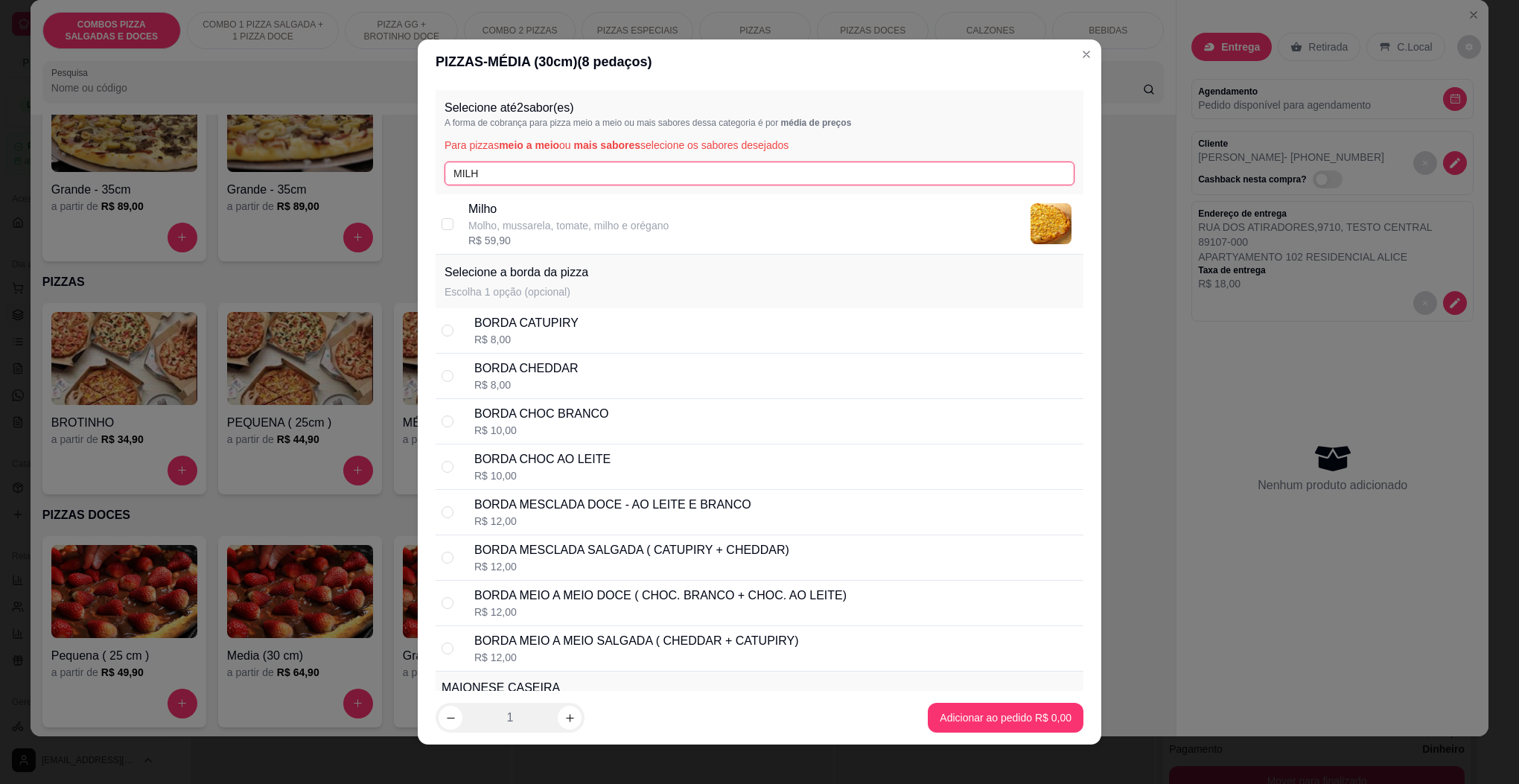
type input "MILH"
click at [511, 231] on p "Molho, mussarela, tomate, milho e orégano" at bounding box center [568, 225] width 200 height 15
checkbox input "true"
click at [548, 306] on div "Selecione a borda da pizza Escolha 1 opção (opcional)" at bounding box center [760, 281] width 648 height 53
click at [550, 338] on div "R$ 8,00" at bounding box center [526, 339] width 104 height 15
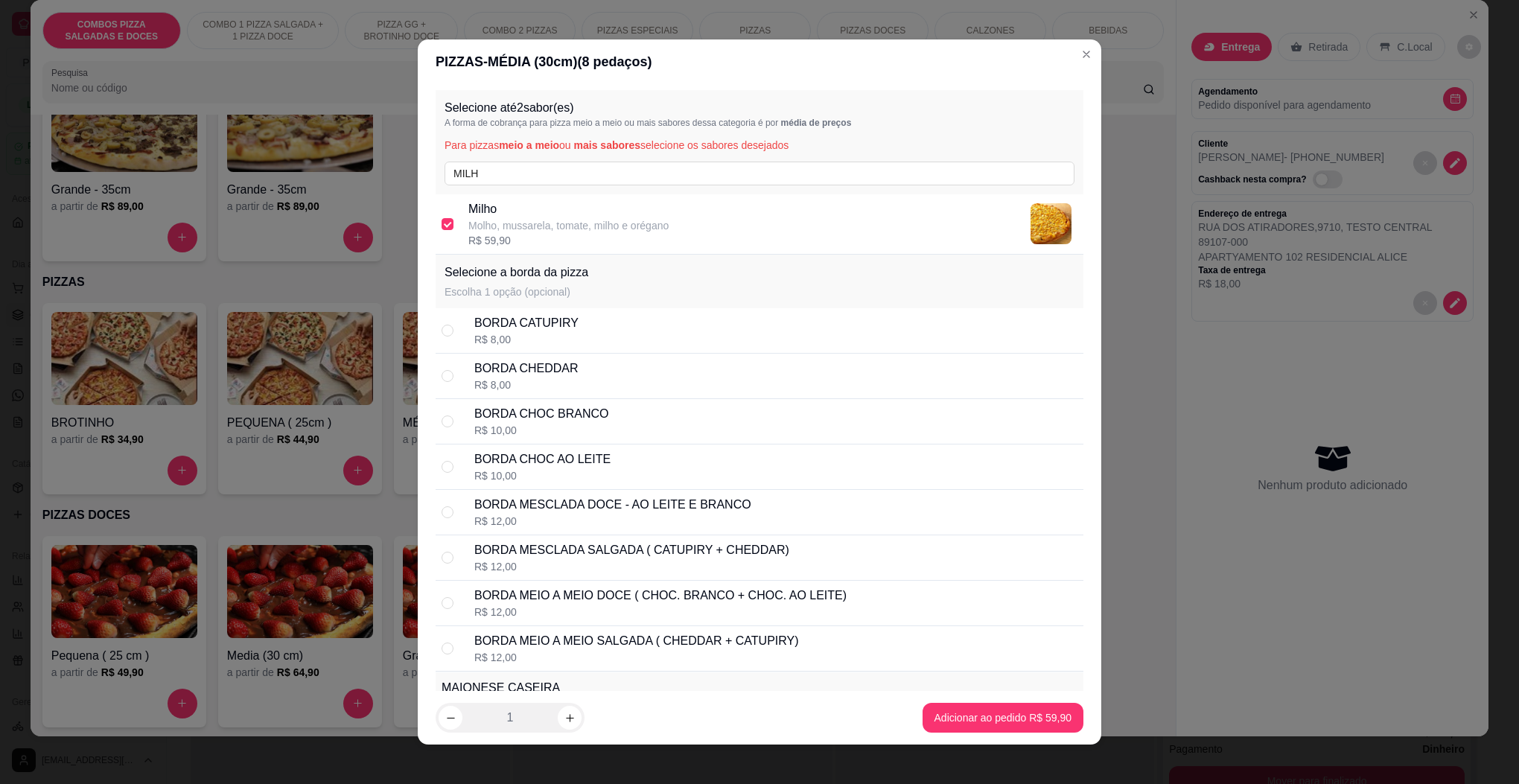
radio input "true"
click at [539, 168] on input "MILH" at bounding box center [760, 173] width 630 height 24
type input "6"
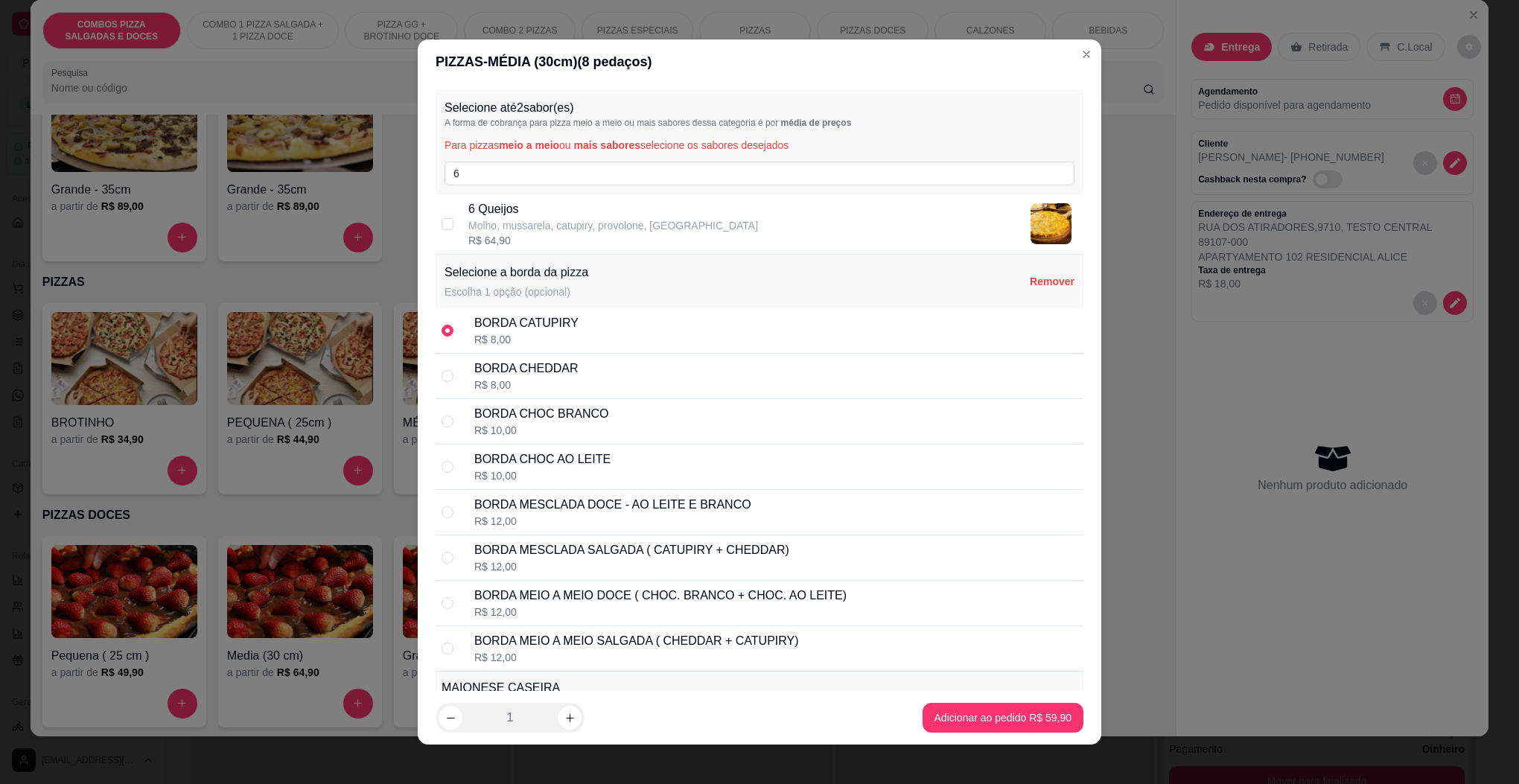
click at [517, 222] on p "Molho, mussarela, catupiry, provolone, [GEOGRAPHIC_DATA]" at bounding box center [613, 225] width 290 height 15
checkbox input "true"
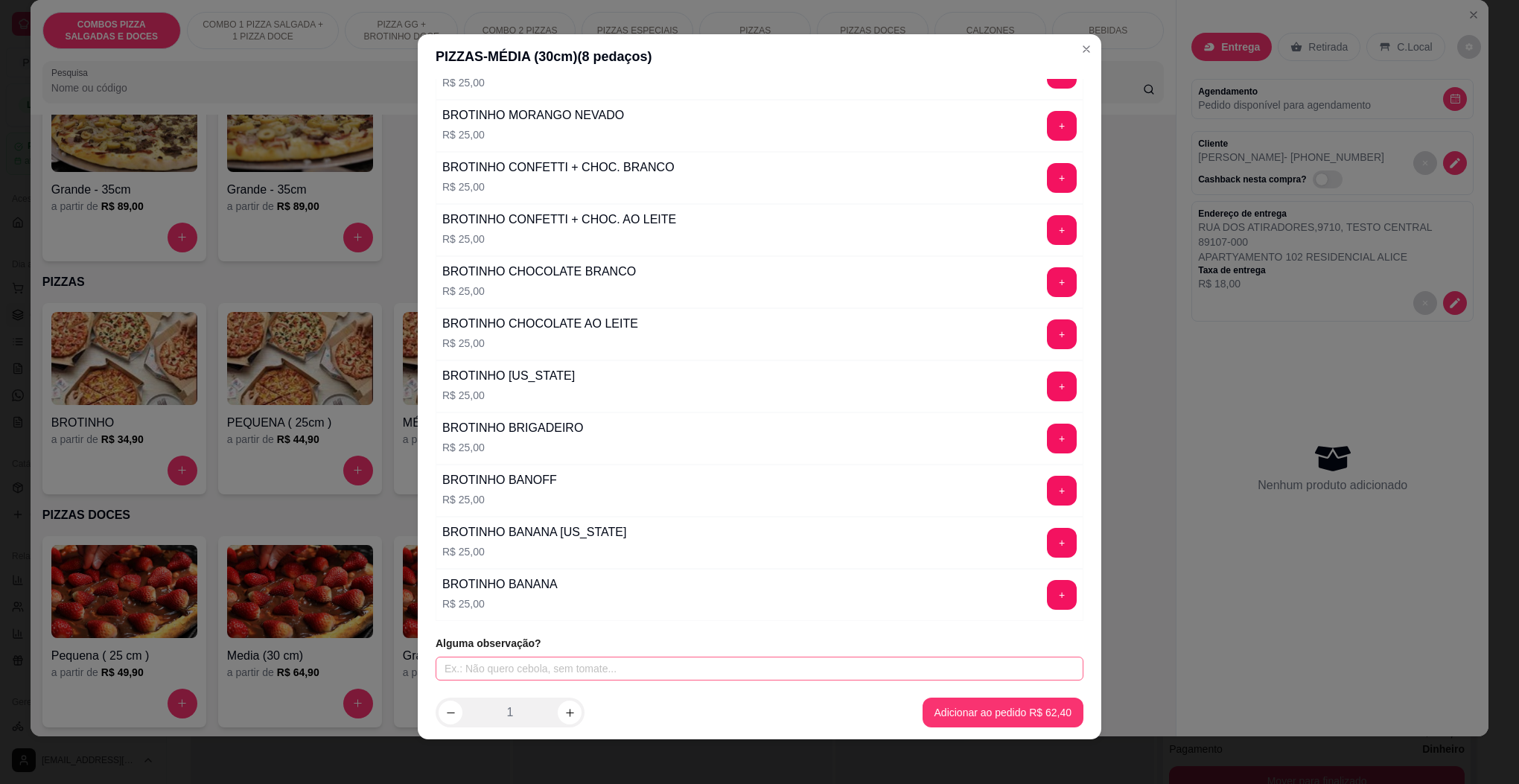
scroll to position [9, 0]
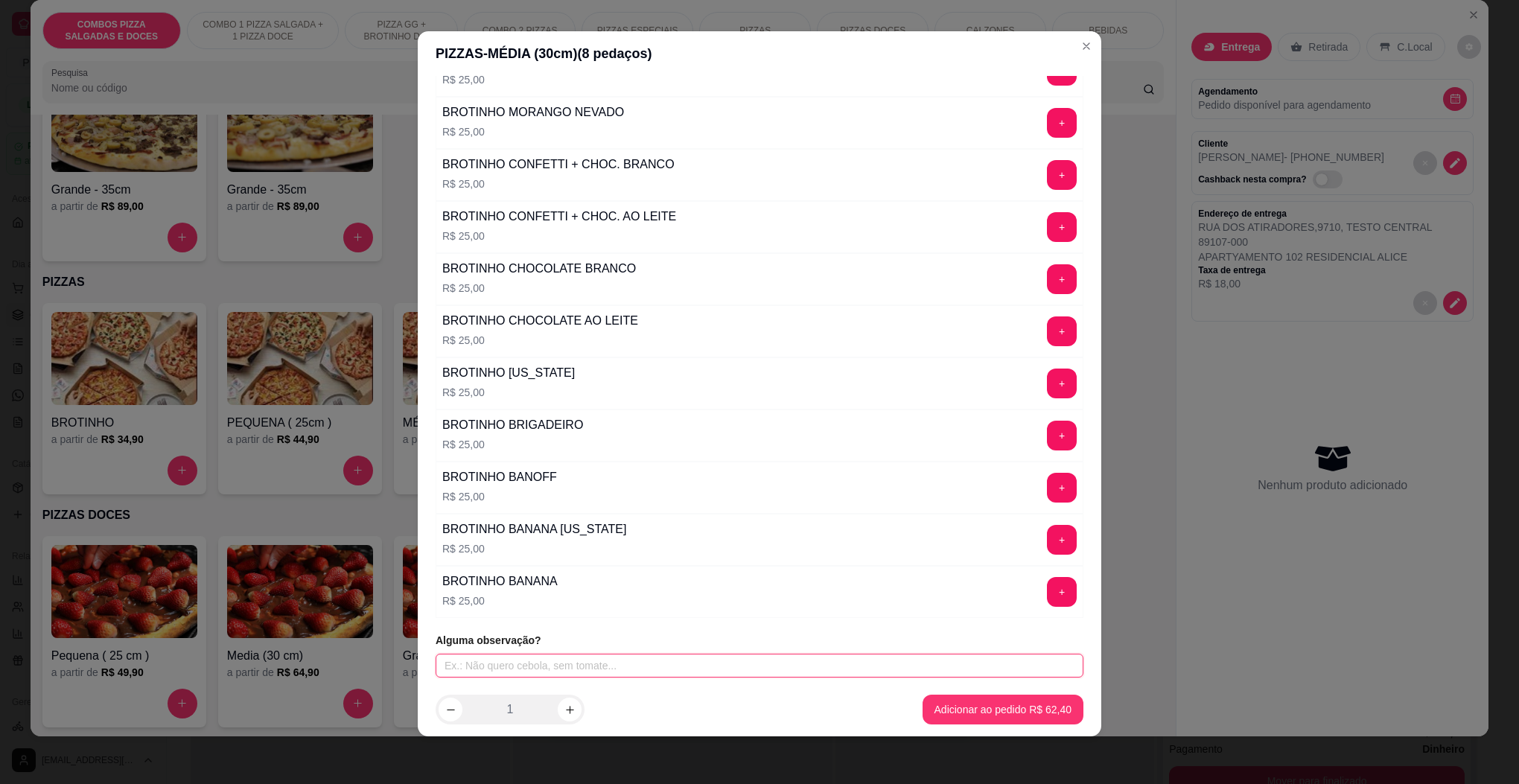
click at [545, 668] on input "text" at bounding box center [760, 665] width 648 height 24
type input "MILHO COM BACON"
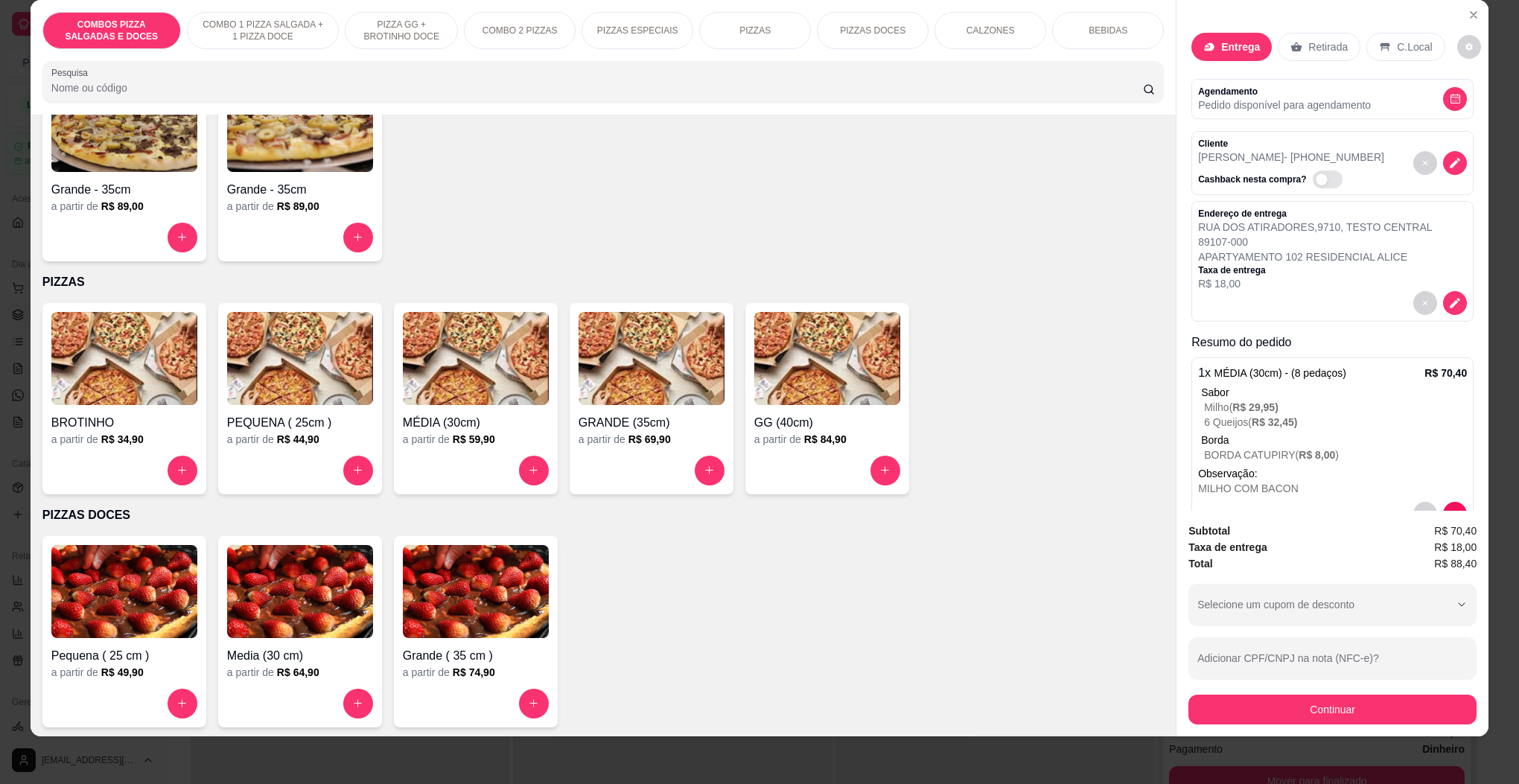
click at [1350, 712] on button "Continuar" at bounding box center [1333, 710] width 288 height 30
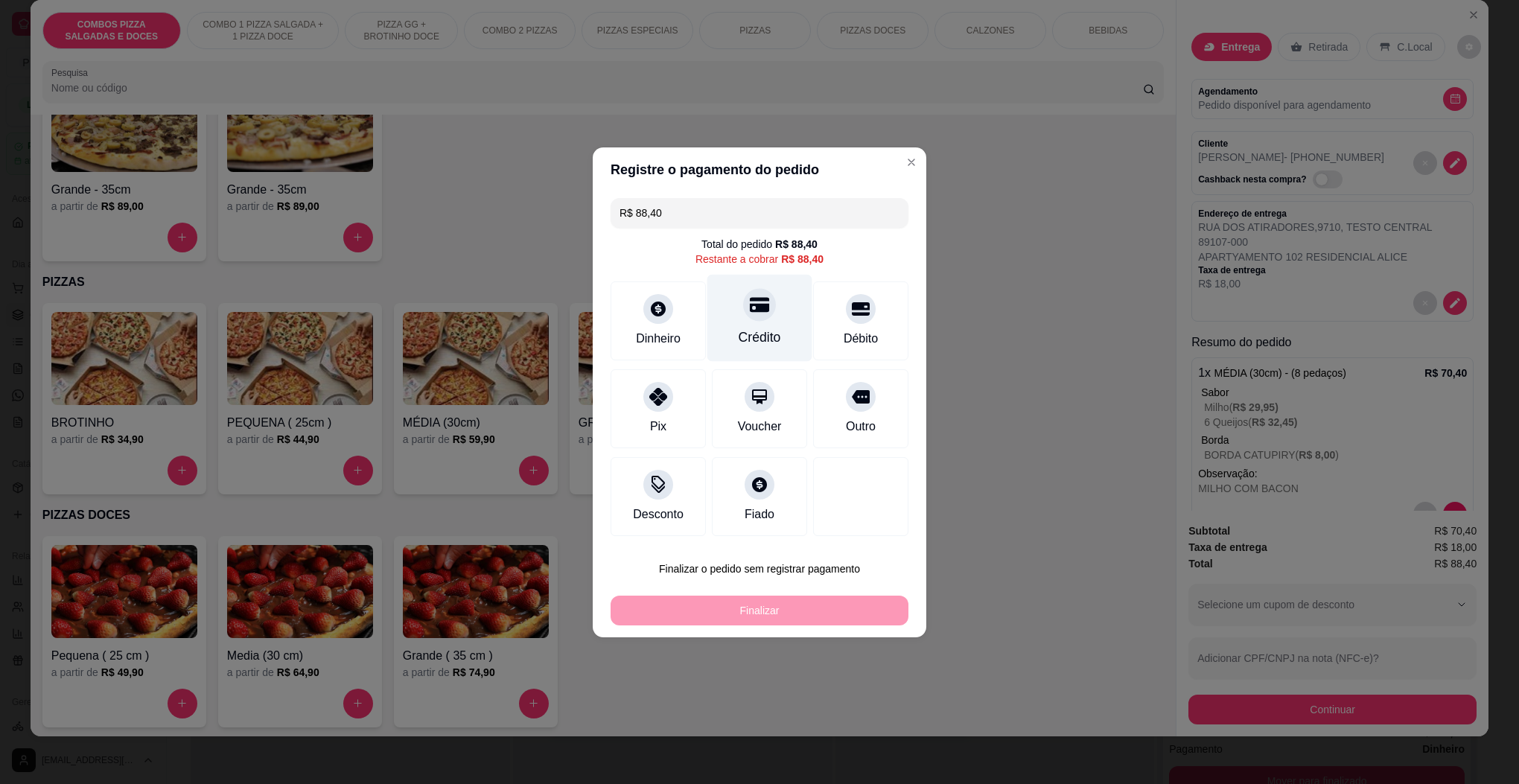
click at [741, 329] on div "Crédito" at bounding box center [760, 337] width 42 height 19
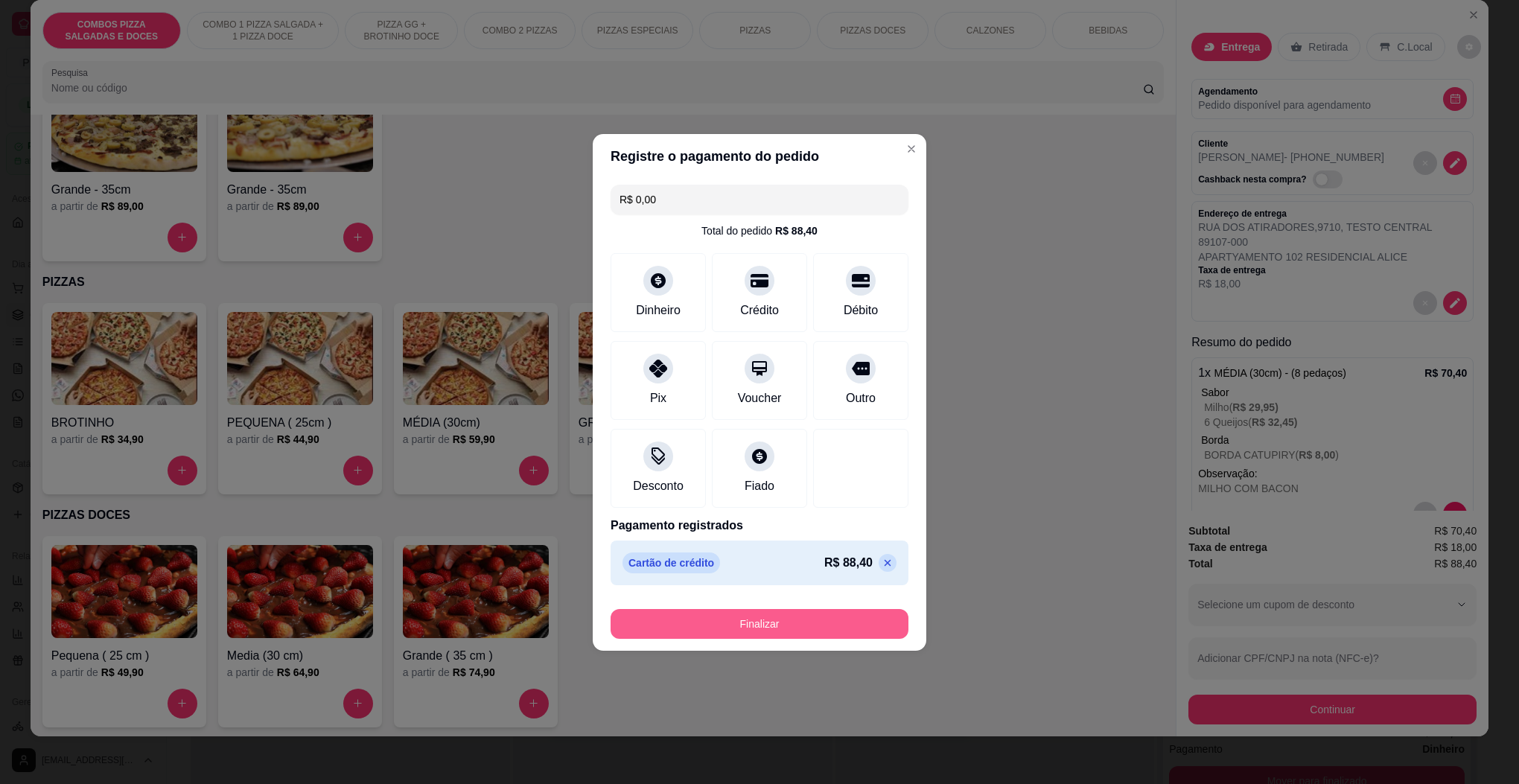
click at [731, 617] on button "Finalizar" at bounding box center [760, 624] width 298 height 30
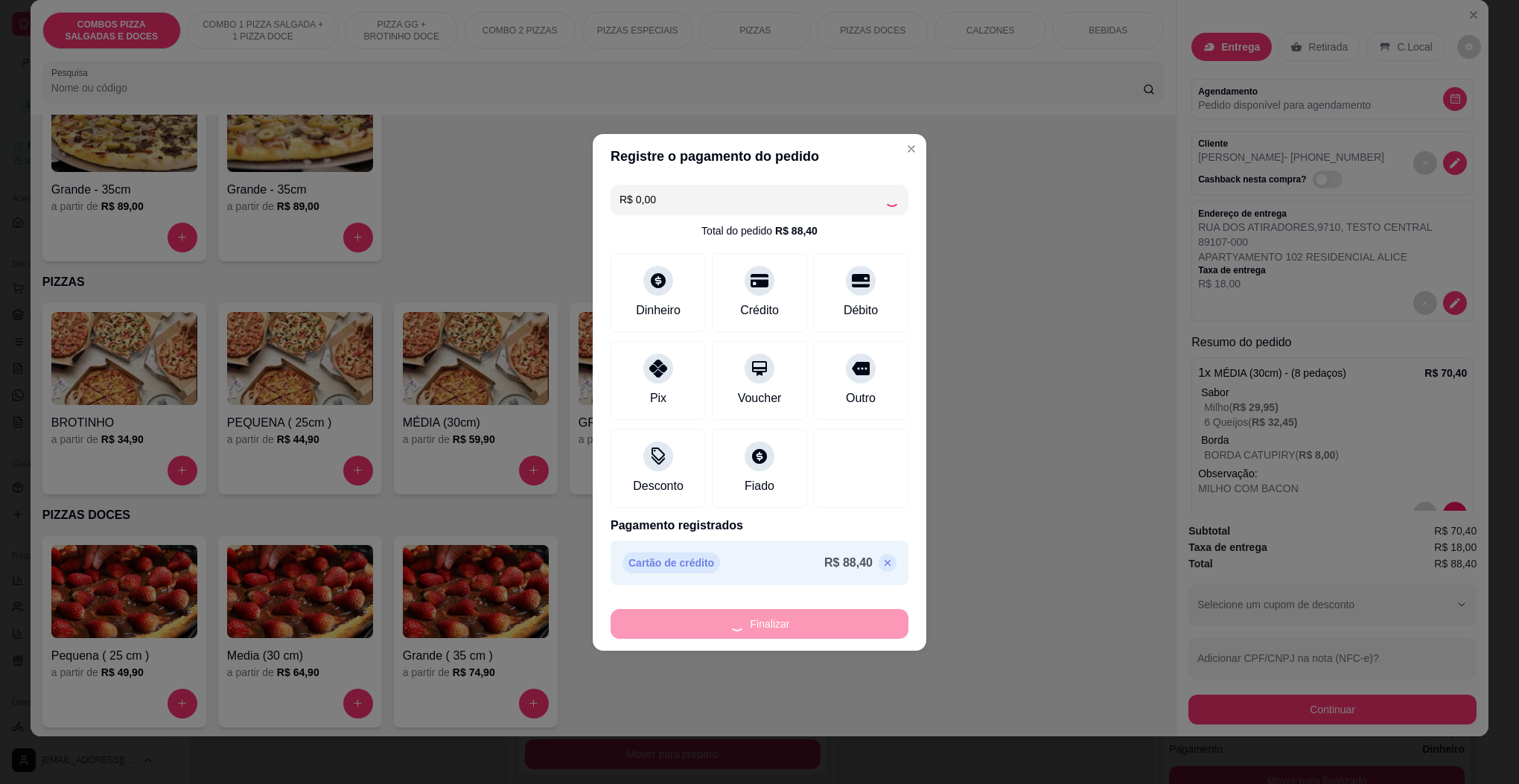
type input "-R$ 88,40"
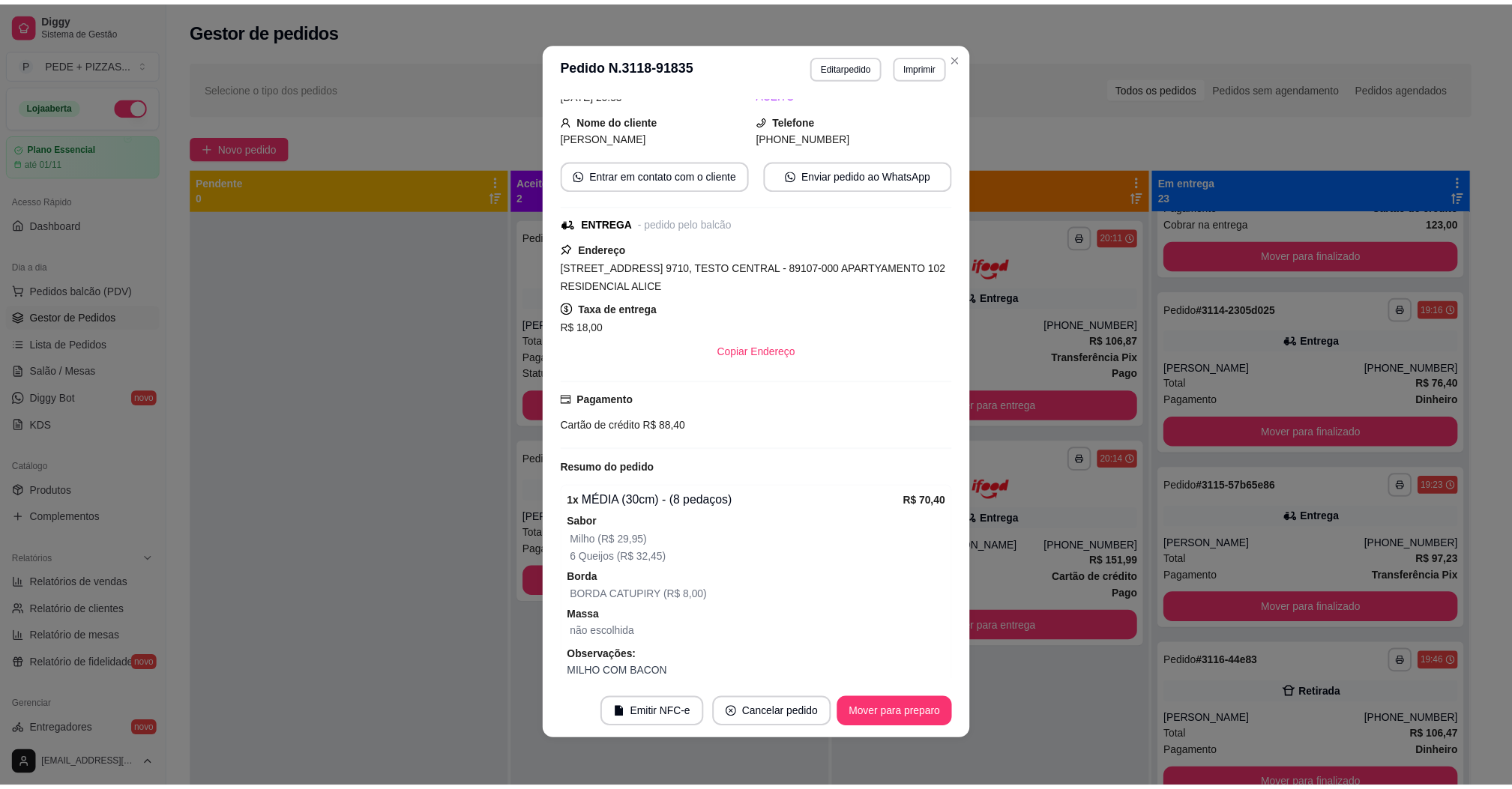
scroll to position [142, 0]
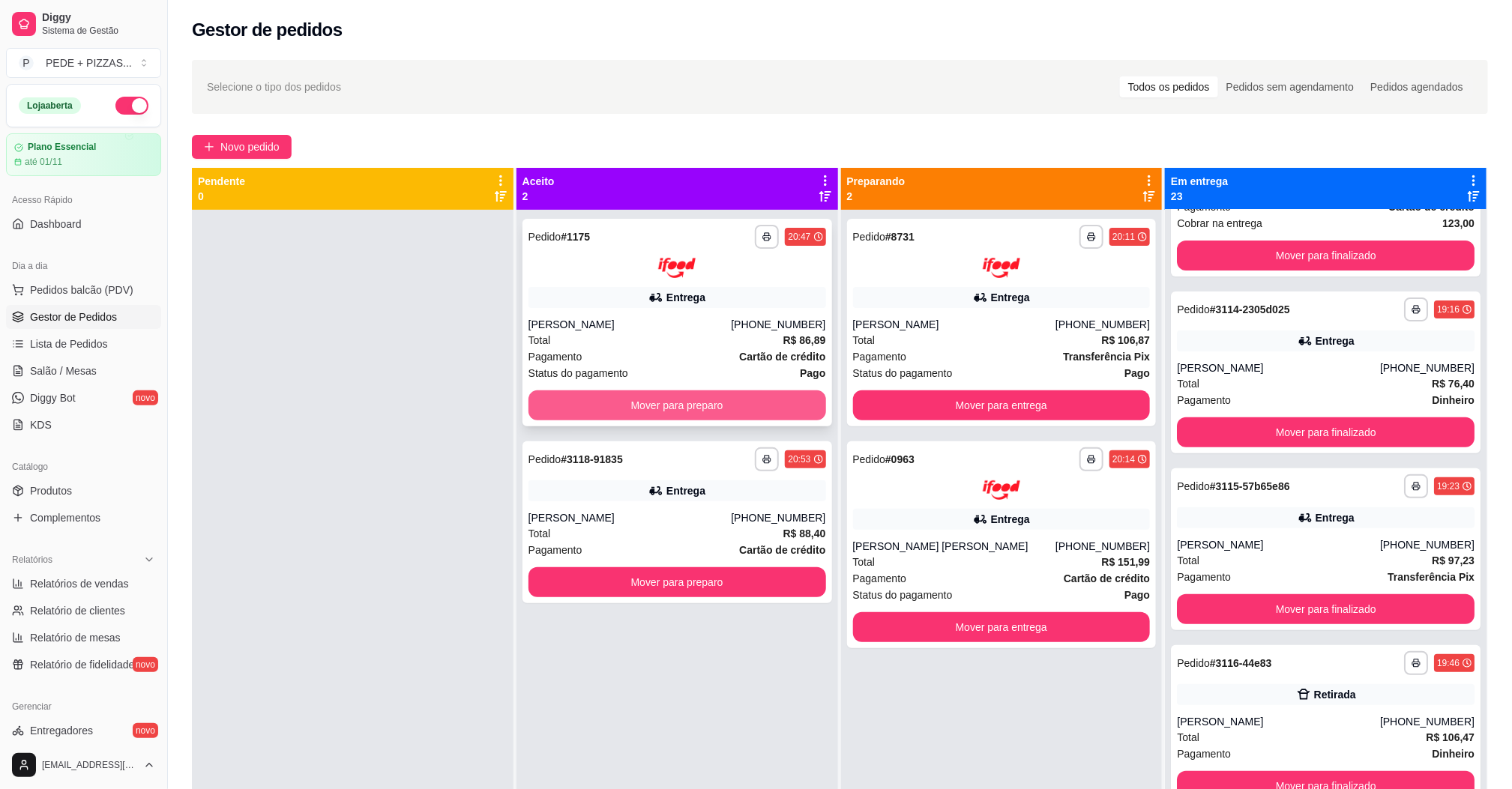
click at [571, 419] on button "Mover para preparo" at bounding box center [678, 405] width 298 height 30
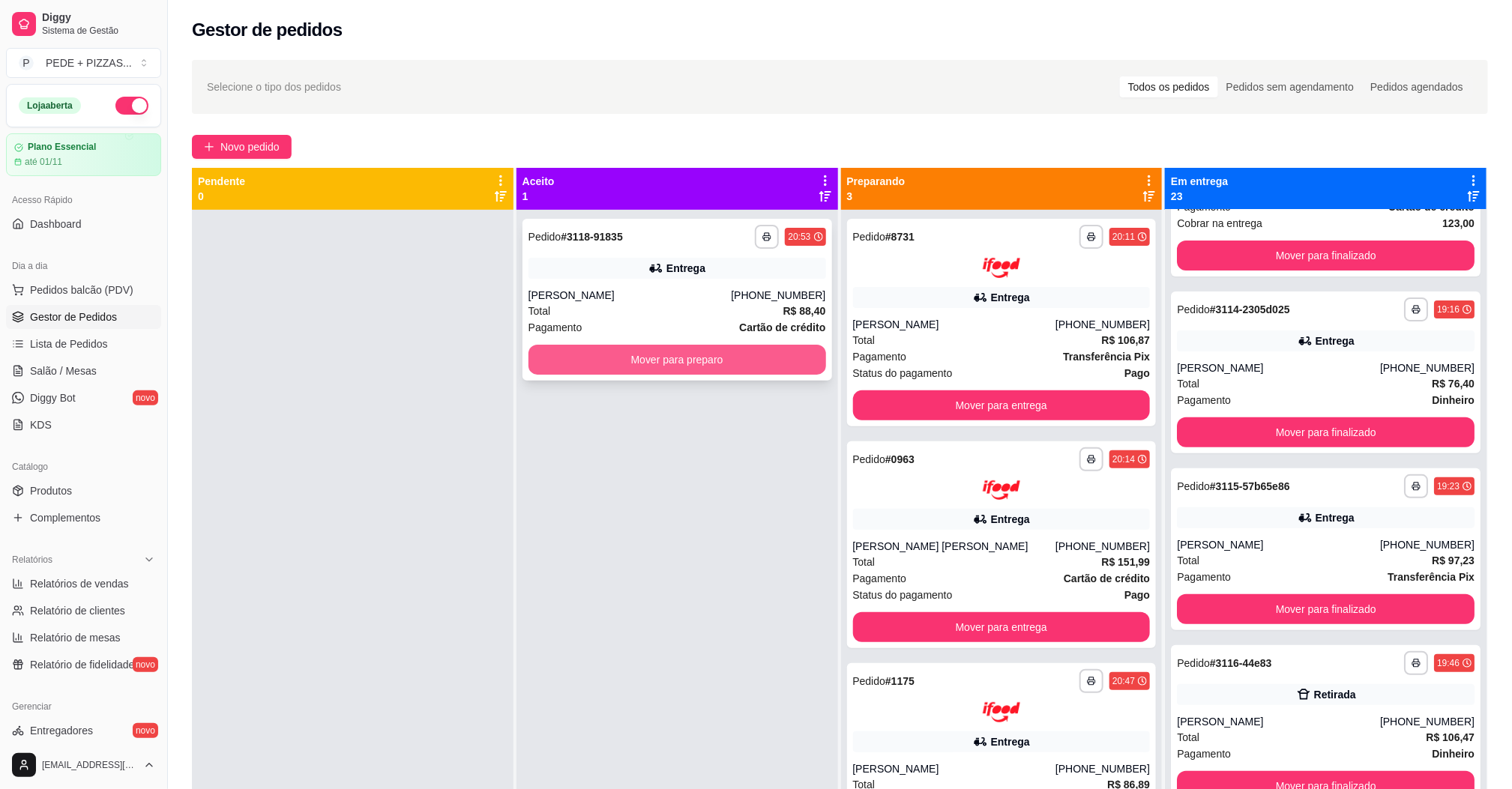
click at [625, 359] on button "Mover para preparo" at bounding box center [678, 359] width 298 height 30
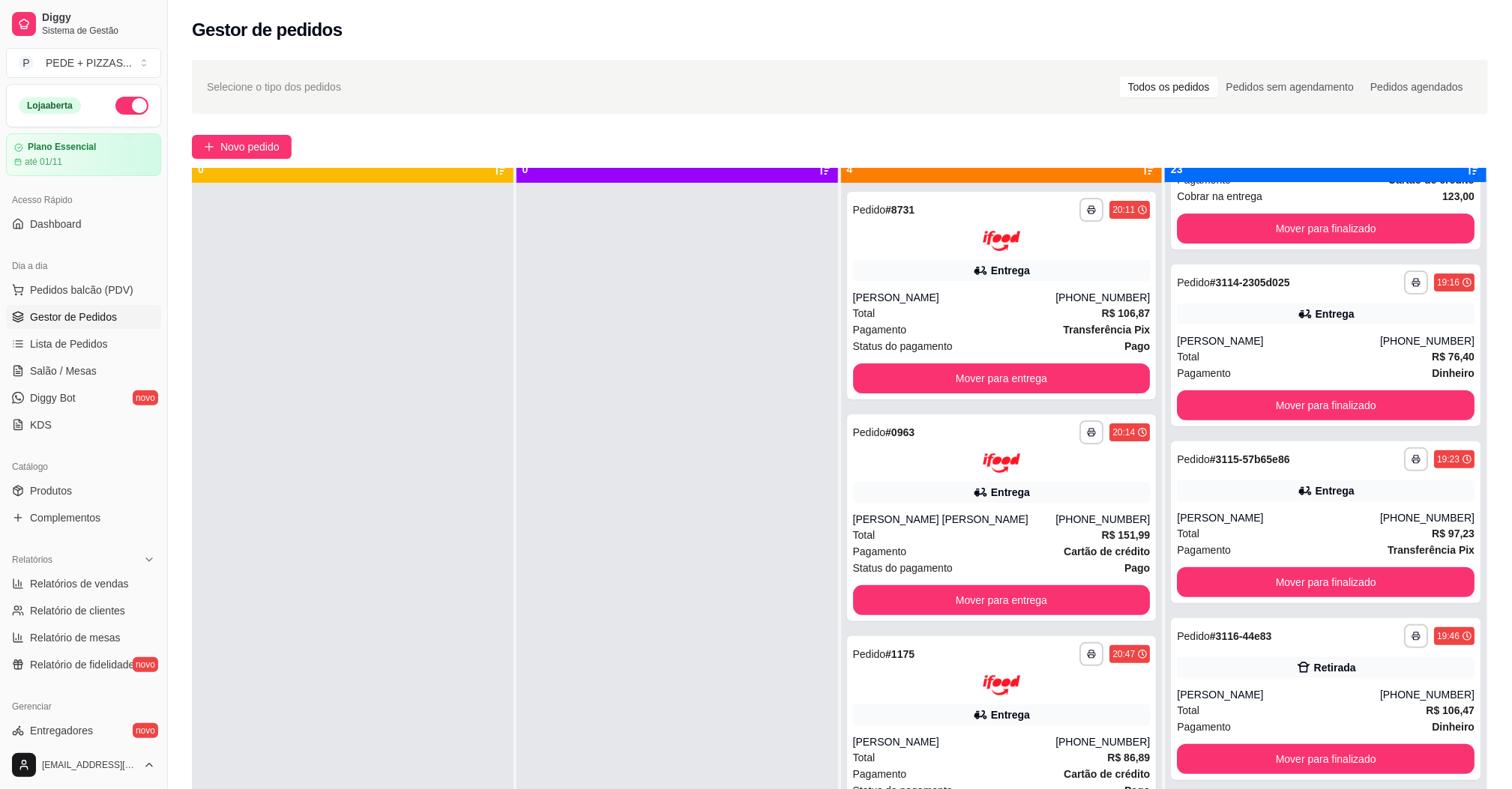
scroll to position [41, 0]
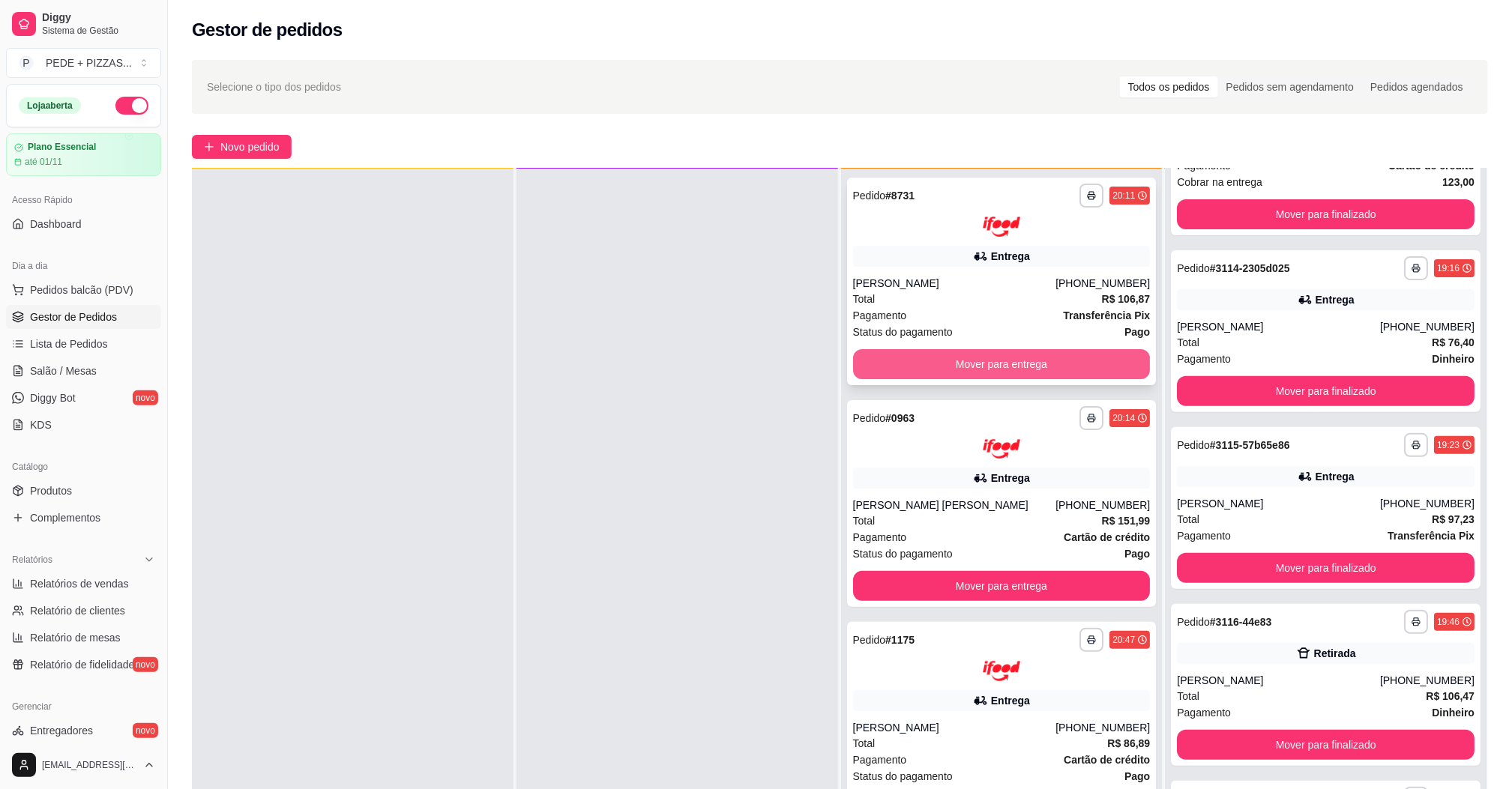
click at [901, 359] on button "Mover para entrega" at bounding box center [1002, 364] width 298 height 30
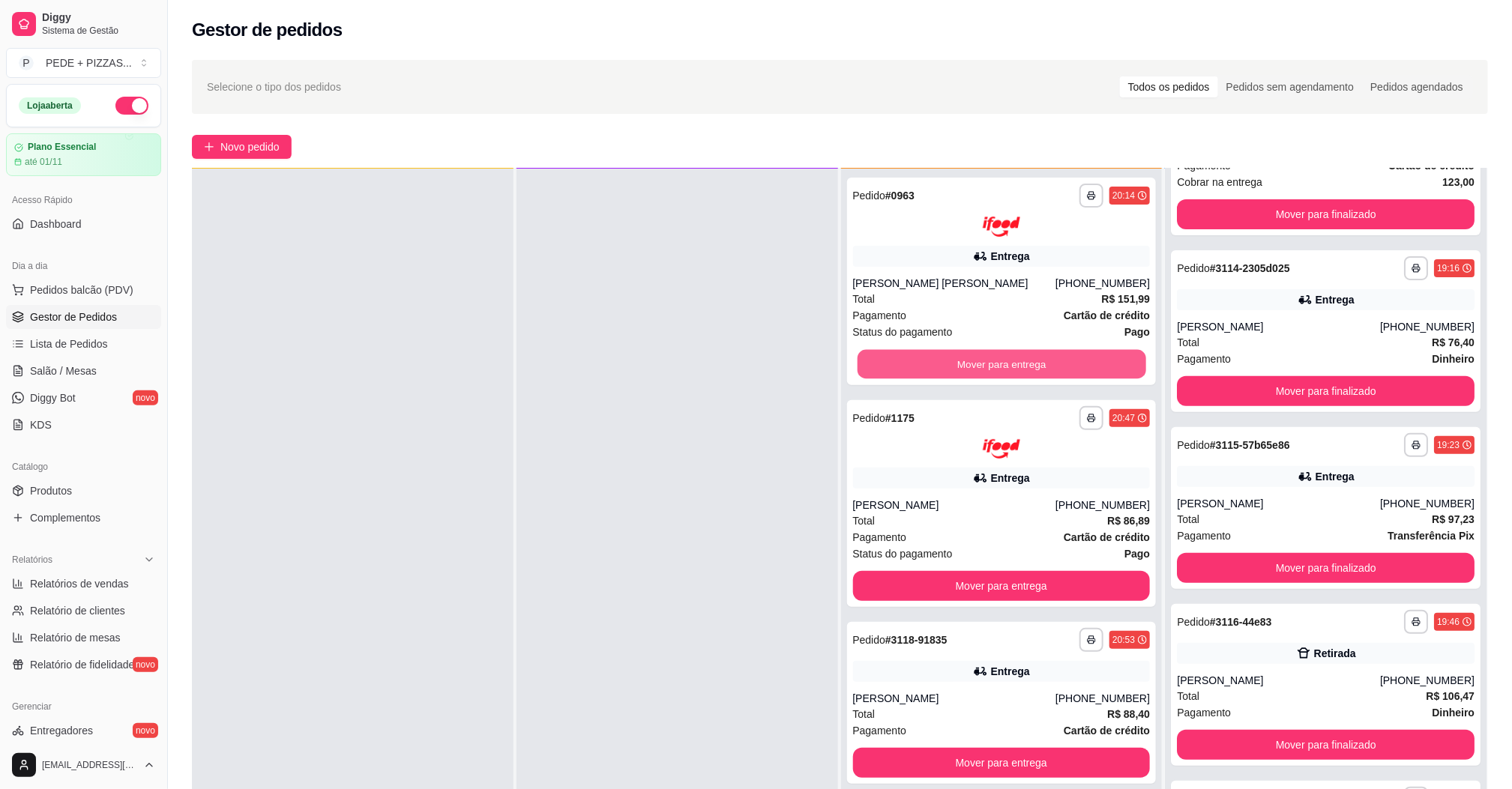
click at [901, 359] on button "Mover para entrega" at bounding box center [1001, 363] width 289 height 29
